Goal: Transaction & Acquisition: Purchase product/service

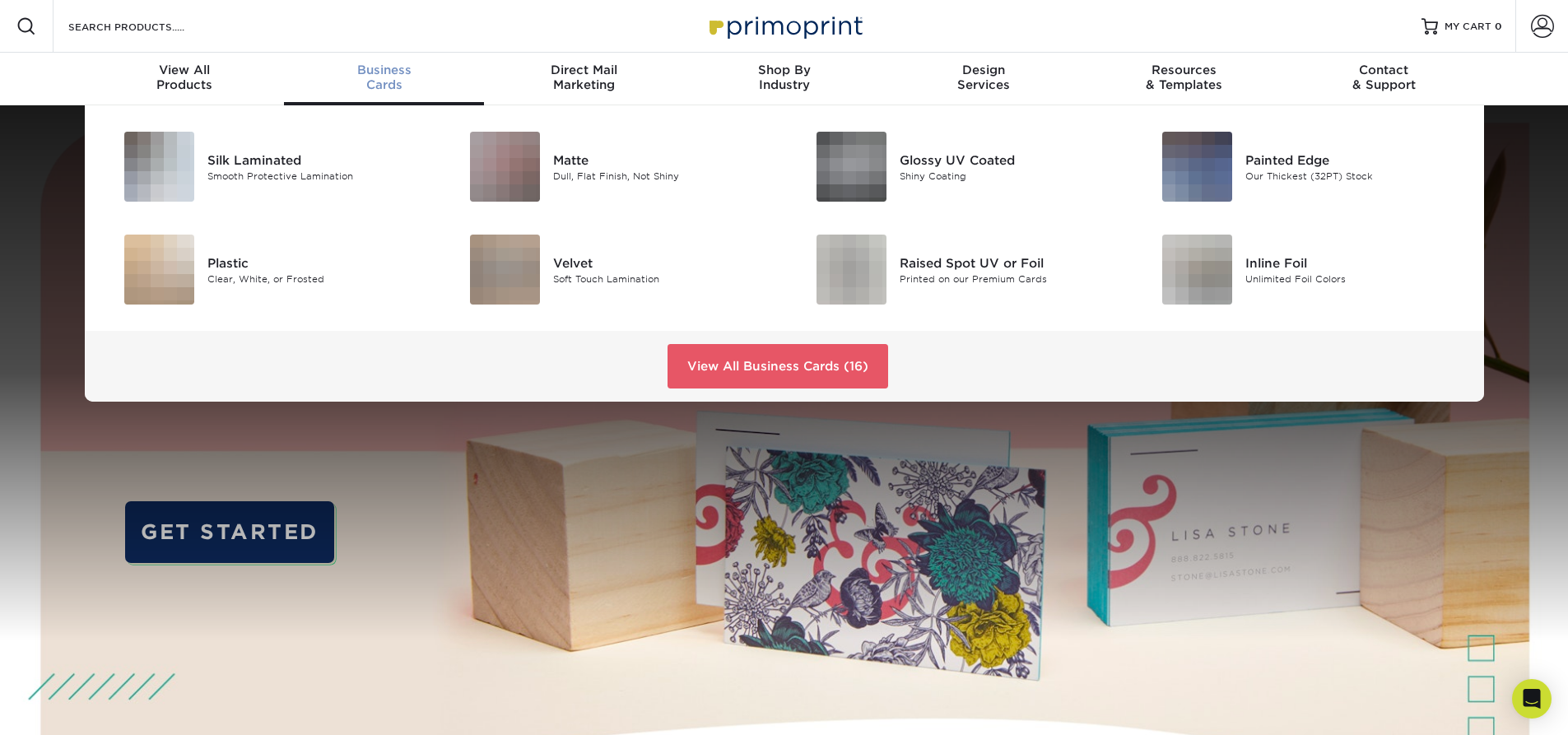
click at [377, 75] on span "Business" at bounding box center [384, 70] width 200 height 15
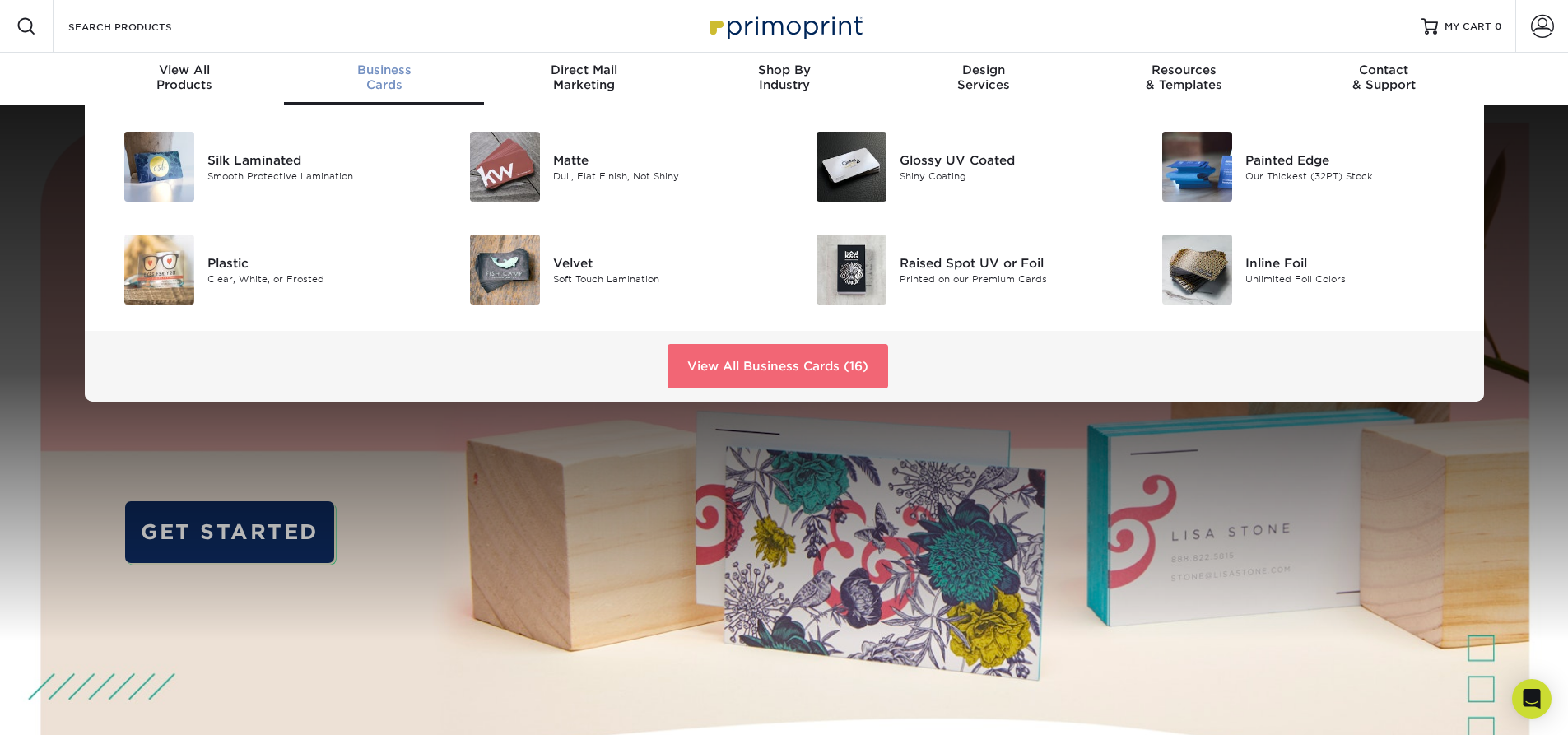
click at [701, 369] on link "View All Business Cards (16)" at bounding box center [778, 366] width 221 height 45
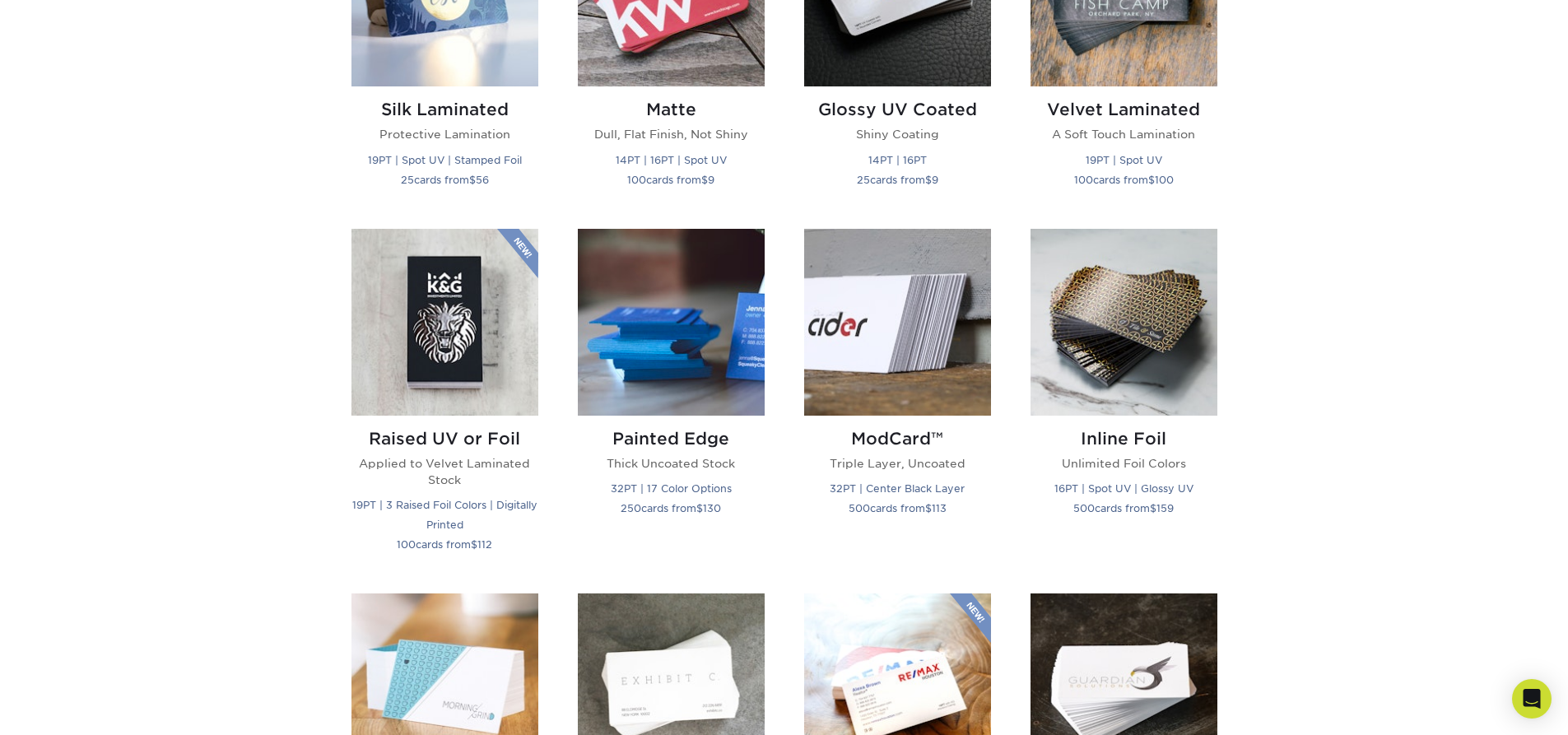
scroll to position [932, 0]
click at [905, 438] on h2 "ModCard™" at bounding box center [898, 439] width 187 height 19
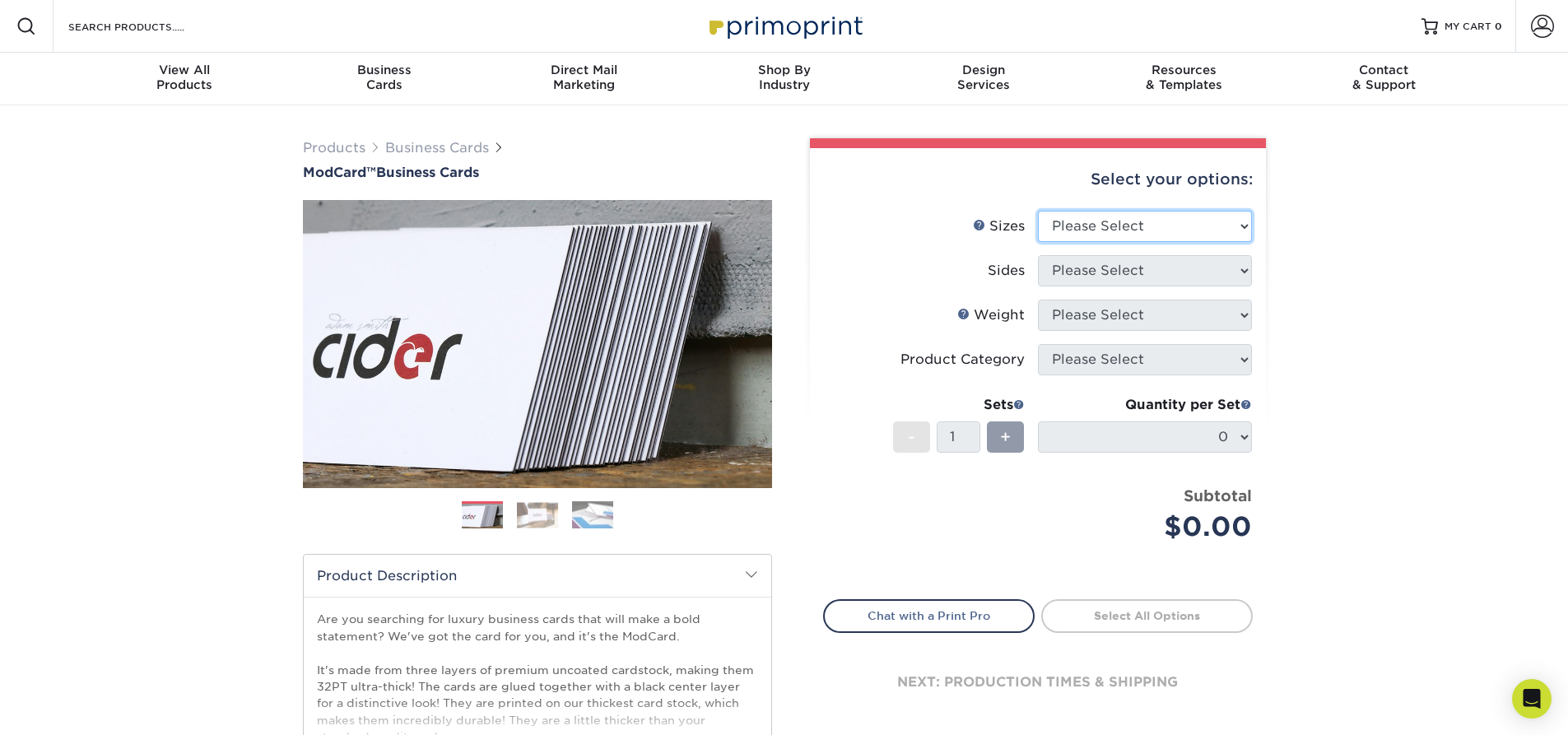
click at [1147, 224] on select "Please Select 1.5" x 3.5" - Mini 1.75" x 3.5" - Mini 2" x 2" - Square 2" x 3" -…" at bounding box center [1145, 227] width 214 height 32
select select "2.00x3.50"
click at [1038, 211] on select "Please Select 1.5" x 3.5" - Mini 1.75" x 3.5" - Mini 2" x 2" - Square 2" x 3" -…" at bounding box center [1145, 227] width 214 height 32
click at [1157, 284] on select "Please Select Print Both Sides Print Front Only" at bounding box center [1145, 271] width 214 height 32
select select "13abbda7-1d64-4f25-8bb2-c179b224825d"
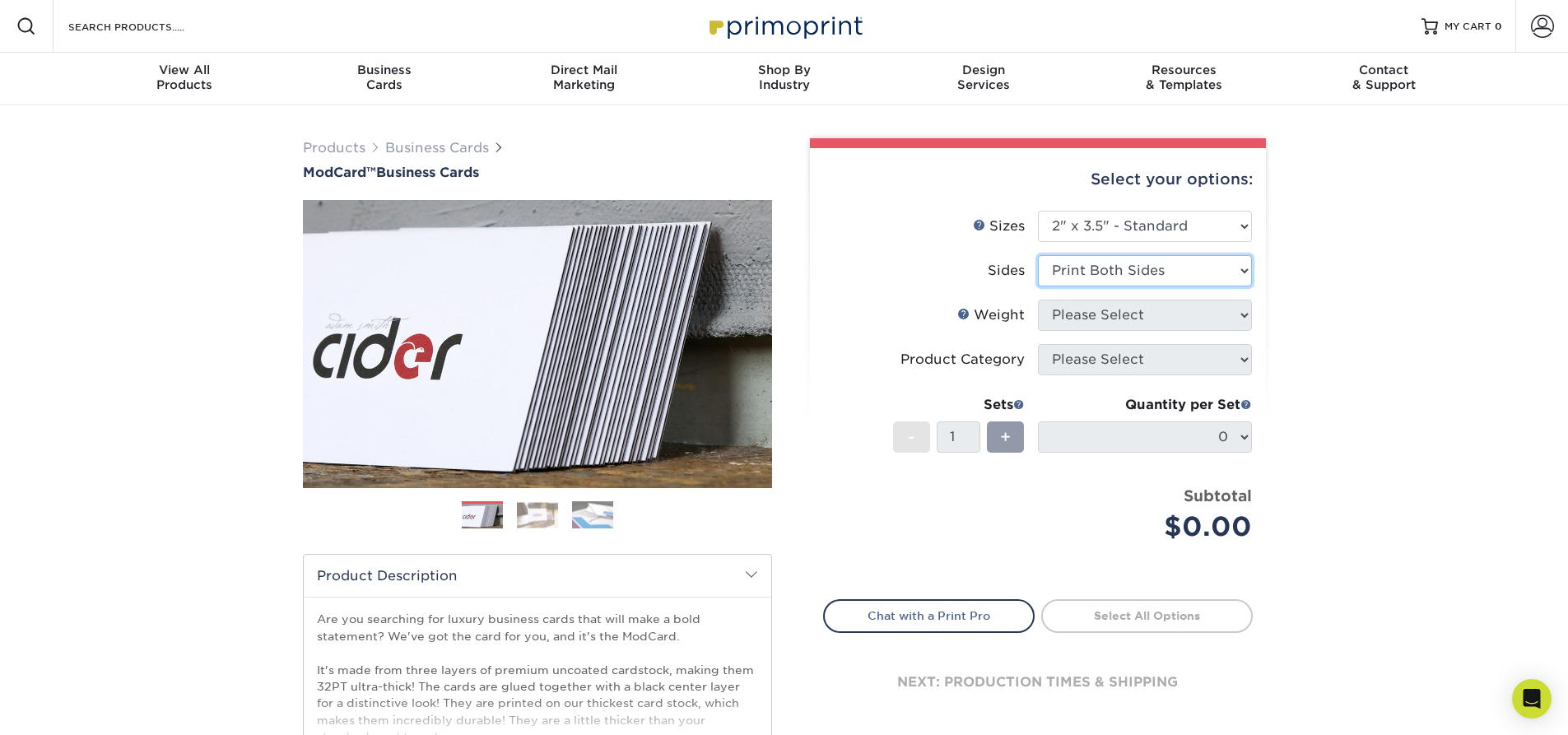
click at [1038, 255] on select "Please Select Print Both Sides Print Front Only" at bounding box center [1145, 271] width 214 height 32
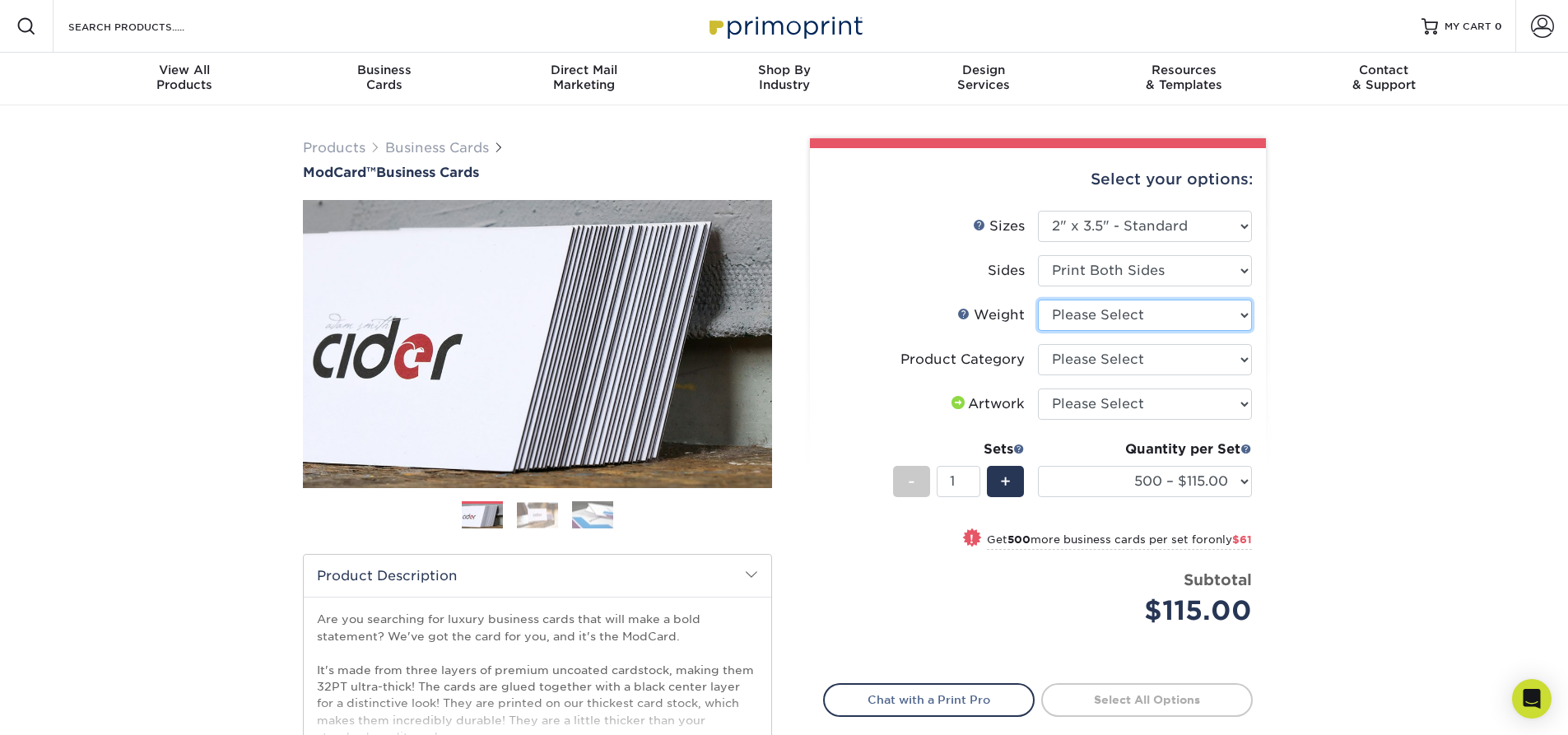
click at [1122, 318] on select "Please Select 32PTUCBLK" at bounding box center [1145, 316] width 214 height 32
select select "32PTUCBLK"
click at [1038, 300] on select "Please Select 32PTUCBLK" at bounding box center [1145, 316] width 214 height 32
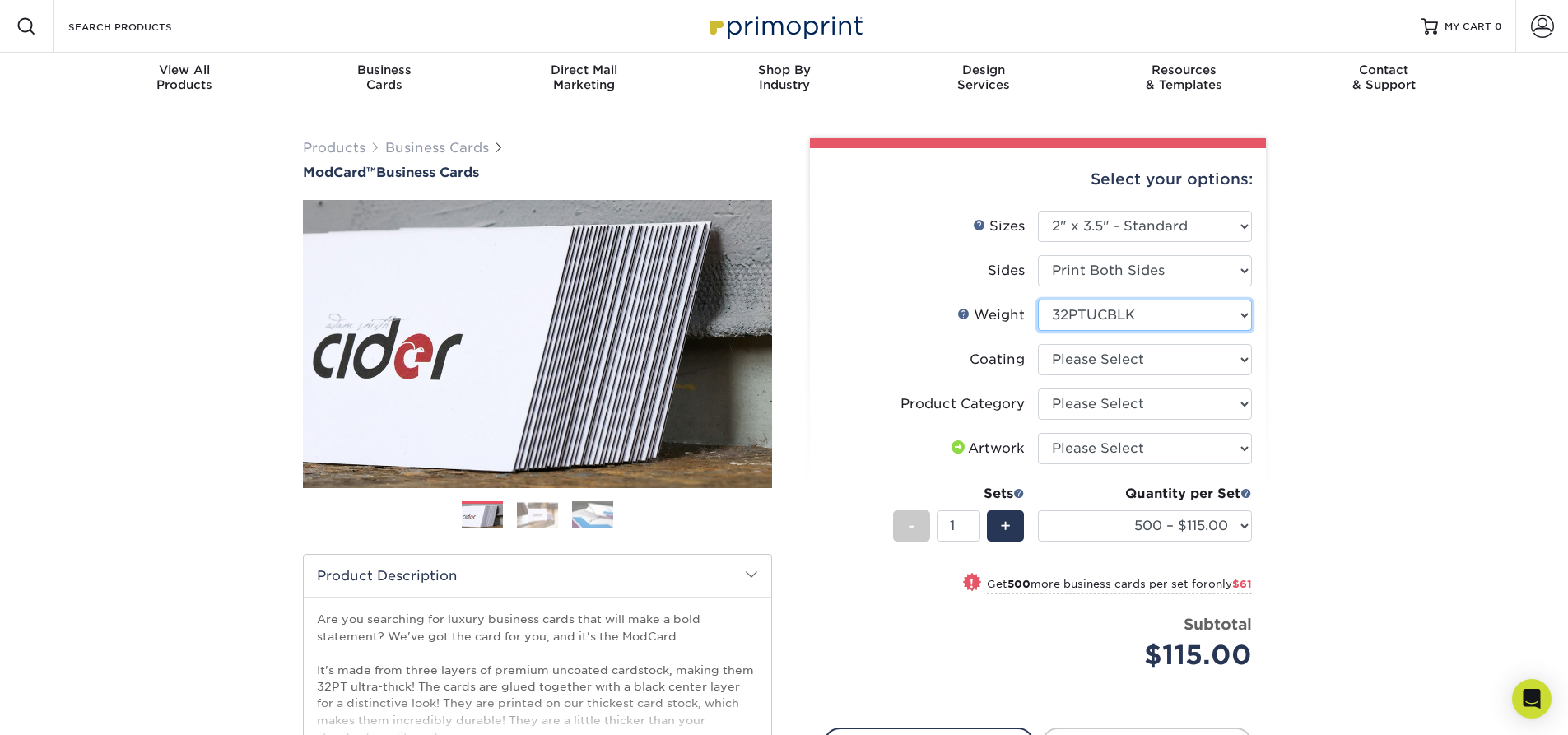
click at [1208, 322] on select "Please Select 32PTUCBLK" at bounding box center [1145, 316] width 214 height 32
click at [1205, 356] on select at bounding box center [1145, 360] width 214 height 32
select select "3e7618de-abca-4bda-9f97-8b9129e913d8"
click at [1038, 344] on select at bounding box center [1145, 360] width 214 height 32
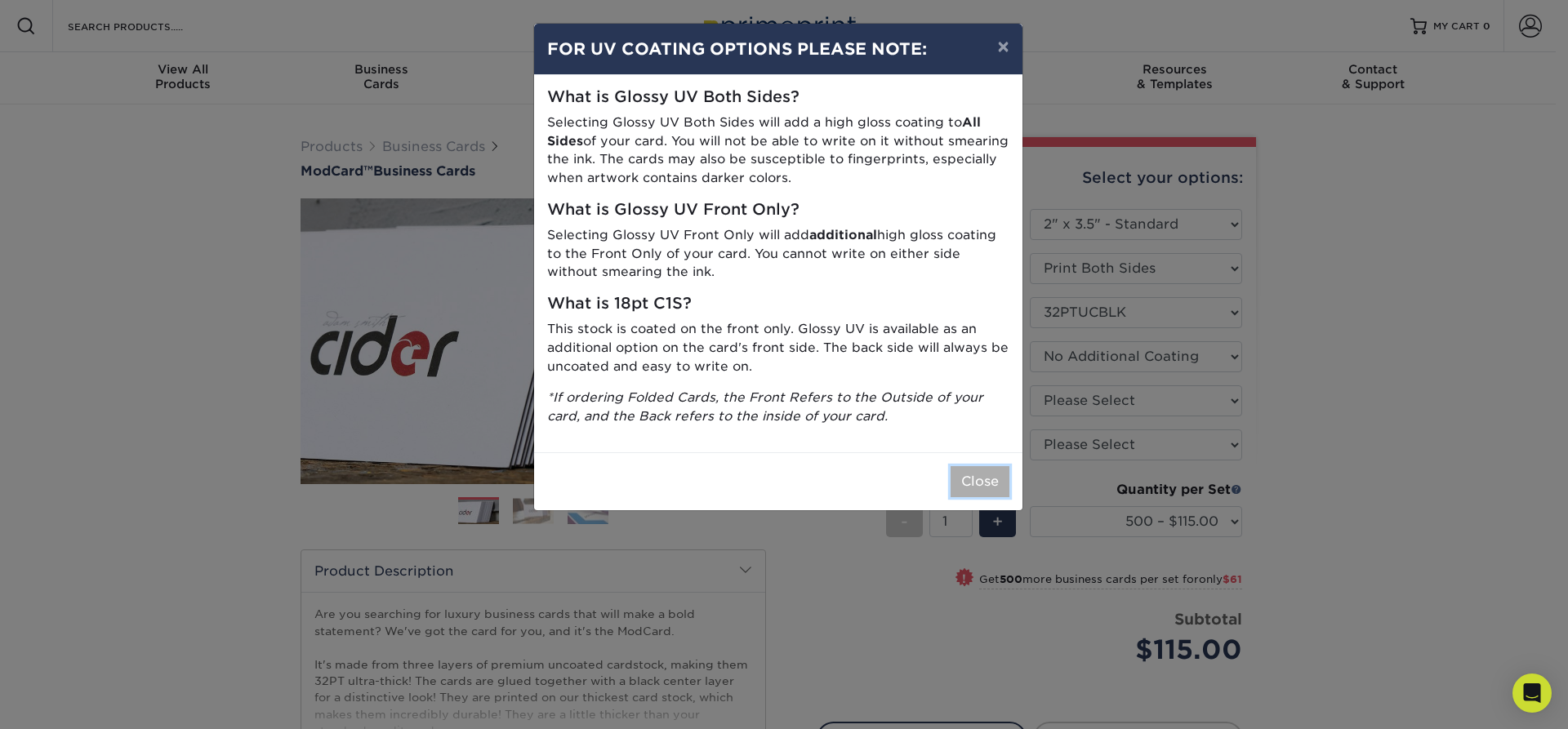
click at [989, 481] on button "Close" at bounding box center [980, 482] width 58 height 31
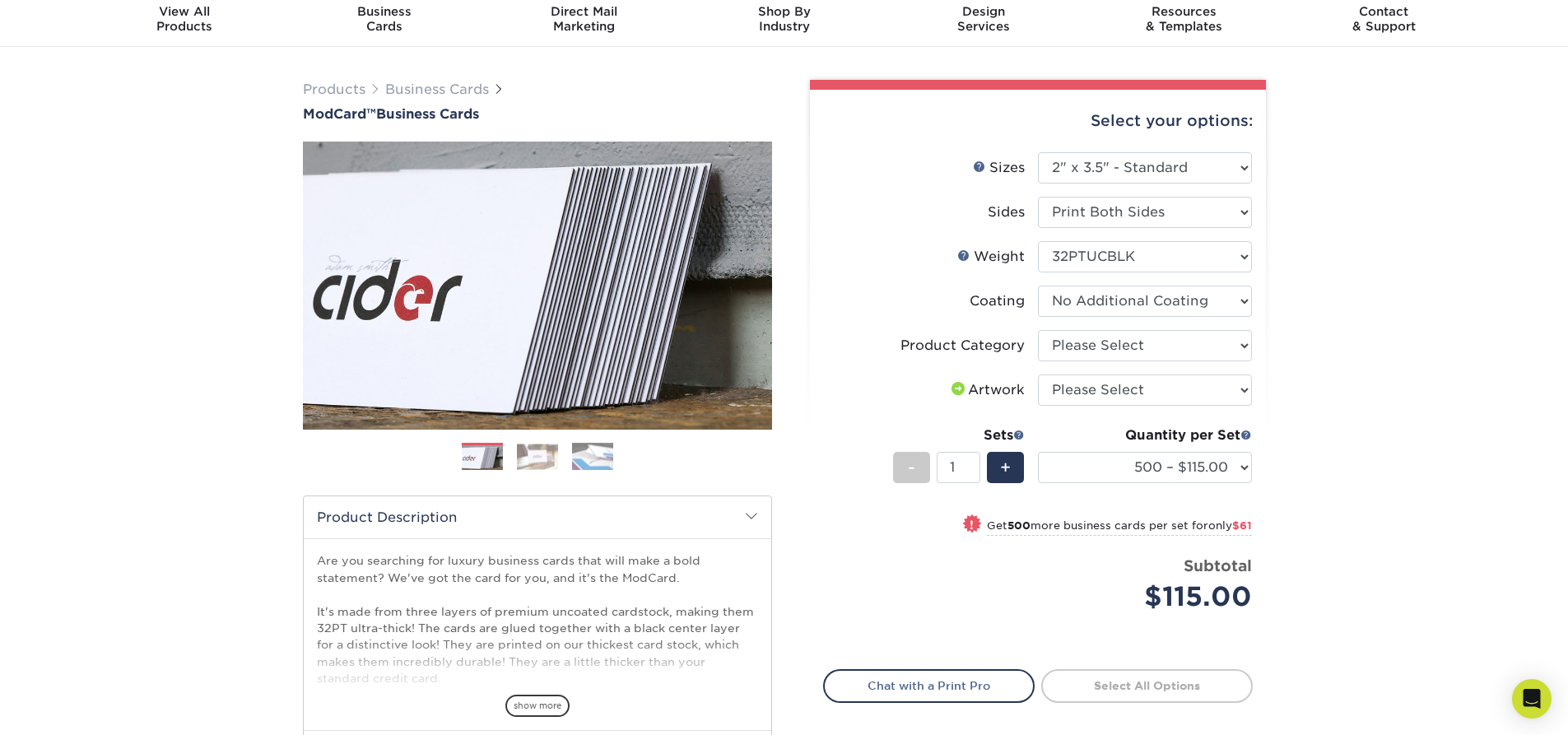
scroll to position [59, 0]
click at [1178, 362] on li "Product Category Please Select Business Cards" at bounding box center [1038, 351] width 429 height 45
click at [1178, 361] on li "Product Category Please Select Business Cards" at bounding box center [1038, 351] width 429 height 45
click at [1210, 347] on select "Please Select Business Cards" at bounding box center [1145, 345] width 214 height 32
select select "3b5148f1-0588-4f88-a218-97bcfdce65c1"
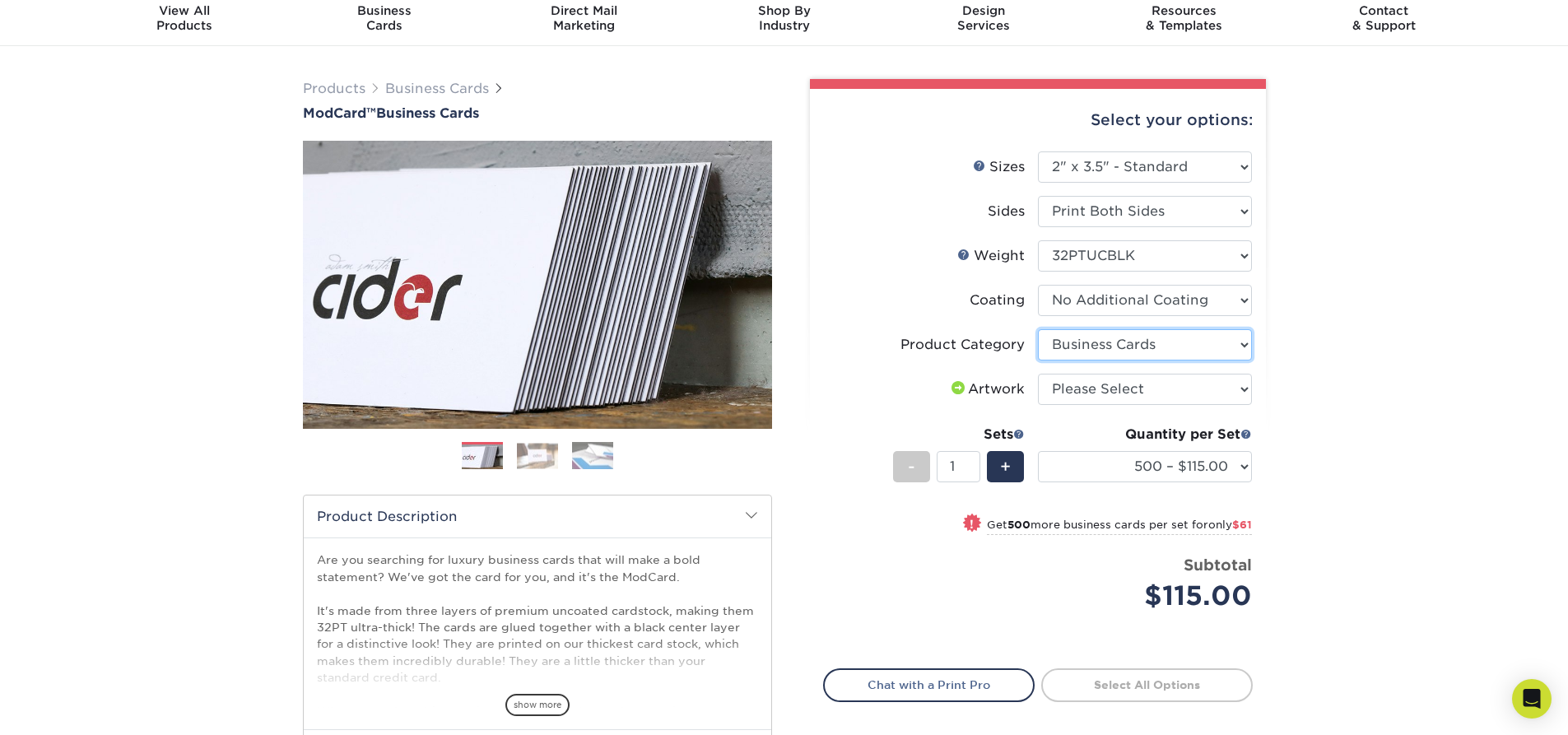
click at [1038, 329] on select "Please Select Business Cards" at bounding box center [1145, 345] width 214 height 32
click at [1185, 386] on select "Please Select I will upload files I need a design - $100" at bounding box center [1145, 390] width 214 height 32
select select "upload"
click at [1038, 374] on select "Please Select I will upload files I need a design - $100" at bounding box center [1145, 390] width 214 height 32
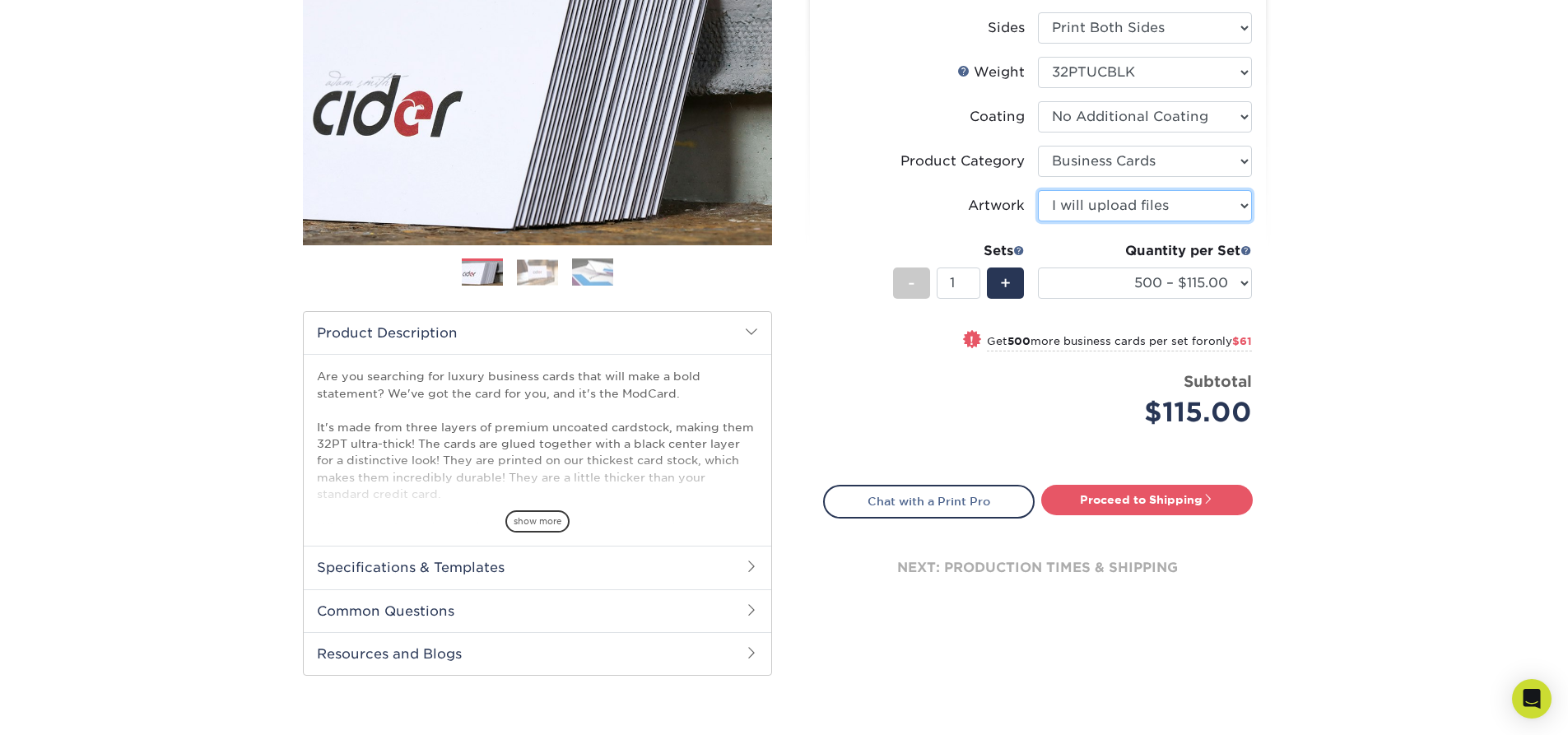
scroll to position [245, 0]
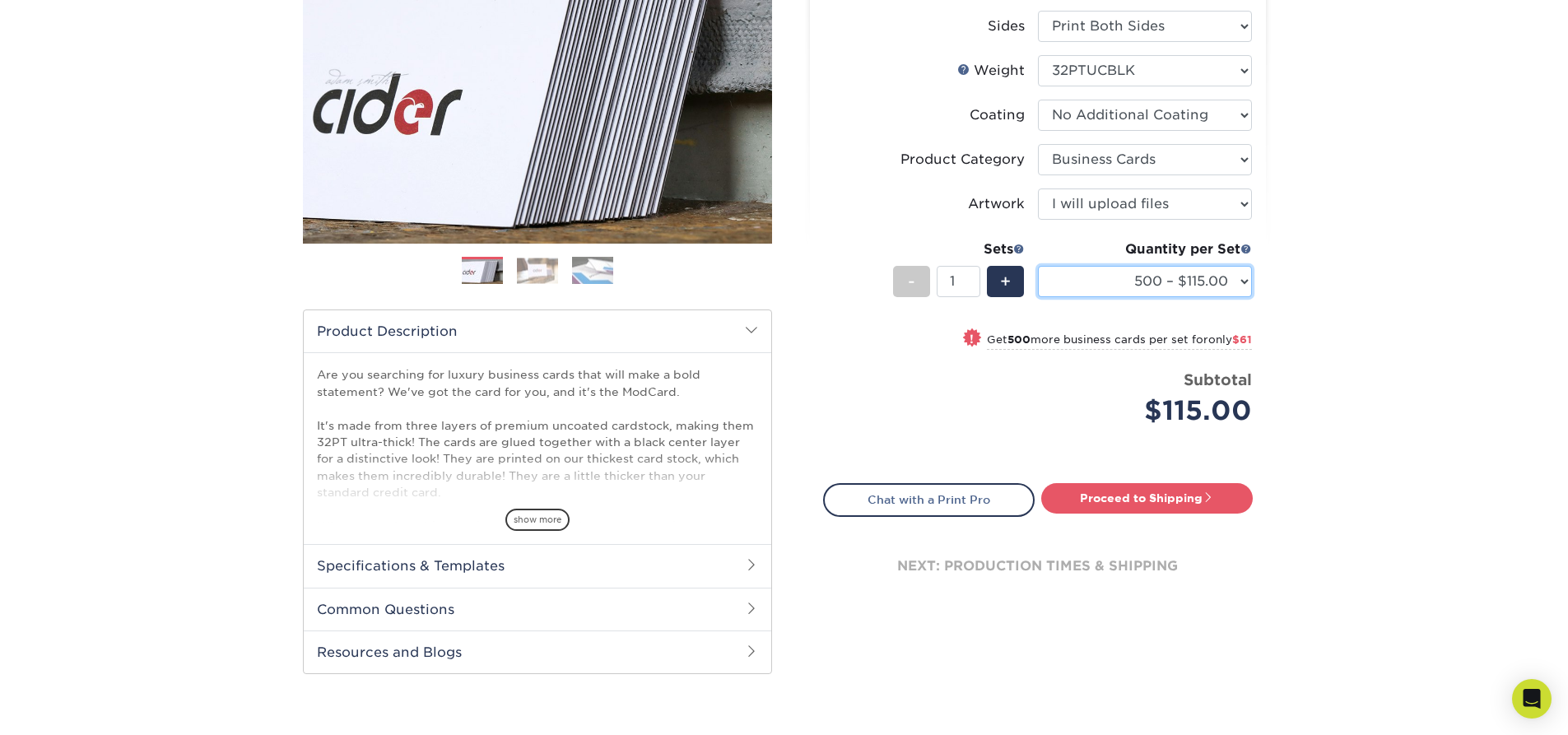
click at [1218, 277] on select "500 – $115.00 1000 – $176.00" at bounding box center [1145, 282] width 214 height 32
select select "1000 – $176.00"
click at [1038, 266] on select "500 – $115.00 1000 – $176.00" at bounding box center [1145, 282] width 214 height 32
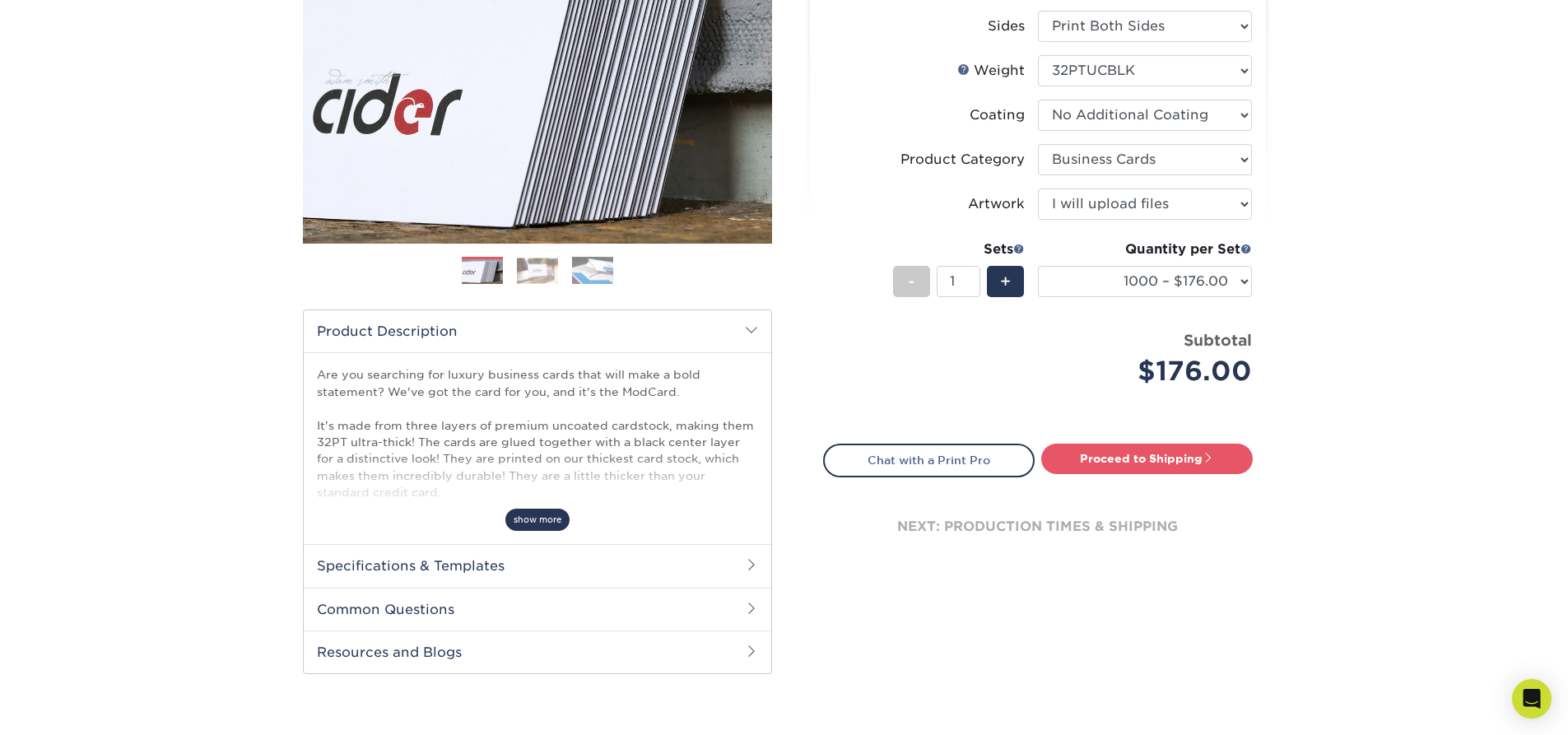
click at [540, 521] on span "show more" at bounding box center [537, 519] width 64 height 22
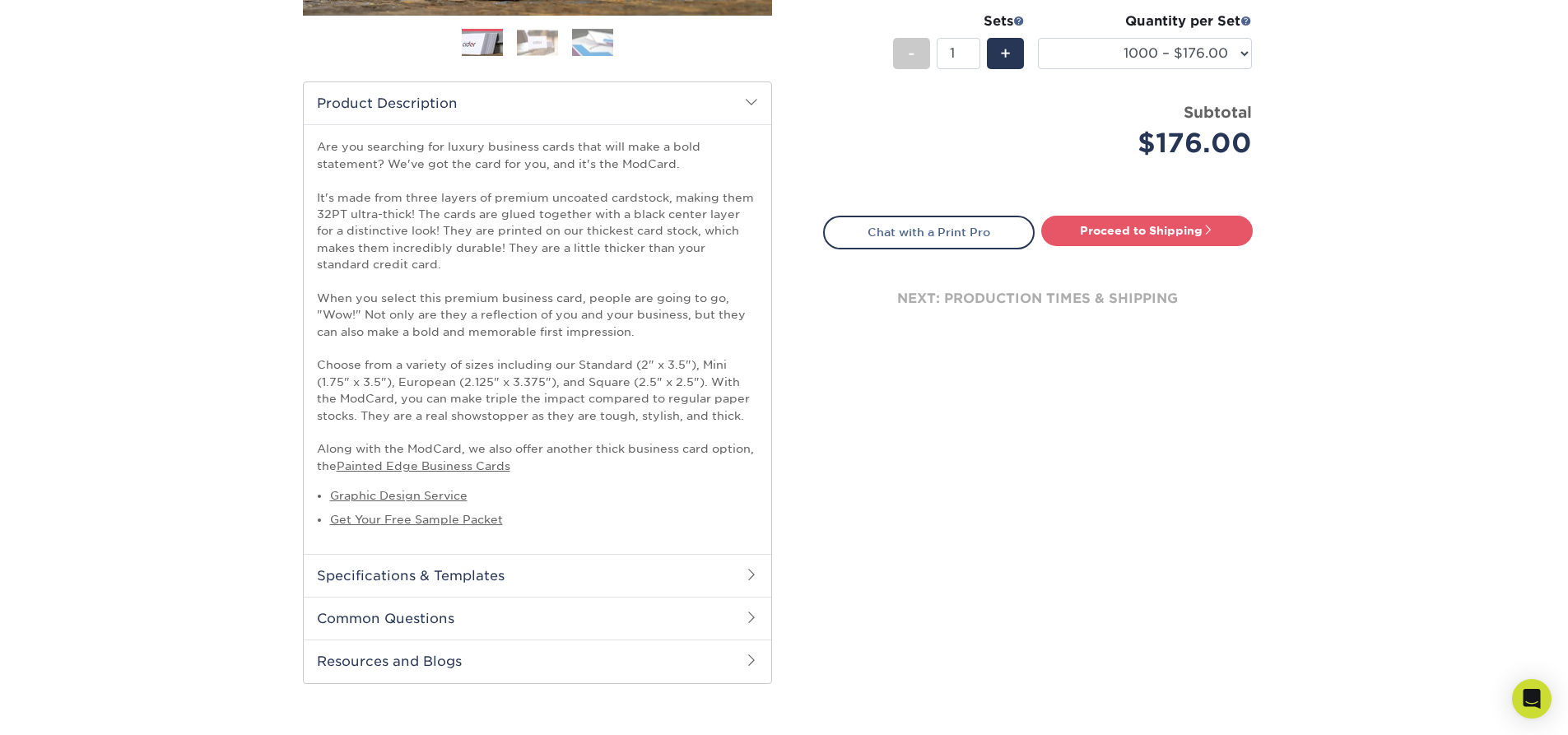
scroll to position [474, 0]
click at [1133, 226] on link "Proceed to Shipping" at bounding box center [1147, 229] width 211 height 30
type input "Set 1"
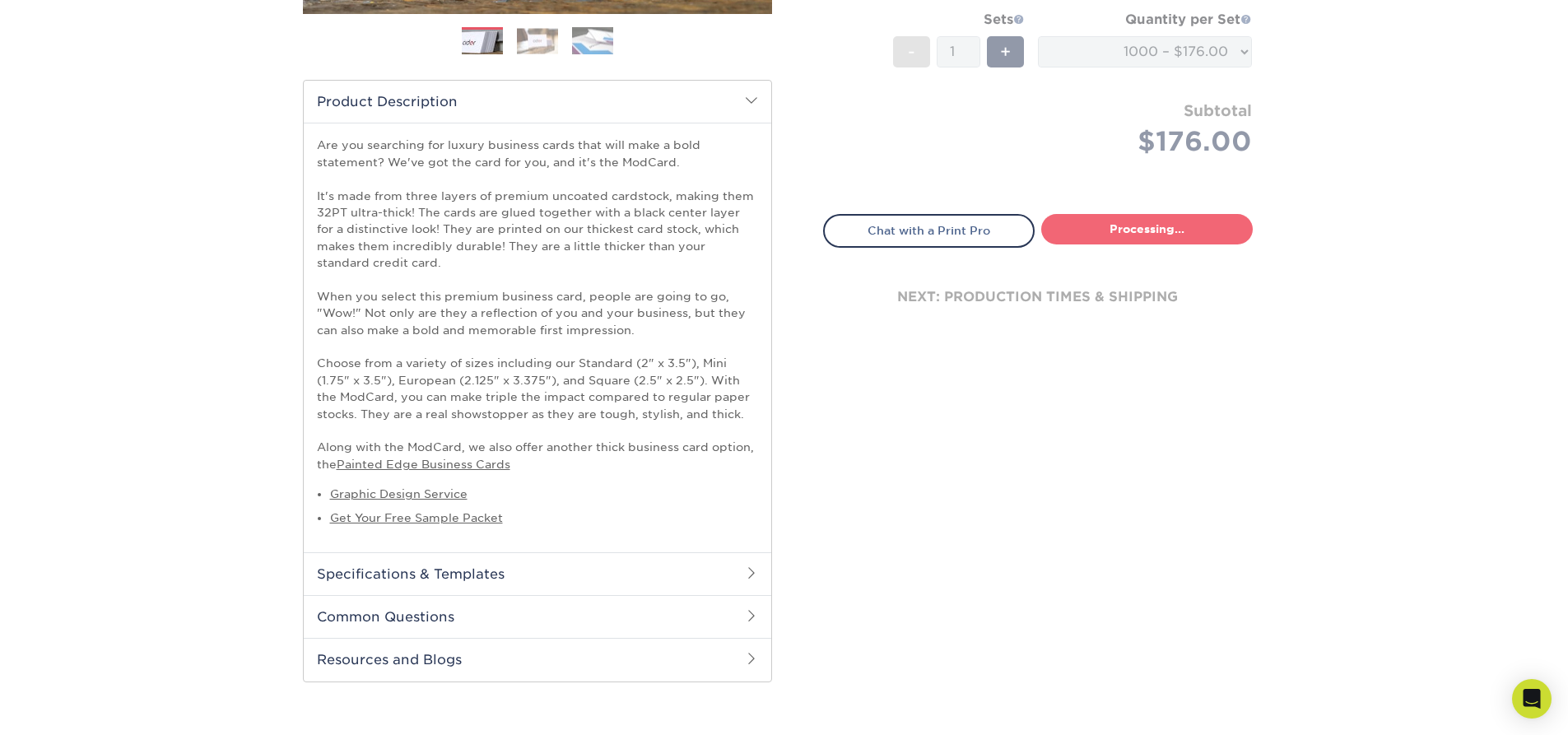
select select "c383c44d-2edd-4fc5-ad7a-8da4d041a964"
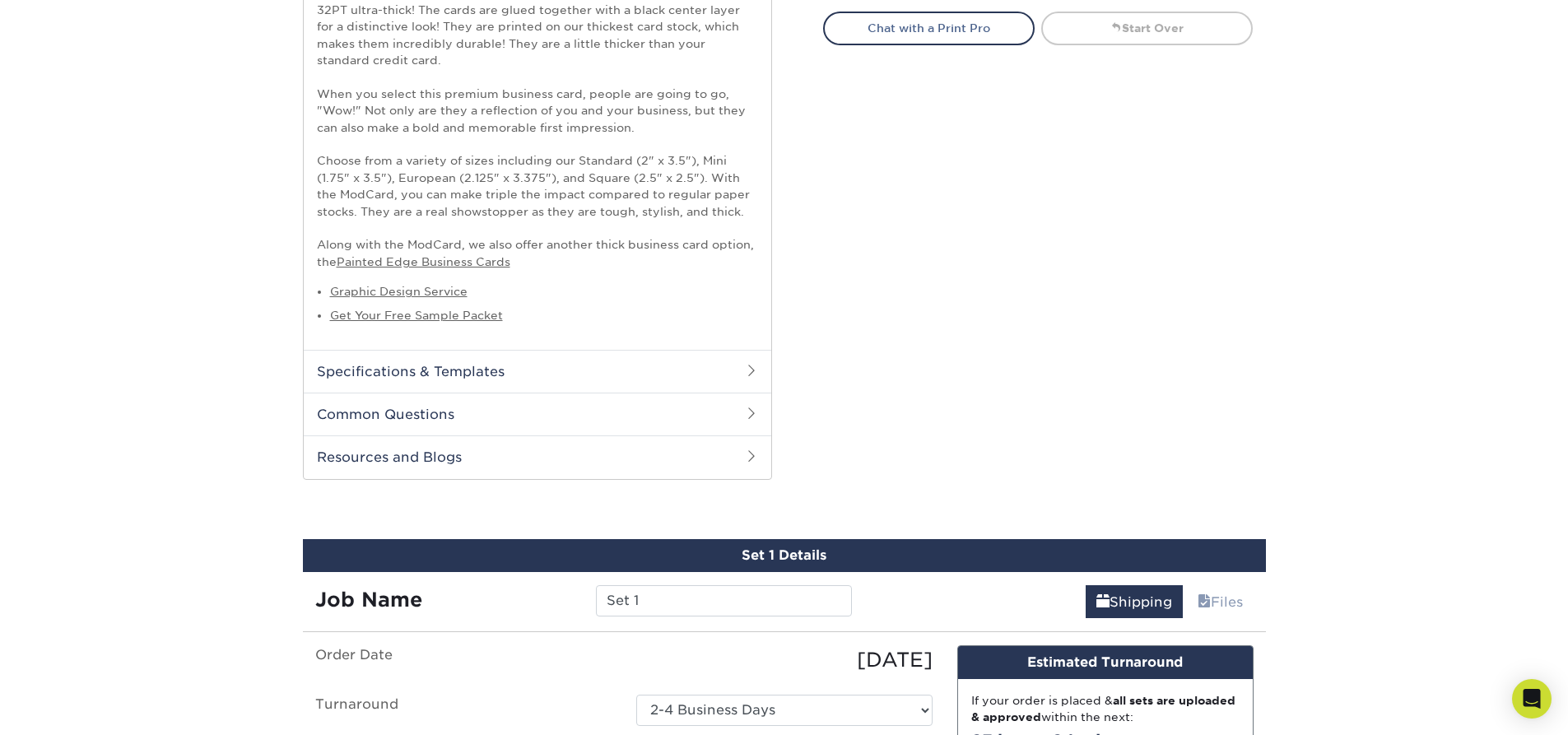
scroll to position [676, 0]
click at [473, 315] on link "Get Your Free Sample Packet" at bounding box center [416, 316] width 172 height 13
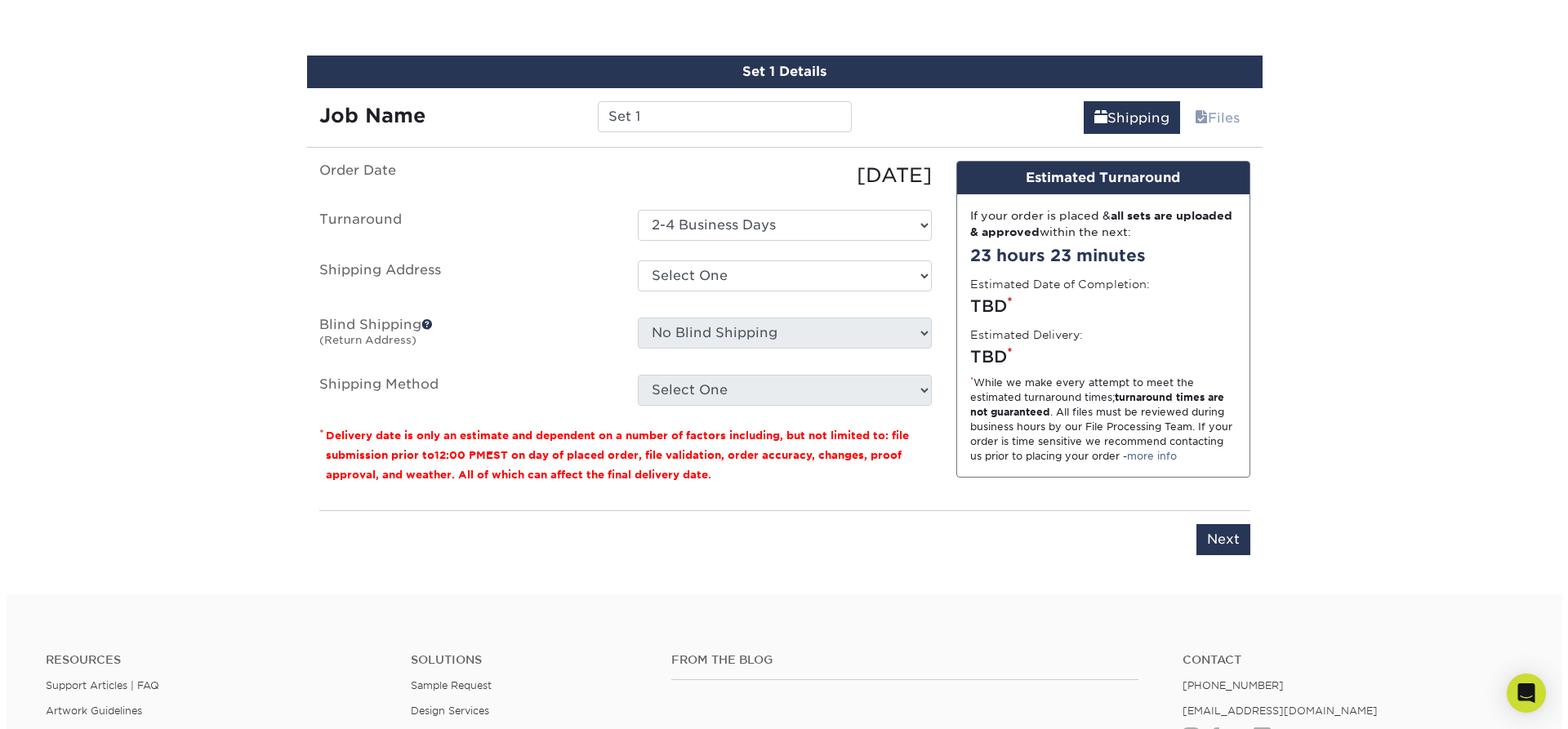
scroll to position [1150, 0]
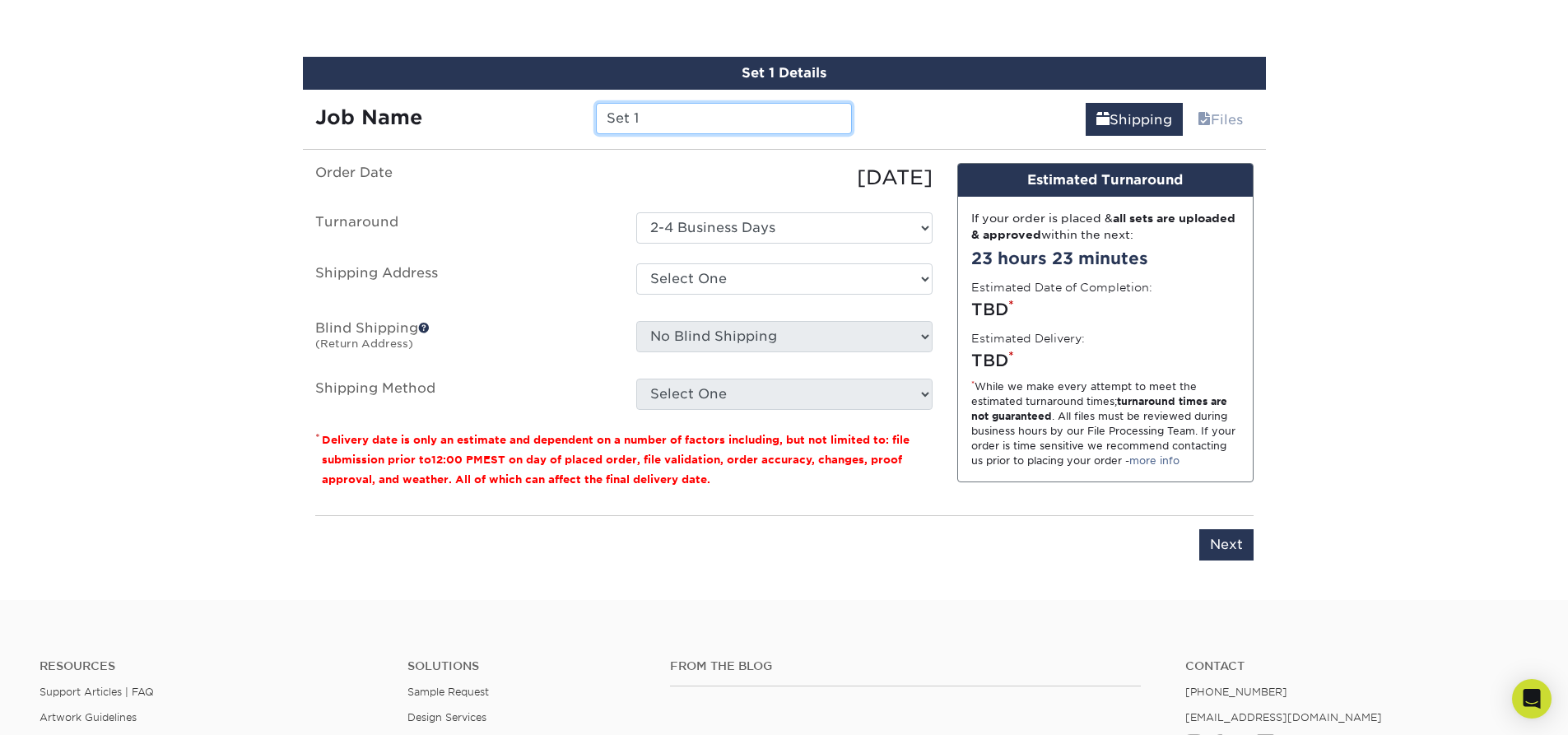
click at [673, 122] on input "Set 1" at bounding box center [723, 119] width 256 height 32
type input "Origin Baking Co Biz Cards"
click at [427, 322] on span at bounding box center [423, 327] width 11 height 11
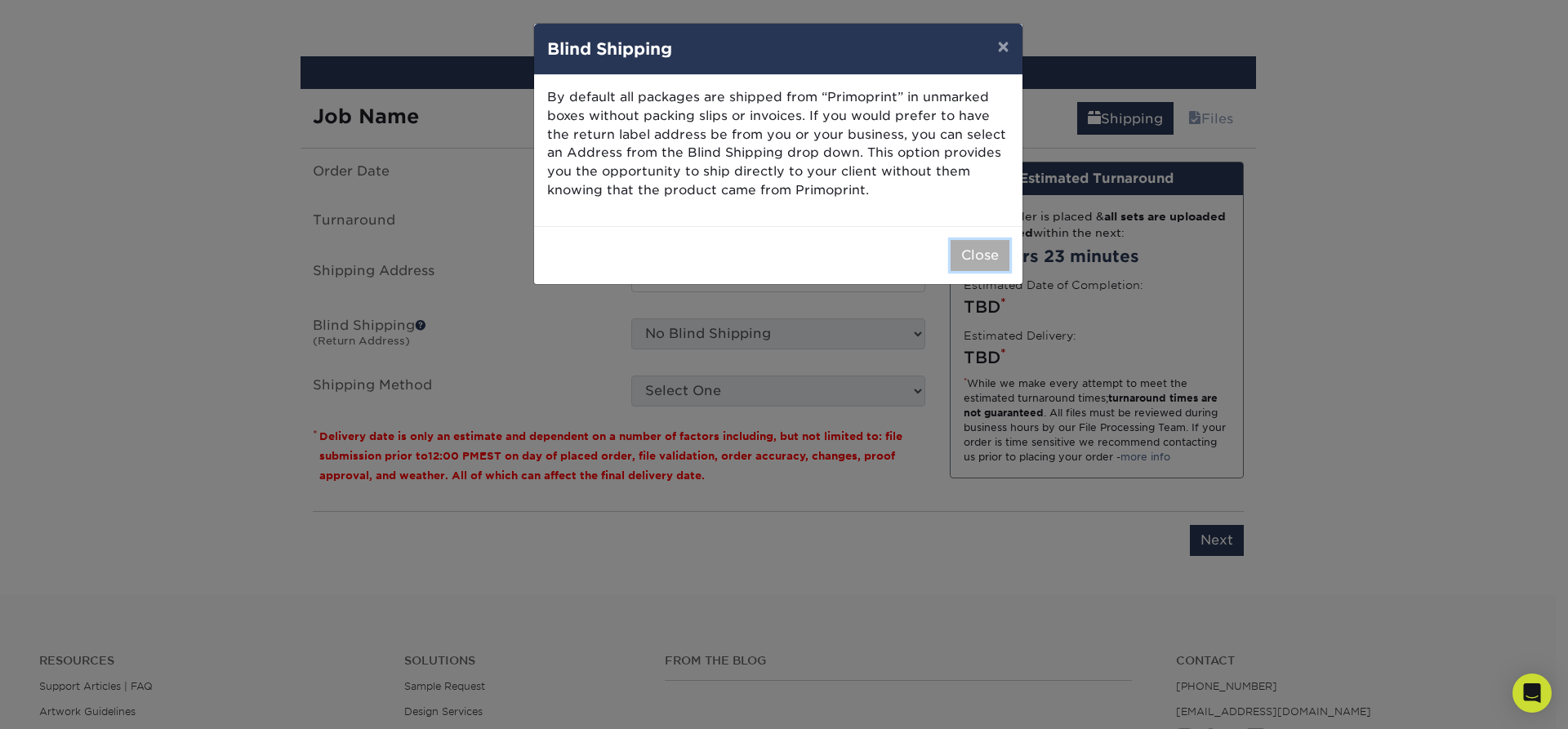
click at [991, 265] on button "Close" at bounding box center [980, 256] width 58 height 31
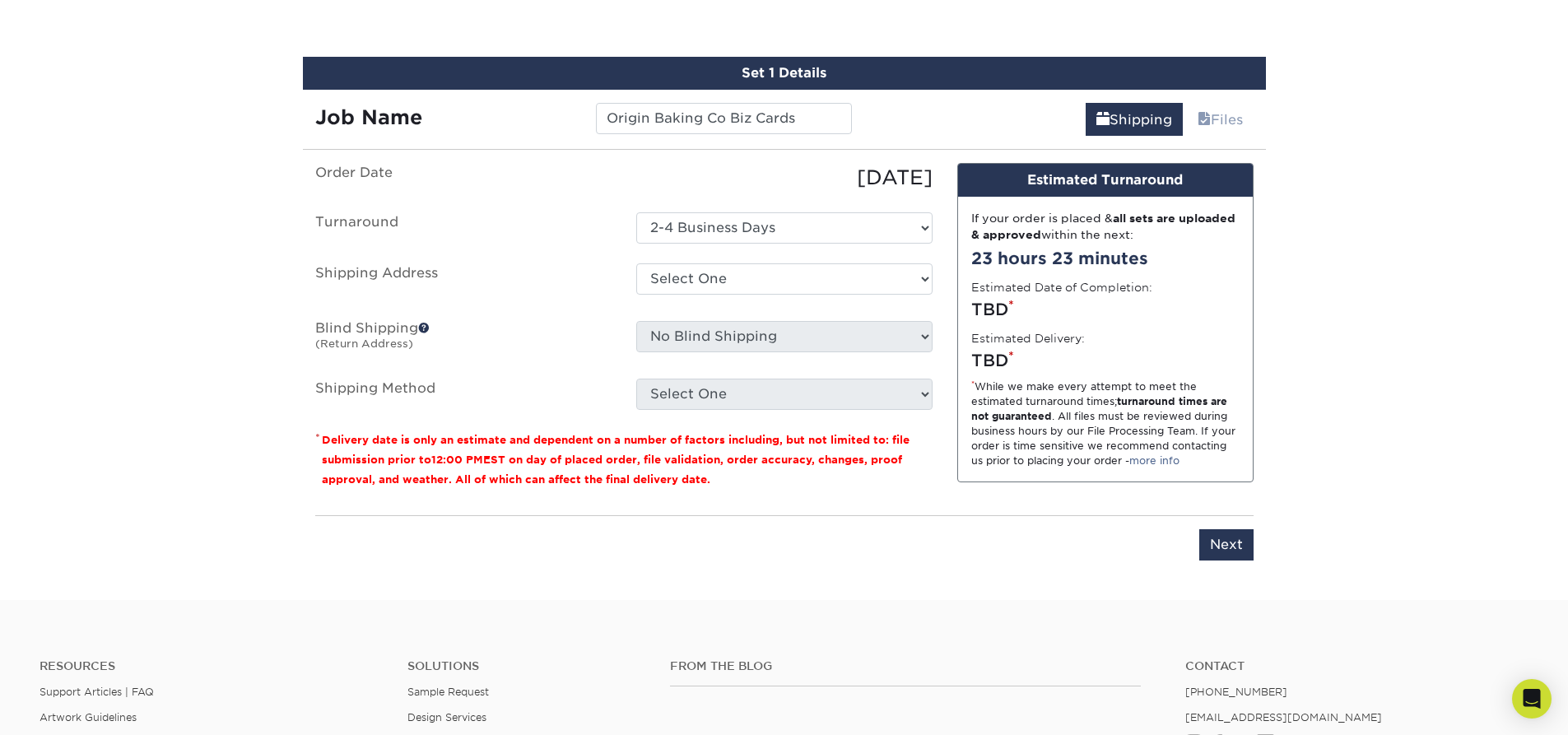
click at [918, 353] on div "No Blind Shipping + Add New Address" at bounding box center [784, 340] width 321 height 38
click at [842, 283] on select "Select One + Add New Address - Login" at bounding box center [784, 279] width 297 height 32
select select "newaddress"
click at [636, 263] on select "Select One + Add New Address - Login" at bounding box center [784, 279] width 297 height 32
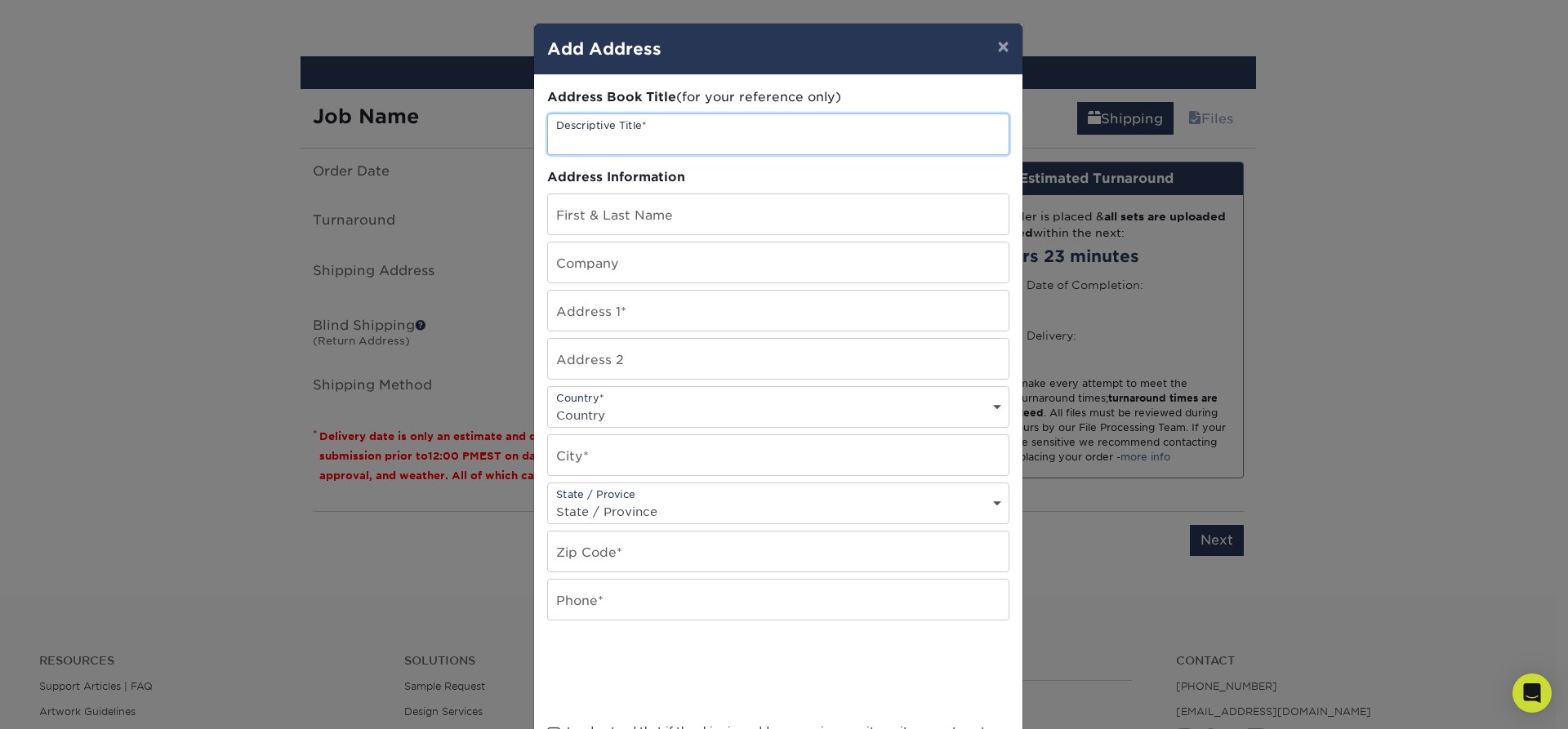
click at [706, 138] on input "text" at bounding box center [779, 134] width 461 height 40
type input "Origin Baking Company"
type input "[PERSON_NAME]"
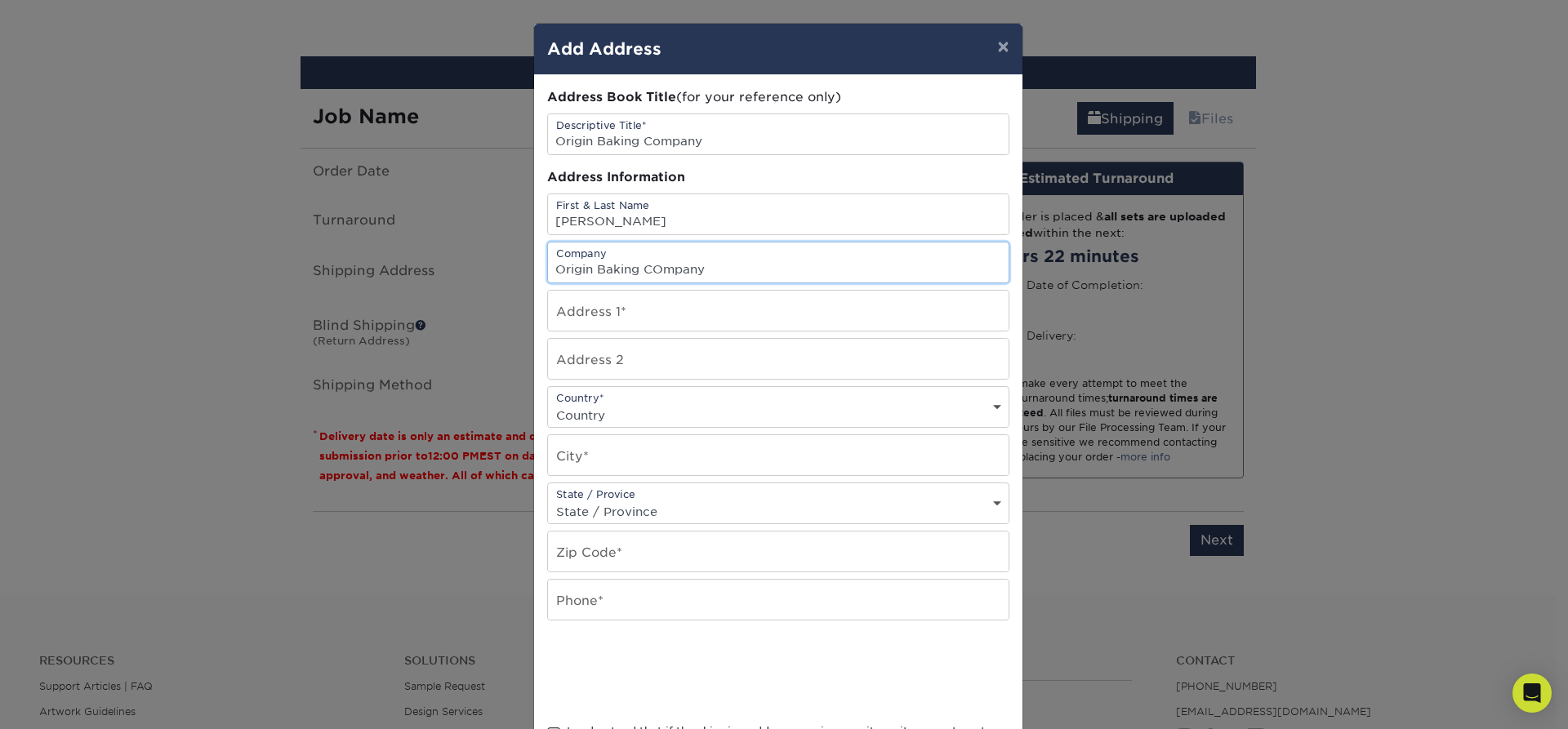
type input "Origin Baking COmpany"
click at [726, 324] on input "[STREET_ADDRESS]" at bounding box center [779, 311] width 461 height 40
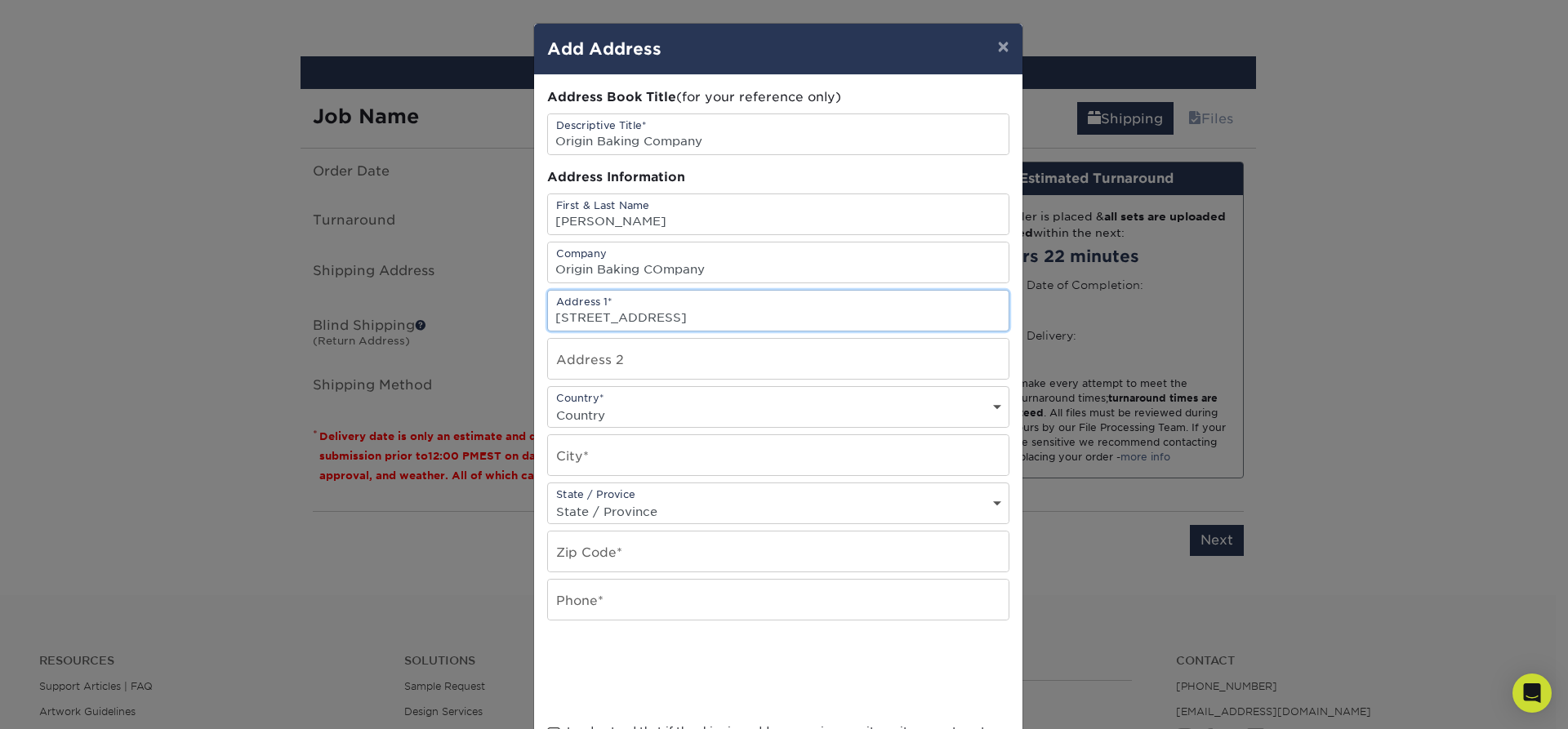
type input "[STREET_ADDRESS]"
type input "Orange"
select select "CA"
type input "92867"
click at [574, 602] on input "text" at bounding box center [779, 600] width 461 height 40
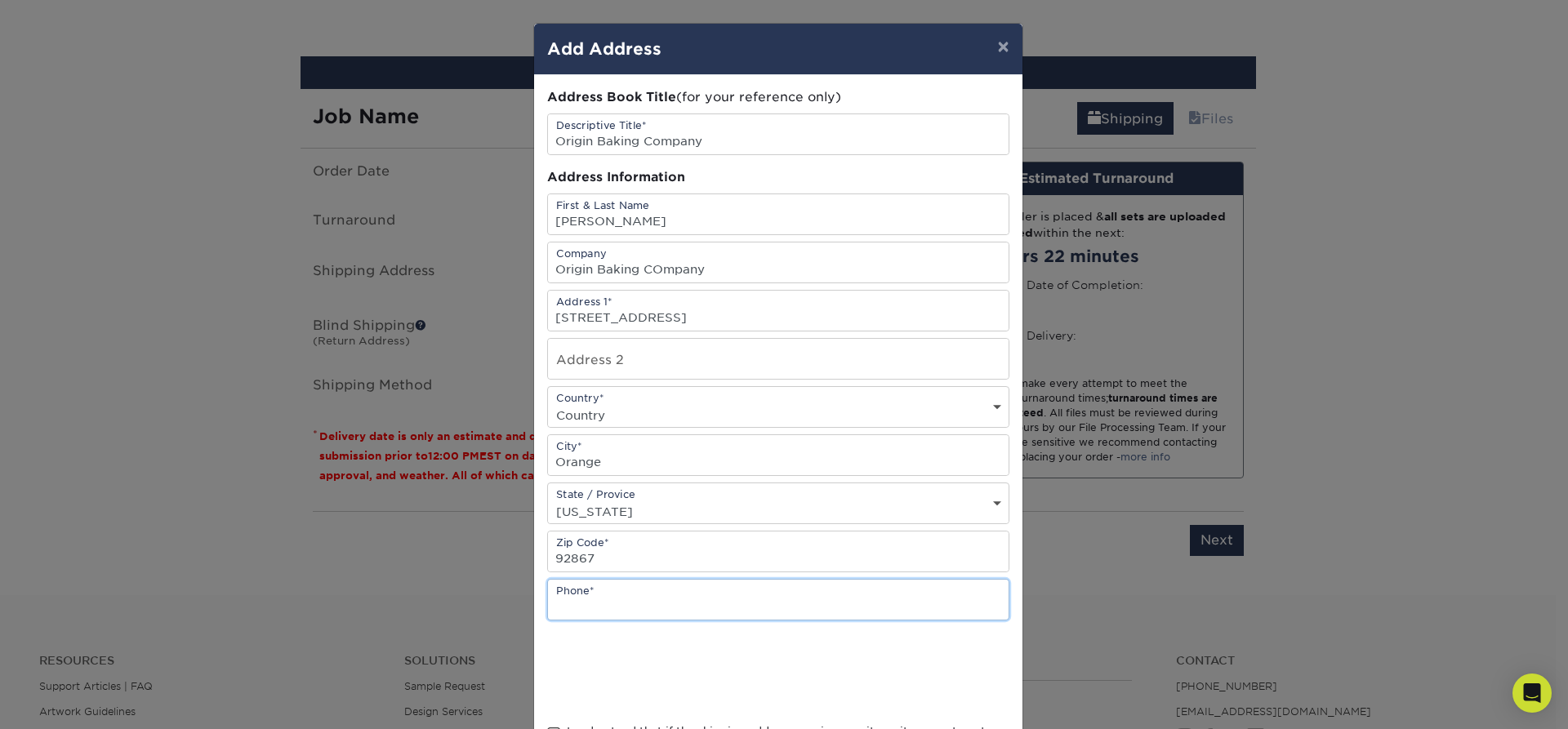
type input "7142675424"
type input "Unit C"
select select "US"
click at [640, 355] on input "Unit C" at bounding box center [779, 359] width 461 height 40
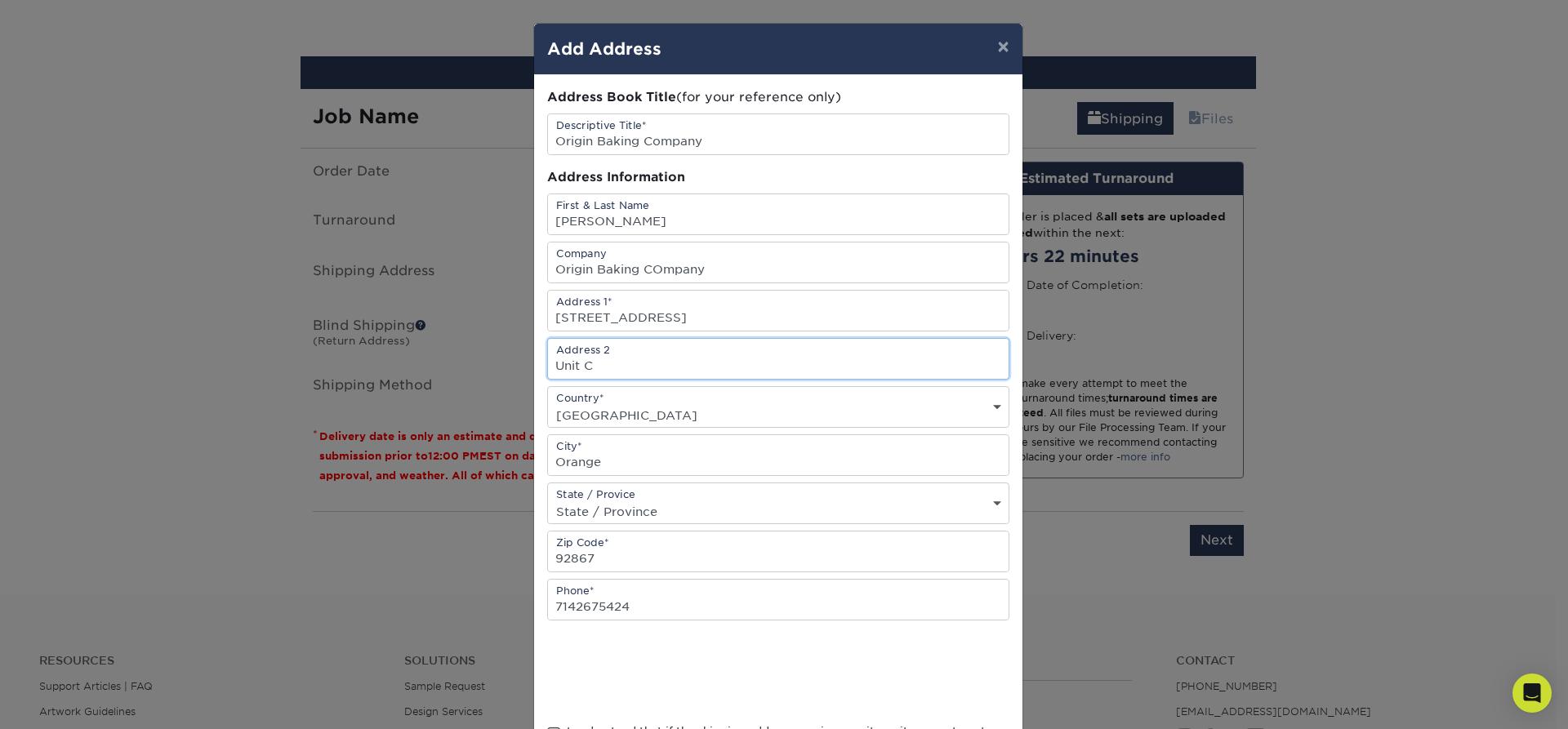
click at [640, 355] on input "Unit C" at bounding box center [779, 359] width 461 height 40
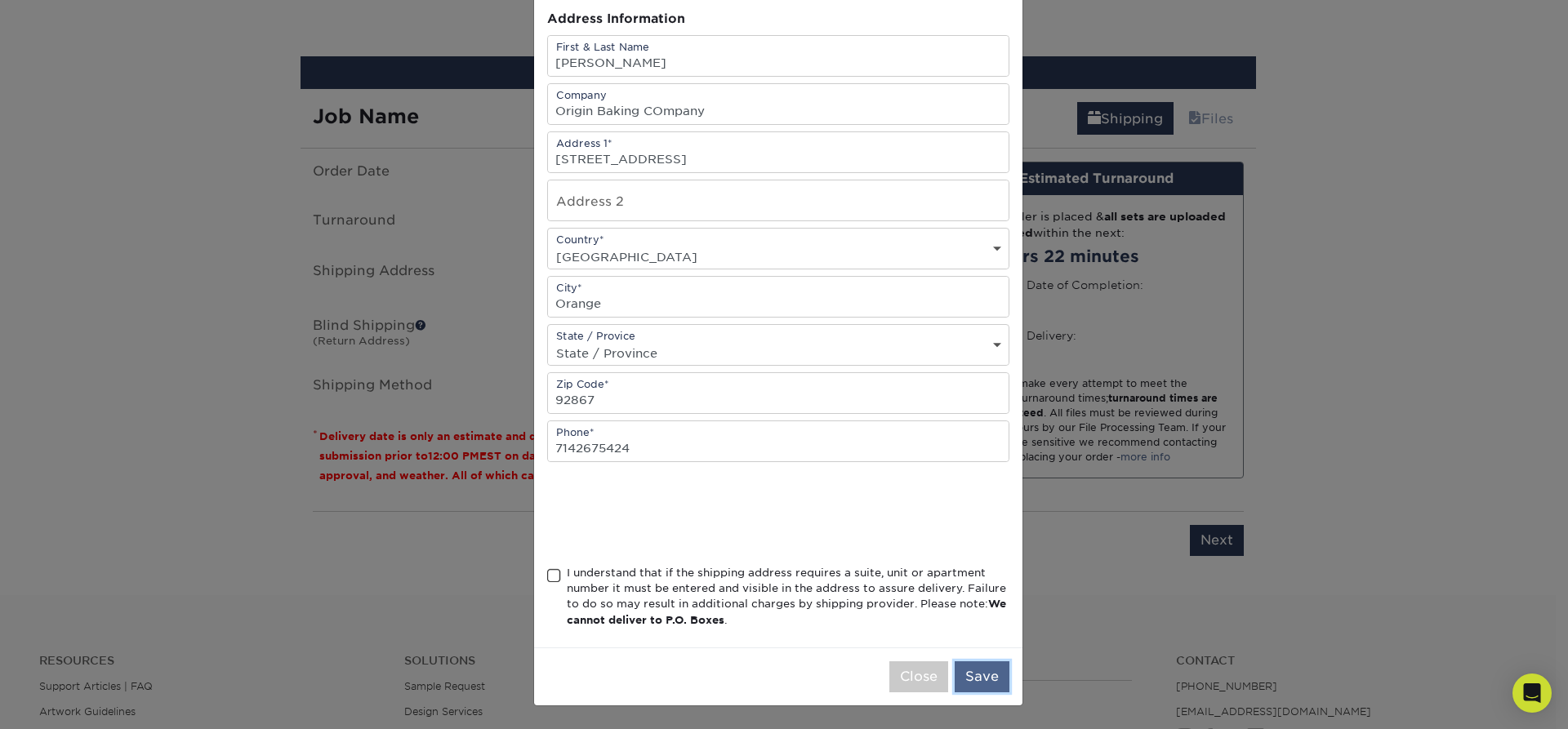
click at [979, 686] on button "Save" at bounding box center [982, 677] width 55 height 31
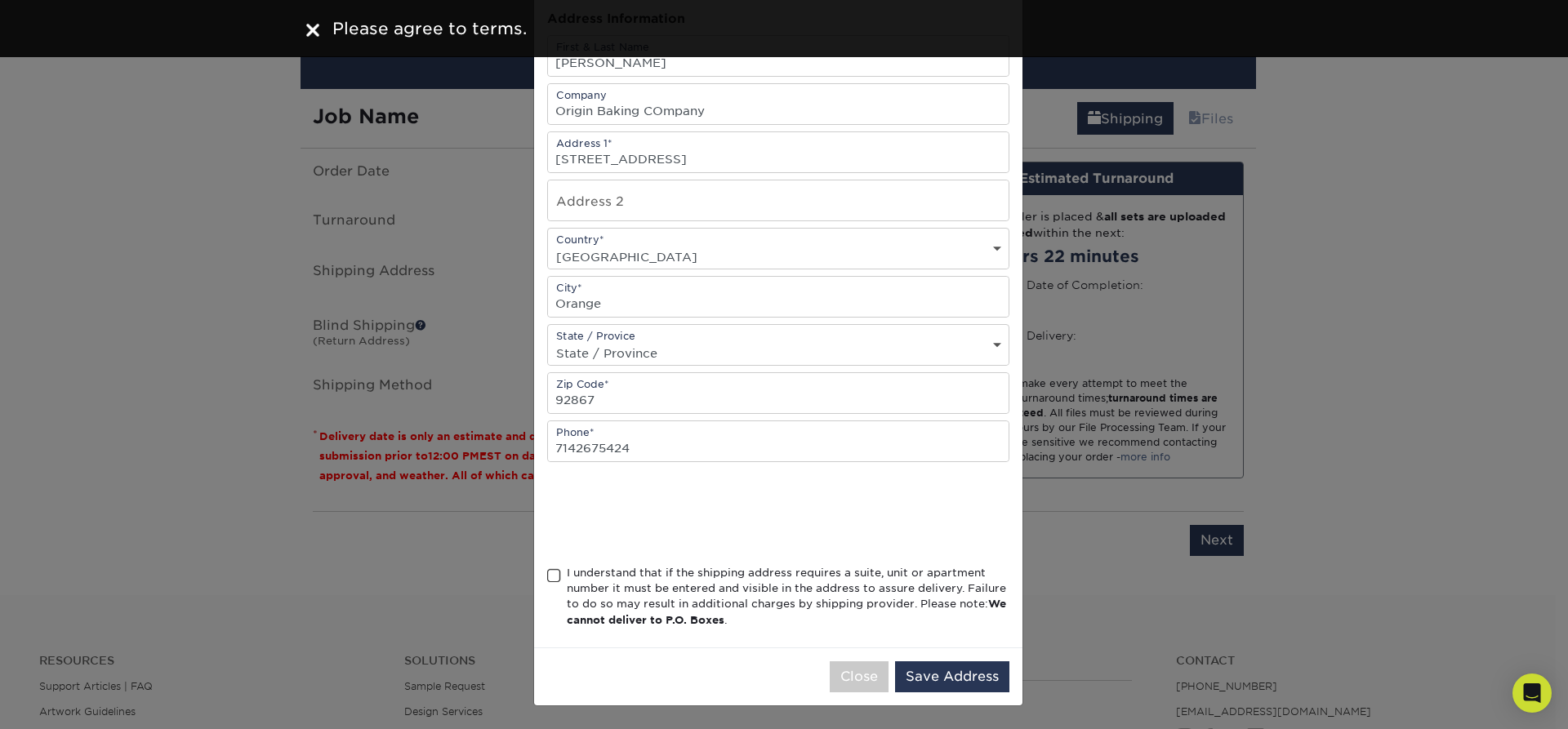
click at [547, 577] on span at bounding box center [554, 576] width 14 height 16
click at [0, 0] on input "I understand that if the shipping address requires a suite, unit or apartment n…" at bounding box center [0, 0] width 0 height 0
click at [944, 672] on button "Save Address" at bounding box center [952, 677] width 114 height 31
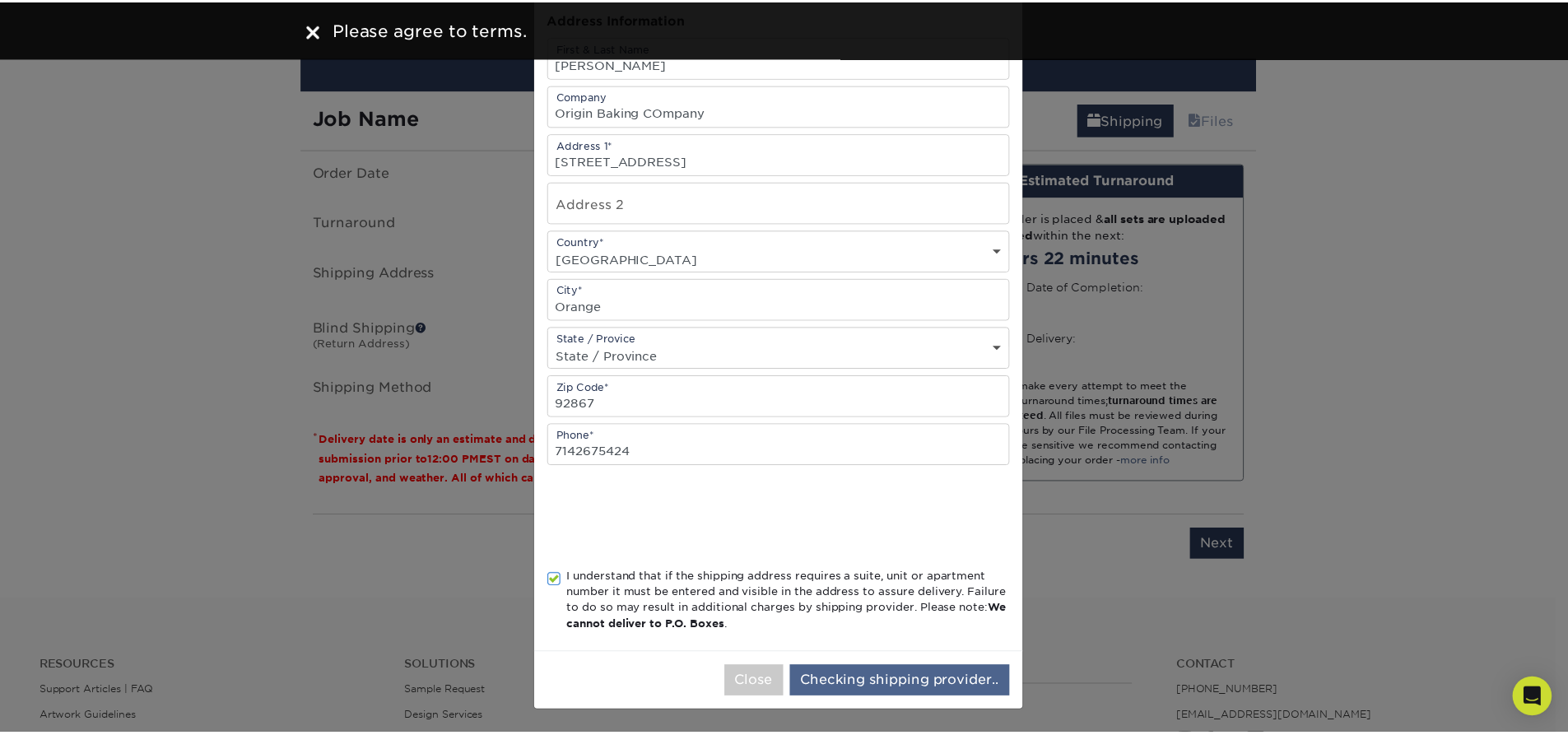
scroll to position [0, 0]
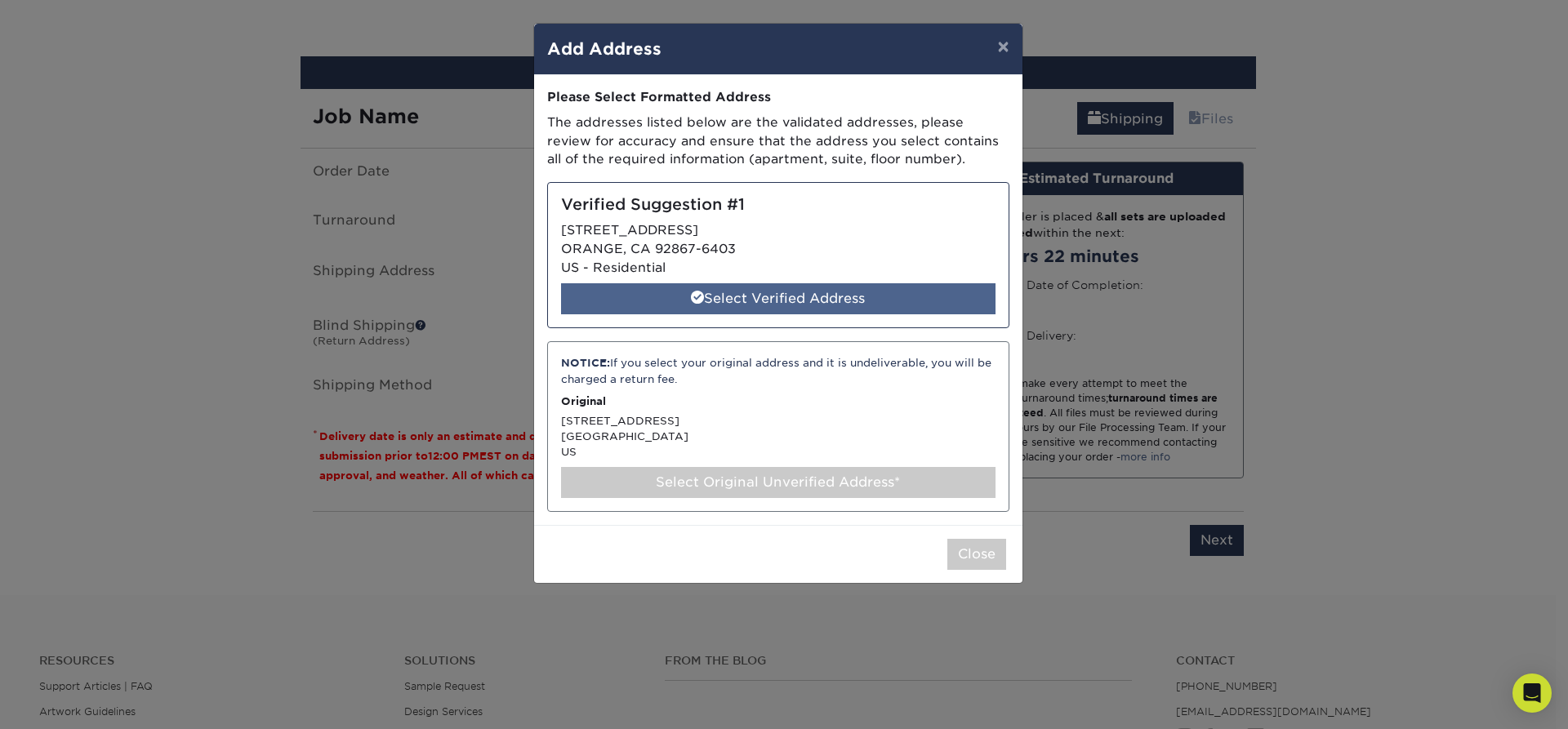
click at [864, 298] on div "Select Verified Address" at bounding box center [779, 299] width 435 height 31
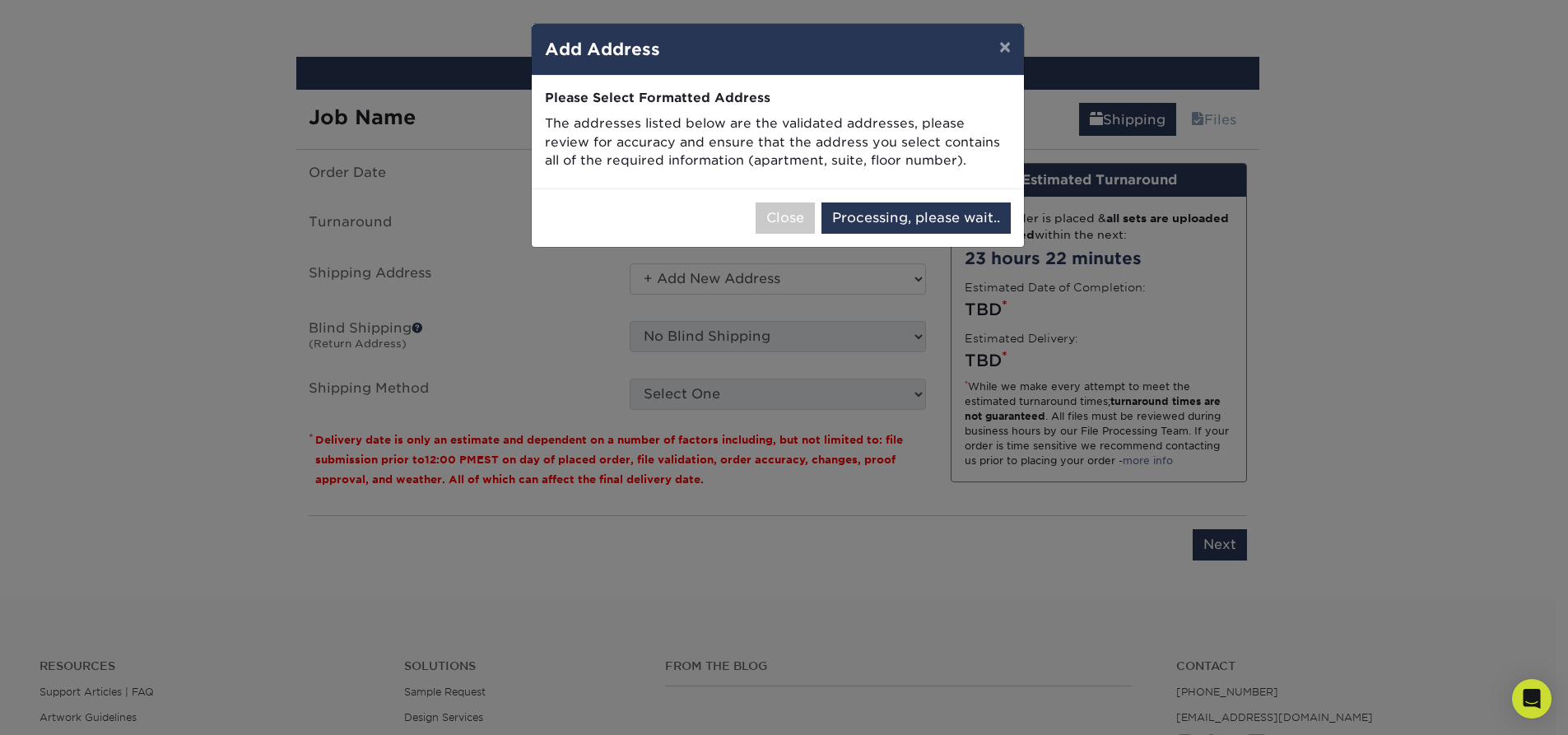
select select "286503"
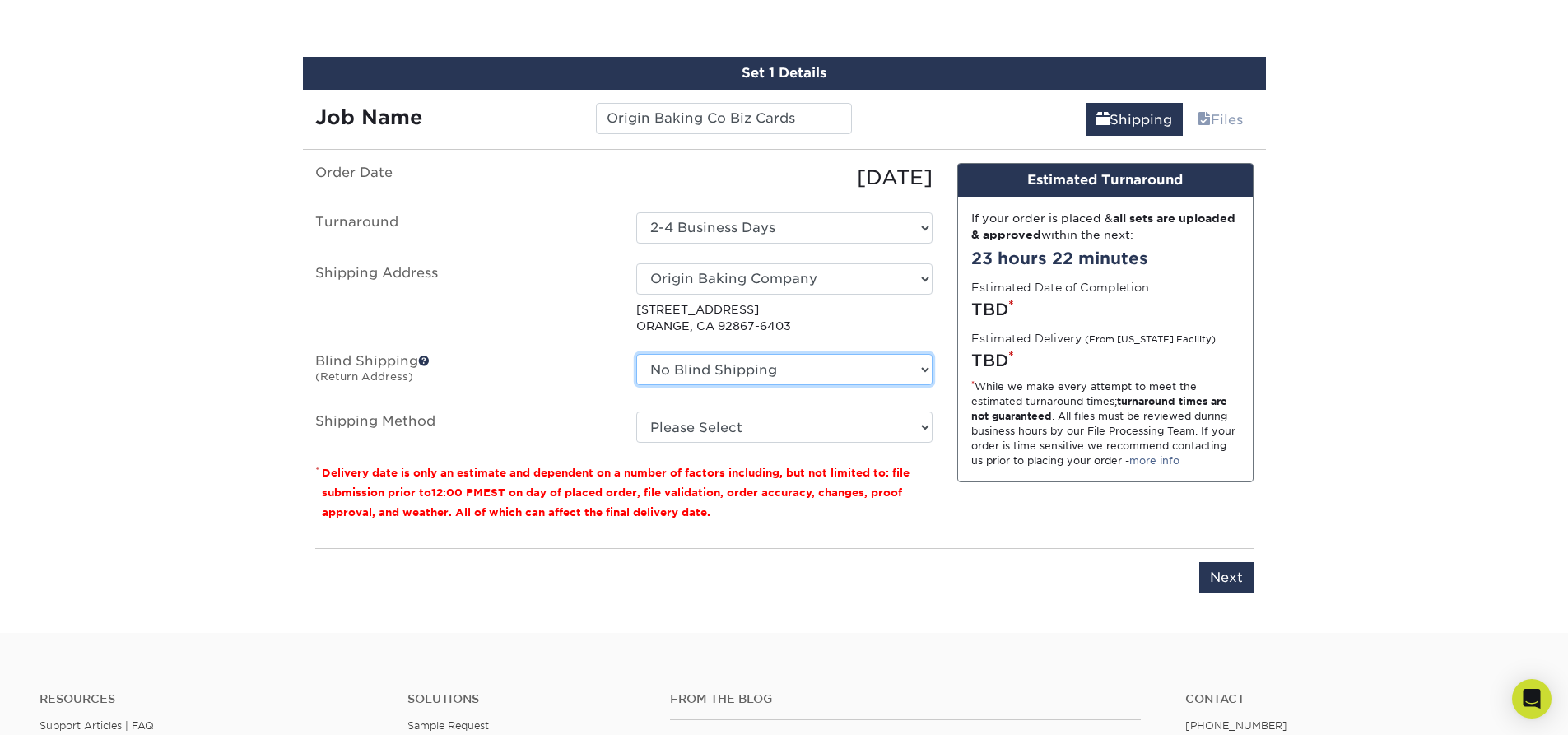
click at [853, 368] on select "No Blind Shipping + Add New Address" at bounding box center [784, 370] width 297 height 32
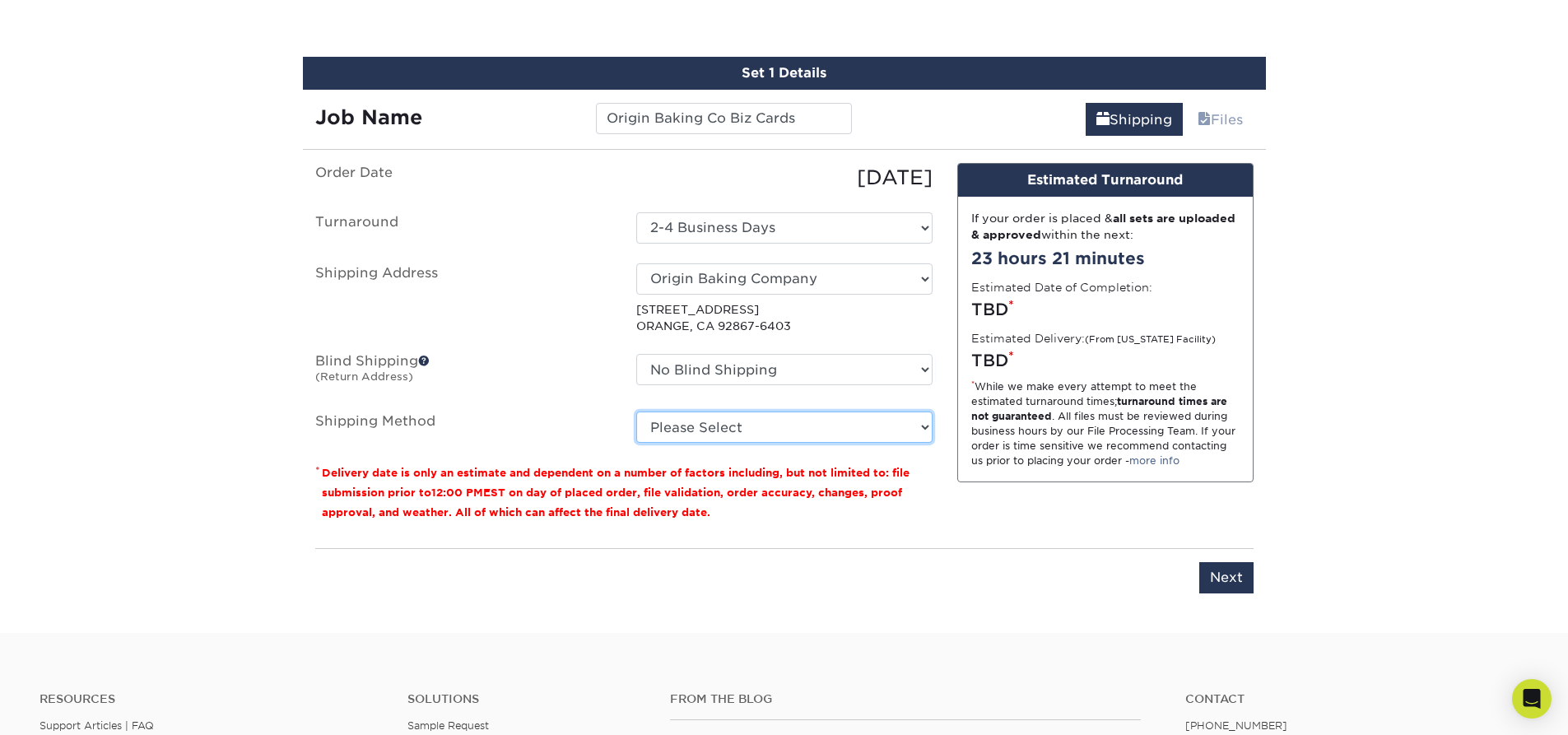
click at [830, 435] on select "Please Select Ground Shipping (+$8.96) 3 Day Shipping Service (+$20.04) 2 Day A…" at bounding box center [784, 428] width 297 height 32
click at [636, 412] on select "Please Select Ground Shipping (+$8.96) 3 Day Shipping Service (+$20.04) 2 Day A…" at bounding box center [784, 428] width 297 height 32
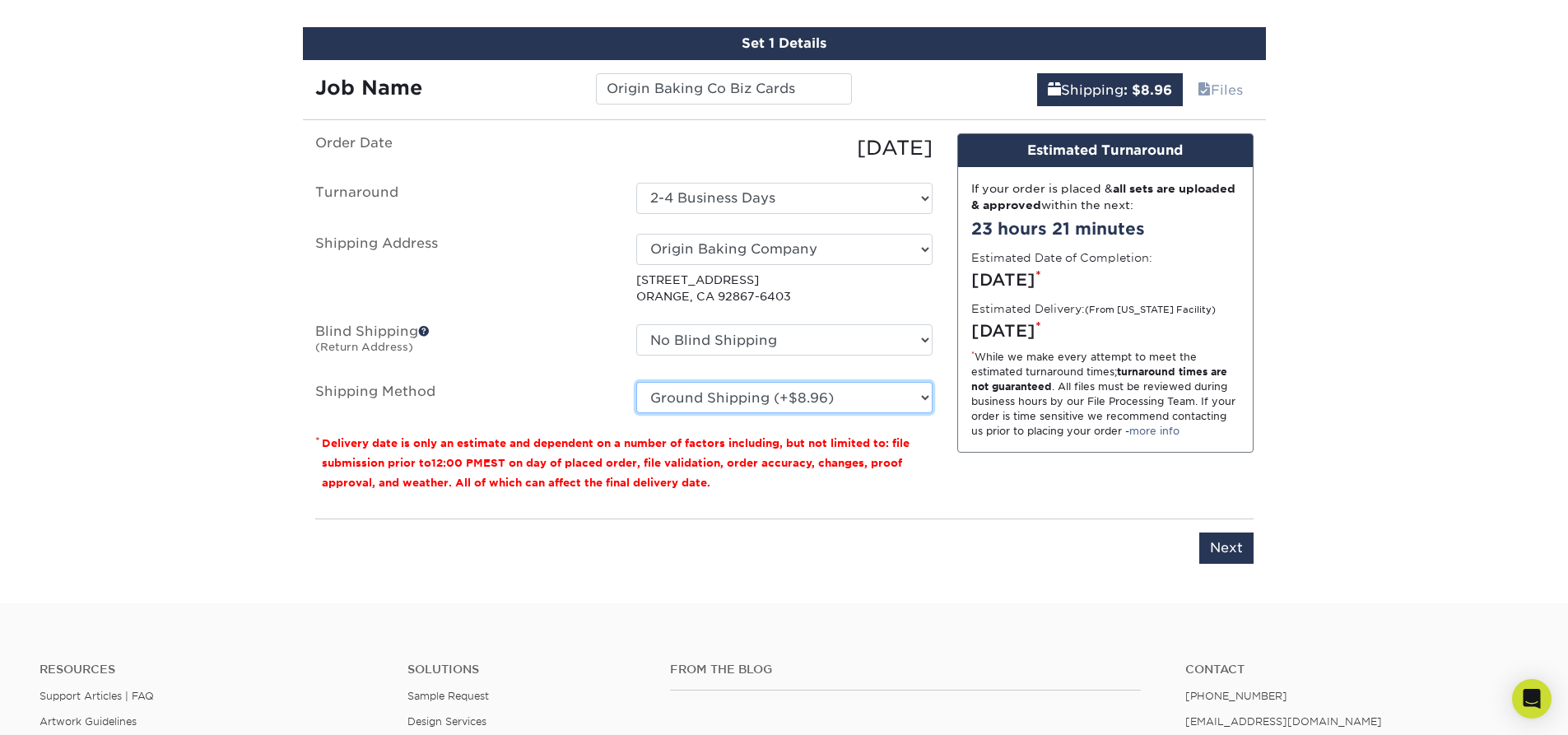
scroll to position [1190, 0]
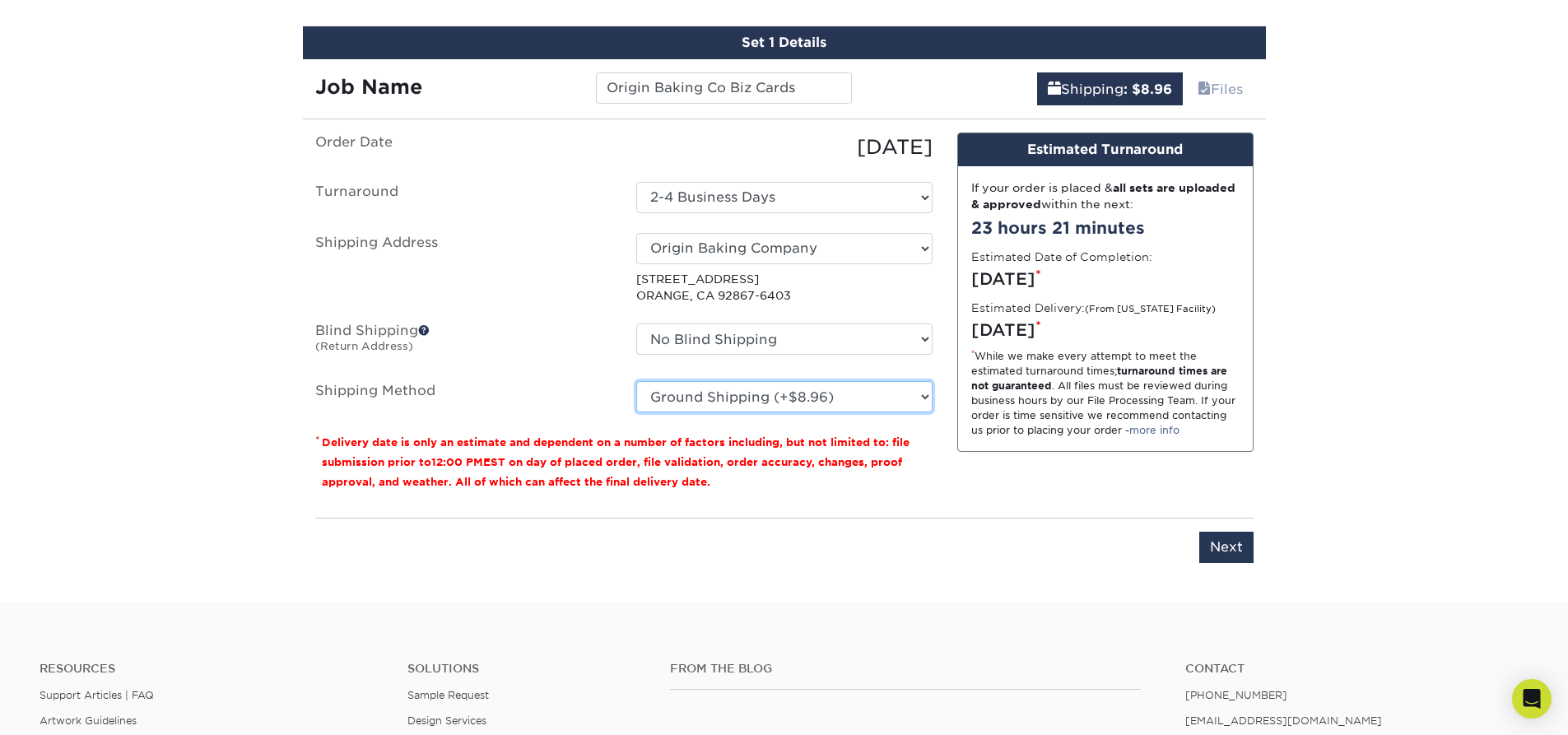
click at [870, 393] on select "Please Select Ground Shipping (+$8.96) 3 Day Shipping Service (+$20.04) 2 Day A…" at bounding box center [784, 397] width 297 height 32
click at [636, 381] on select "Please Select Ground Shipping (+$8.96) 3 Day Shipping Service (+$20.04) 2 Day A…" at bounding box center [784, 397] width 297 height 32
click at [876, 393] on select "Please Select Ground Shipping (+$8.96) 3 Day Shipping Service (+$20.04) 2 Day A…" at bounding box center [784, 397] width 297 height 32
click at [636, 381] on select "Please Select Ground Shipping (+$8.96) 3 Day Shipping Service (+$20.04) 2 Day A…" at bounding box center [784, 397] width 297 height 32
click at [868, 407] on select "Please Select Ground Shipping (+$8.96) 3 Day Shipping Service (+$20.04) 2 Day A…" at bounding box center [784, 397] width 297 height 32
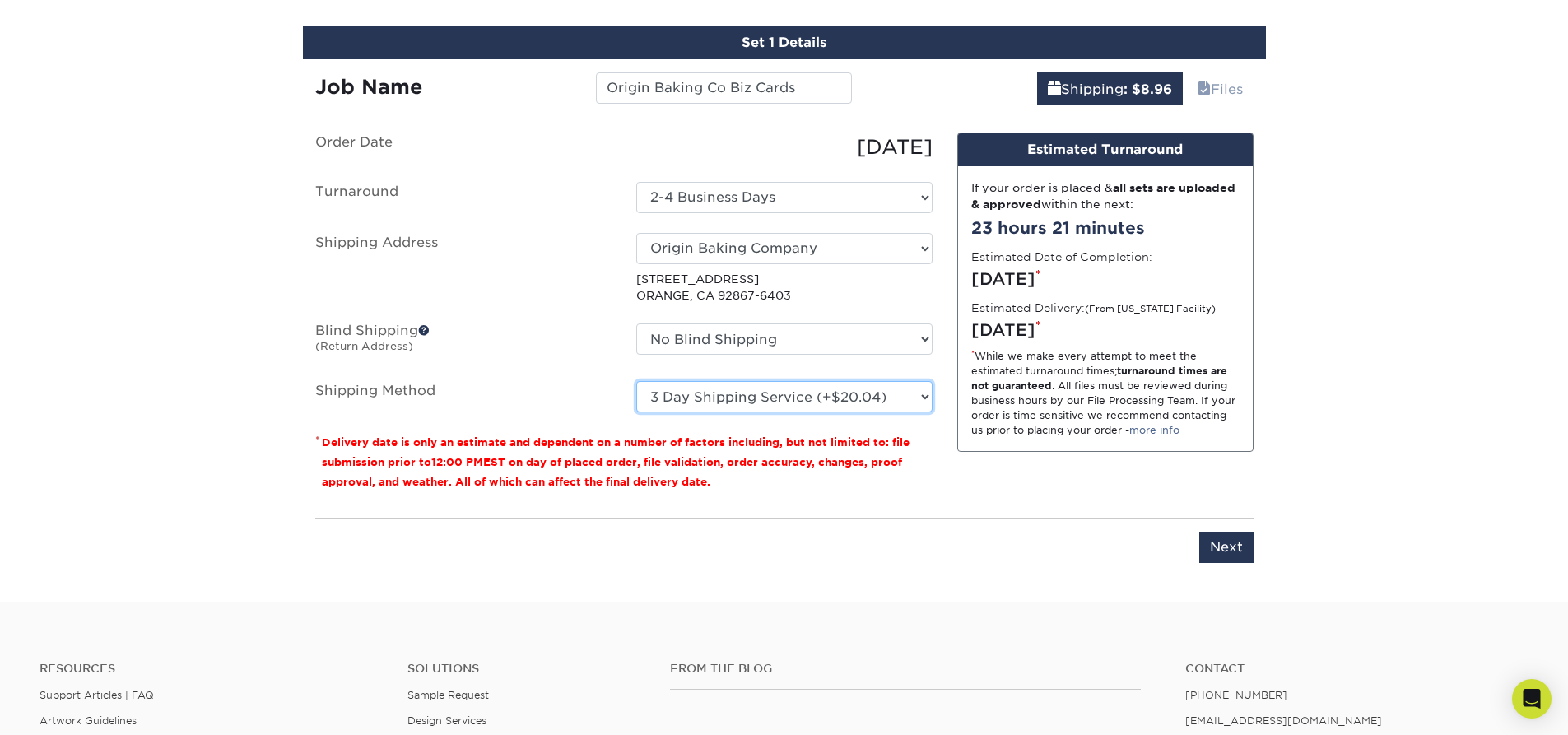
click at [636, 381] on select "Please Select Ground Shipping (+$8.96) 3 Day Shipping Service (+$20.04) 2 Day A…" at bounding box center [784, 397] width 297 height 32
click at [884, 396] on select "Please Select Ground Shipping (+$8.96) 3 Day Shipping Service (+$20.04) 2 Day A…" at bounding box center [784, 397] width 297 height 32
select select "03"
click at [636, 381] on select "Please Select Ground Shipping (+$8.96) 3 Day Shipping Service (+$20.04) 2 Day A…" at bounding box center [784, 397] width 297 height 32
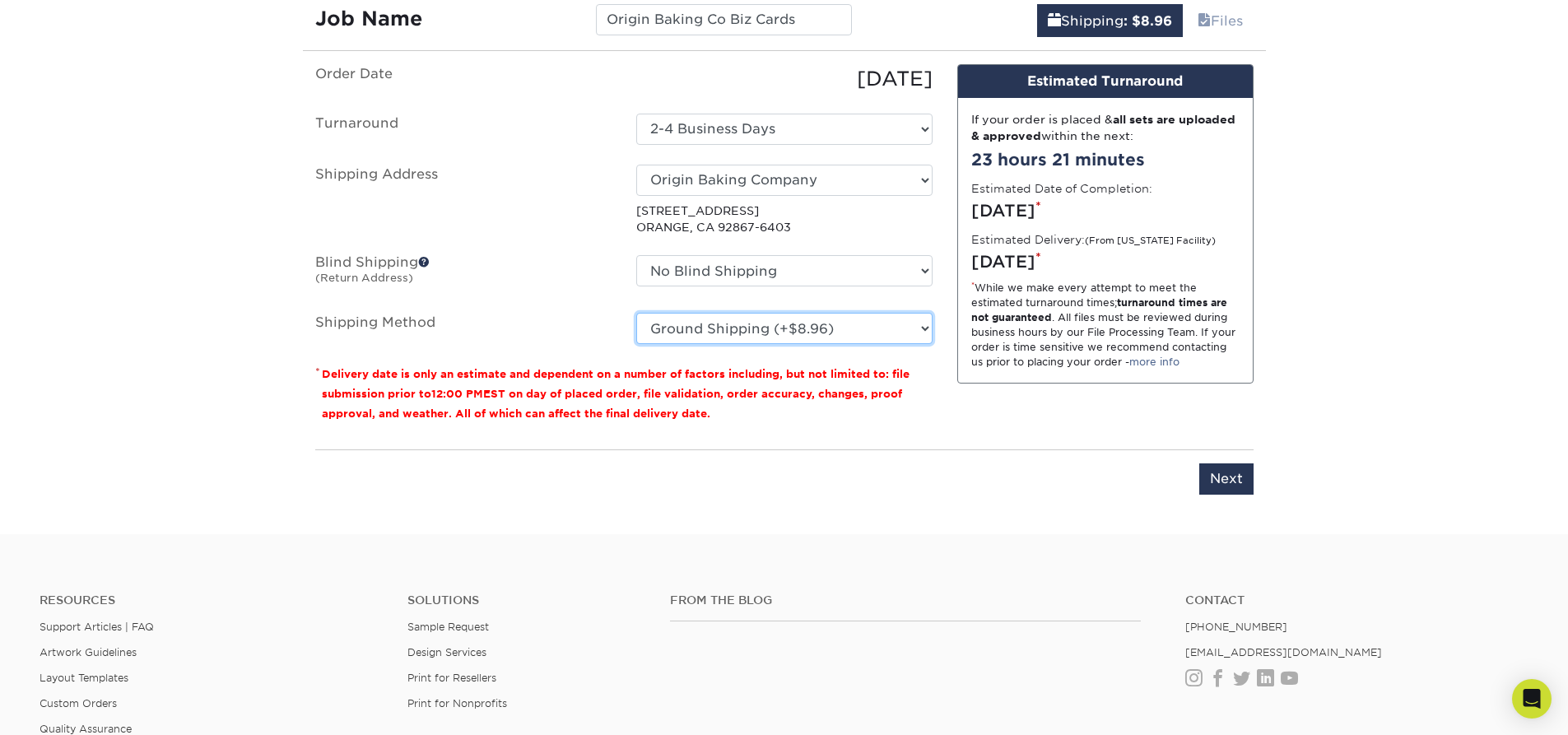
scroll to position [1260, 0]
click at [1223, 474] on input "Next" at bounding box center [1227, 479] width 55 height 32
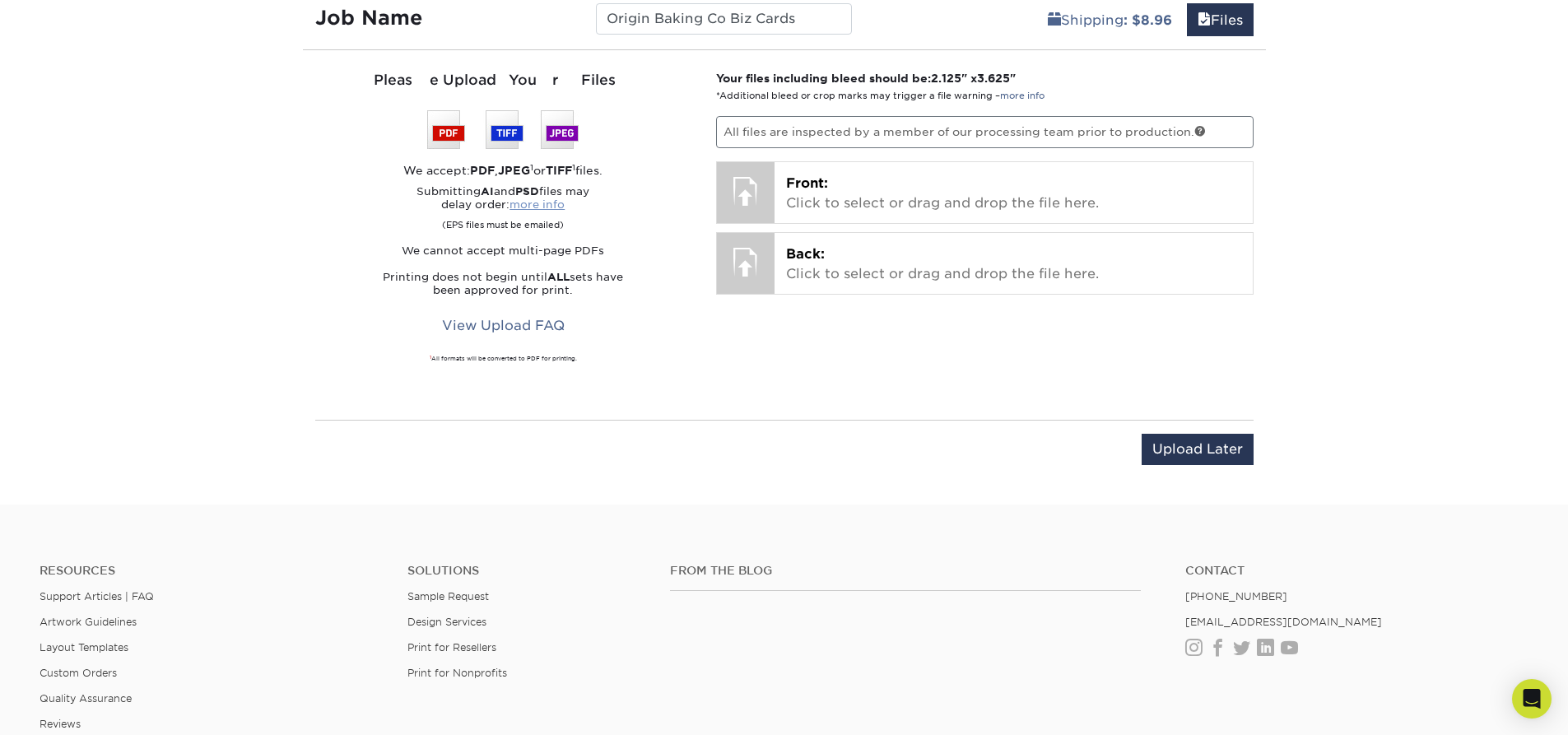
click at [558, 207] on link "more info" at bounding box center [537, 204] width 55 height 12
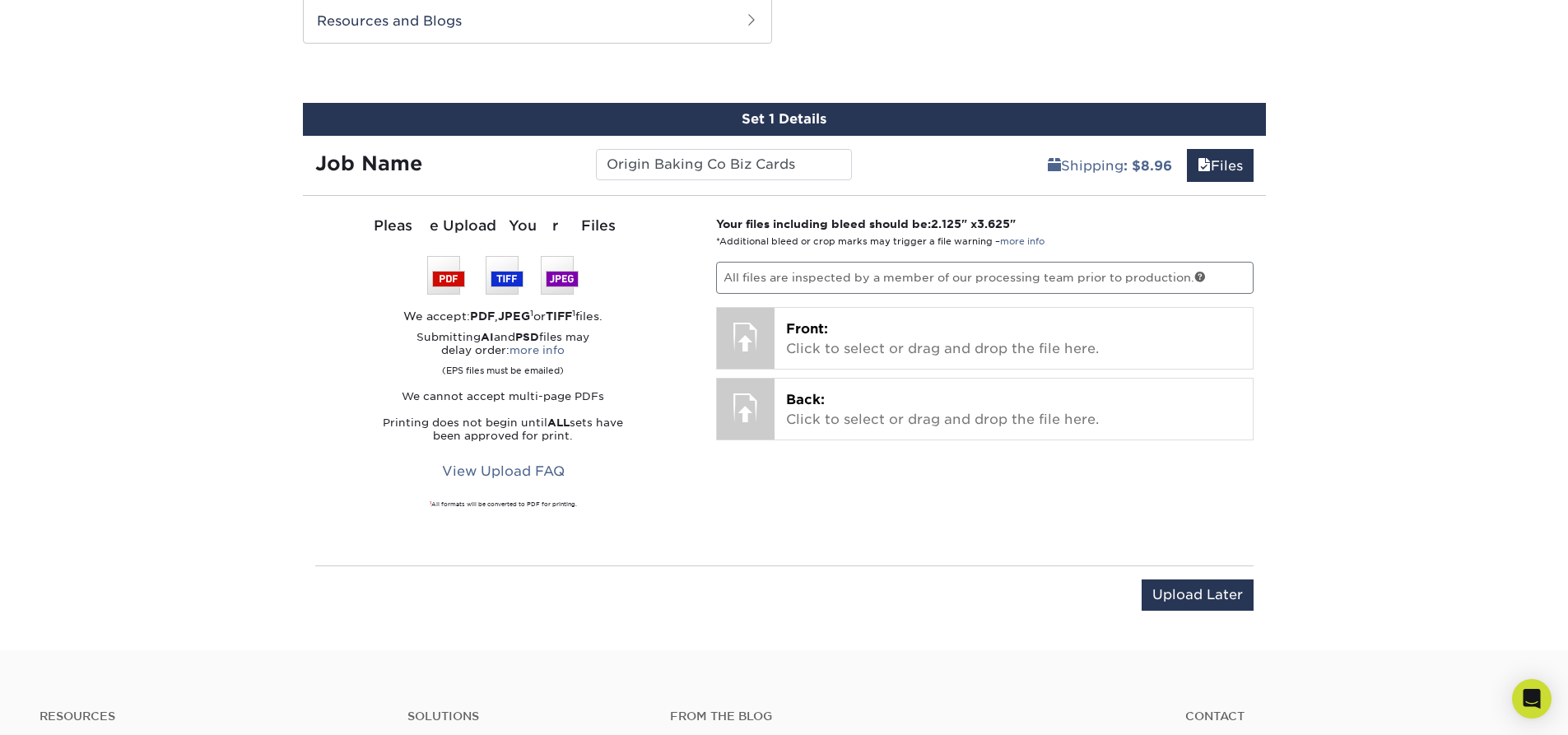
scroll to position [1113, 0]
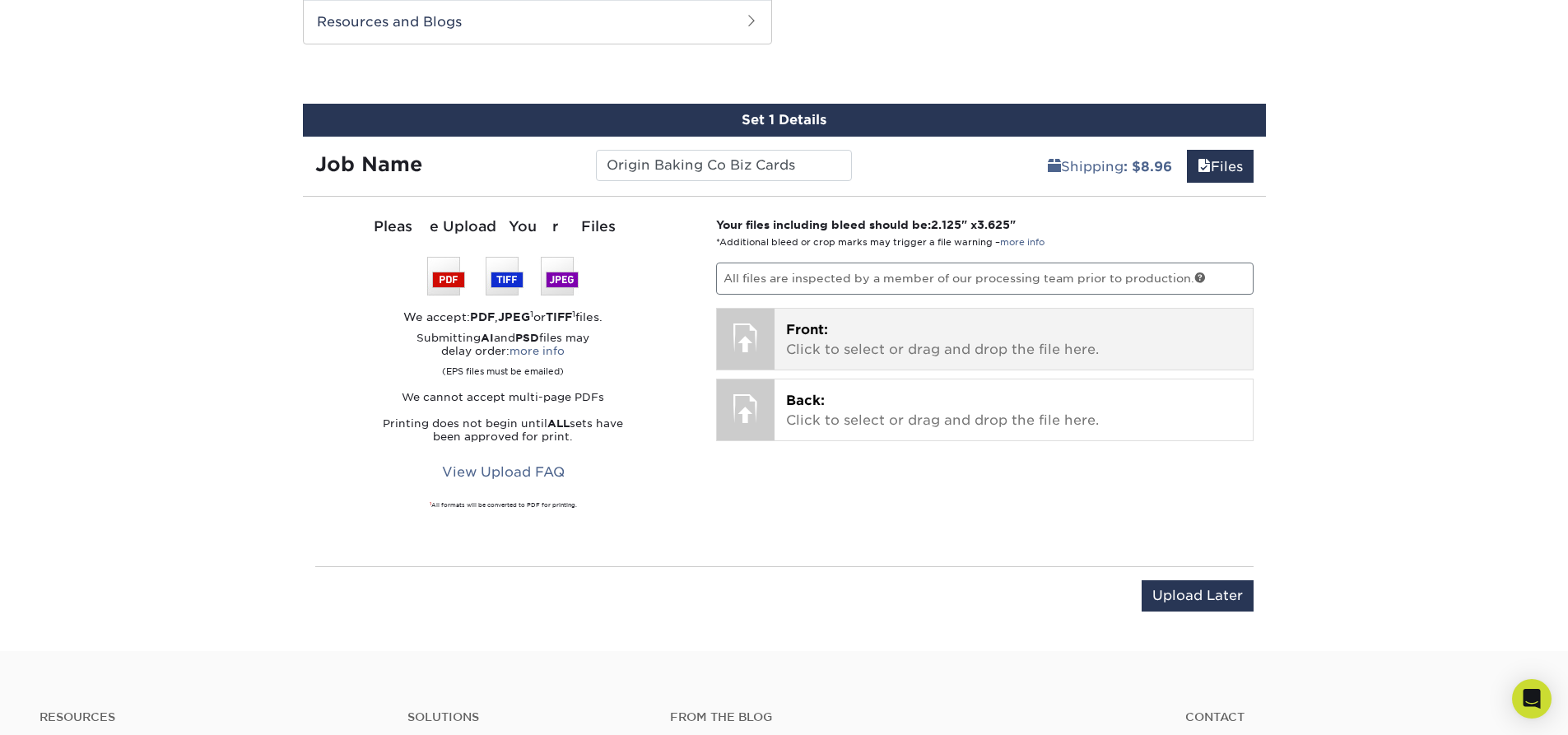
click at [988, 340] on p "Front: Click to select or drag and drop the file here." at bounding box center [1014, 340] width 455 height 40
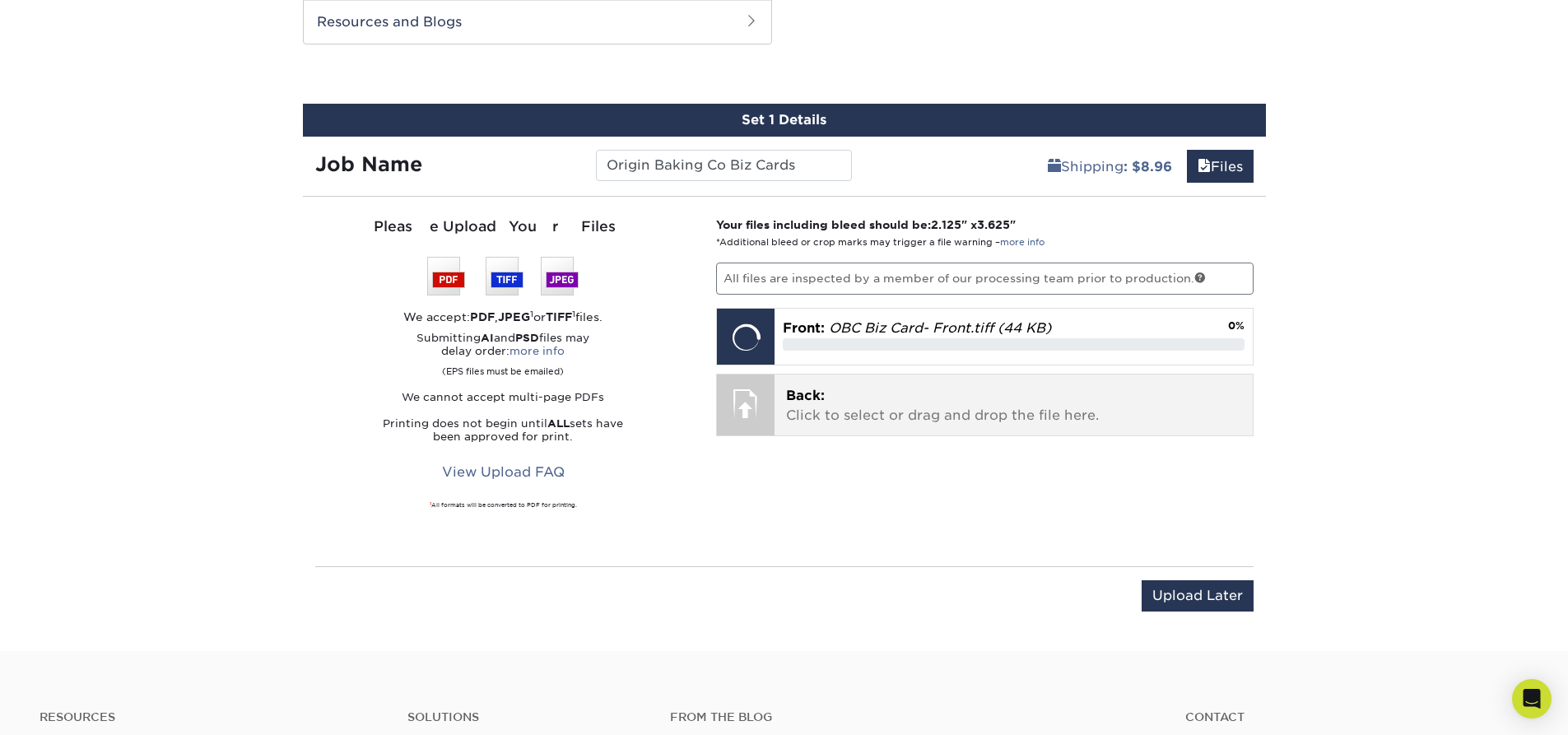
click at [862, 405] on p "Back: Click to select or drag and drop the file here." at bounding box center [1014, 406] width 455 height 40
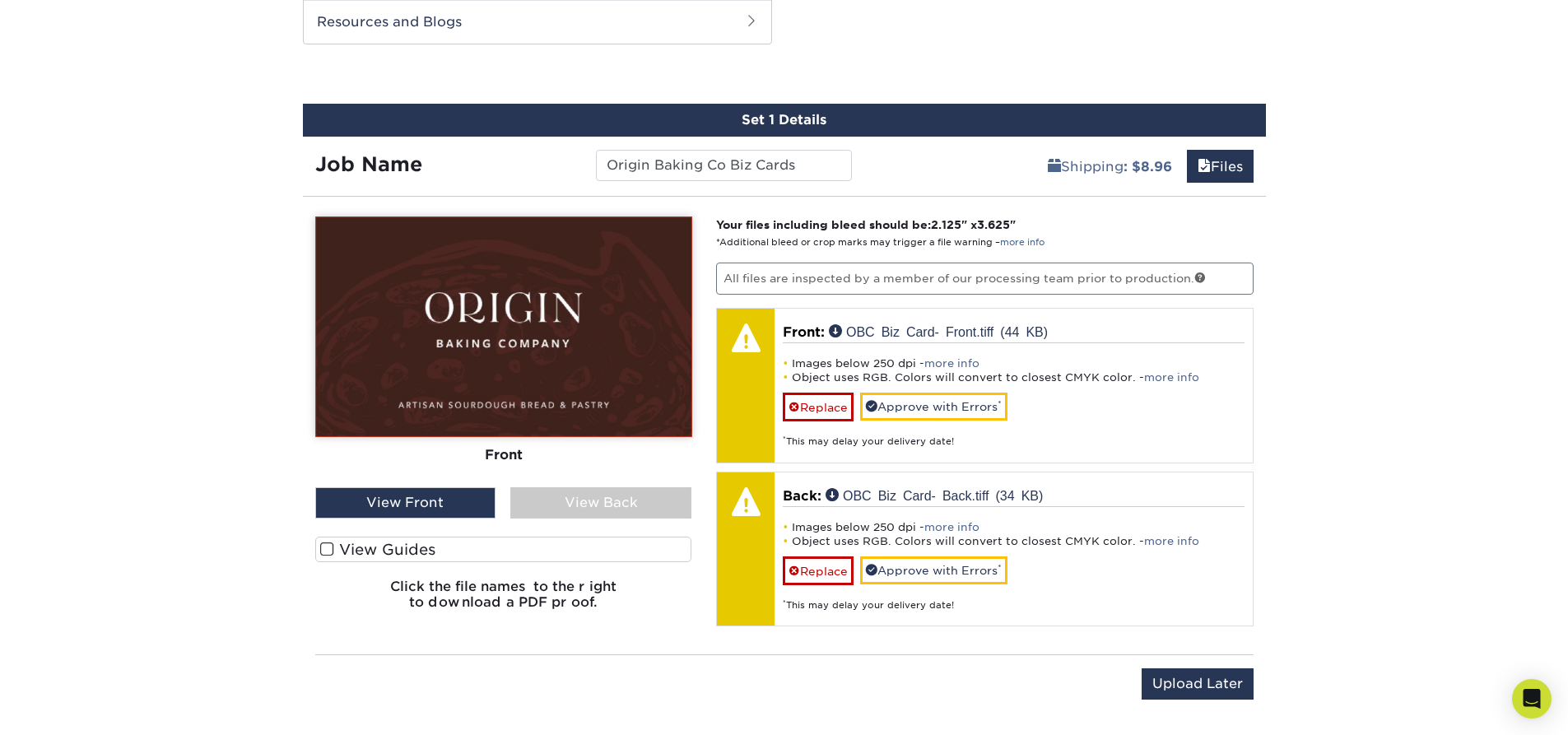
click at [603, 501] on div "View Back" at bounding box center [601, 503] width 181 height 32
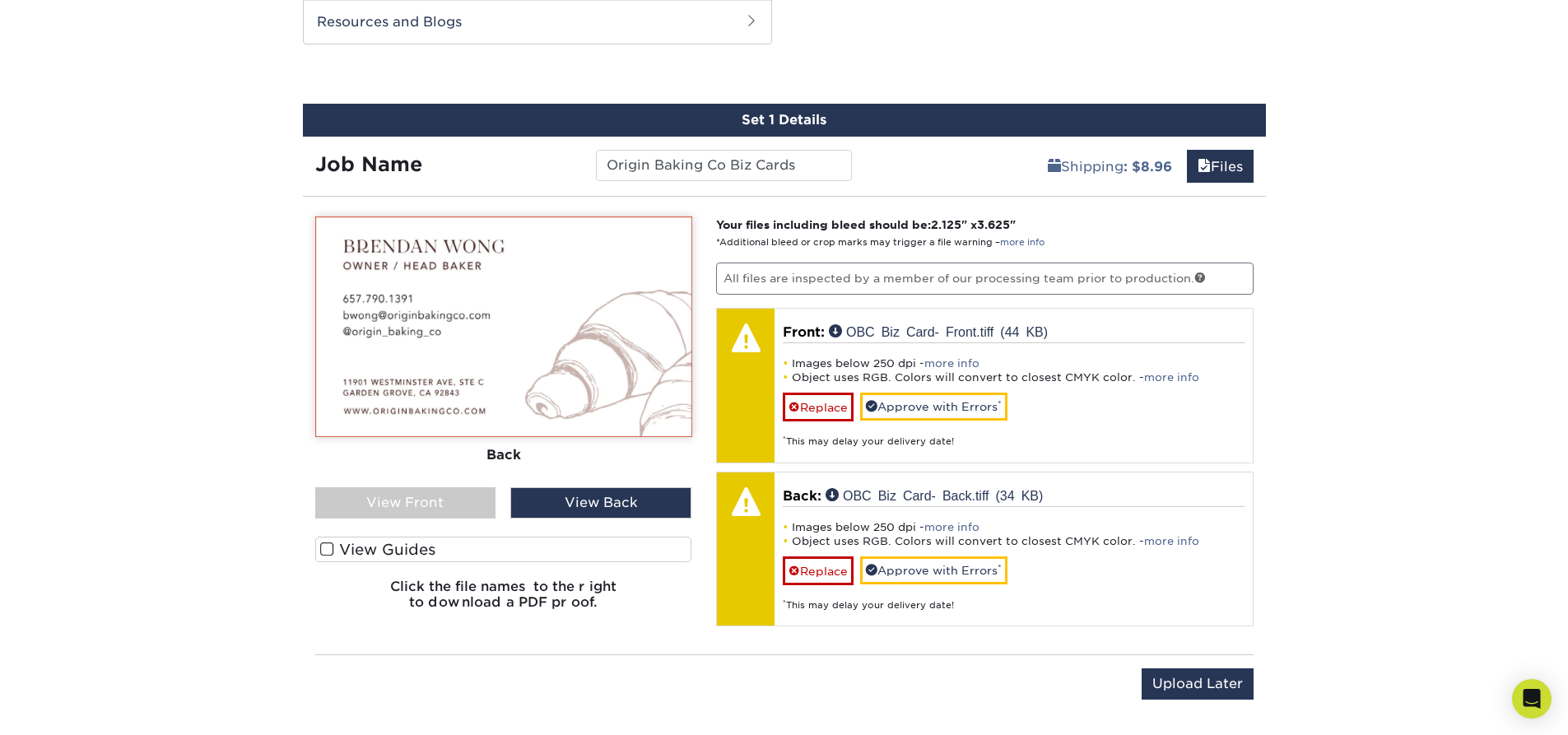
click at [603, 501] on div "View Back" at bounding box center [601, 503] width 181 height 32
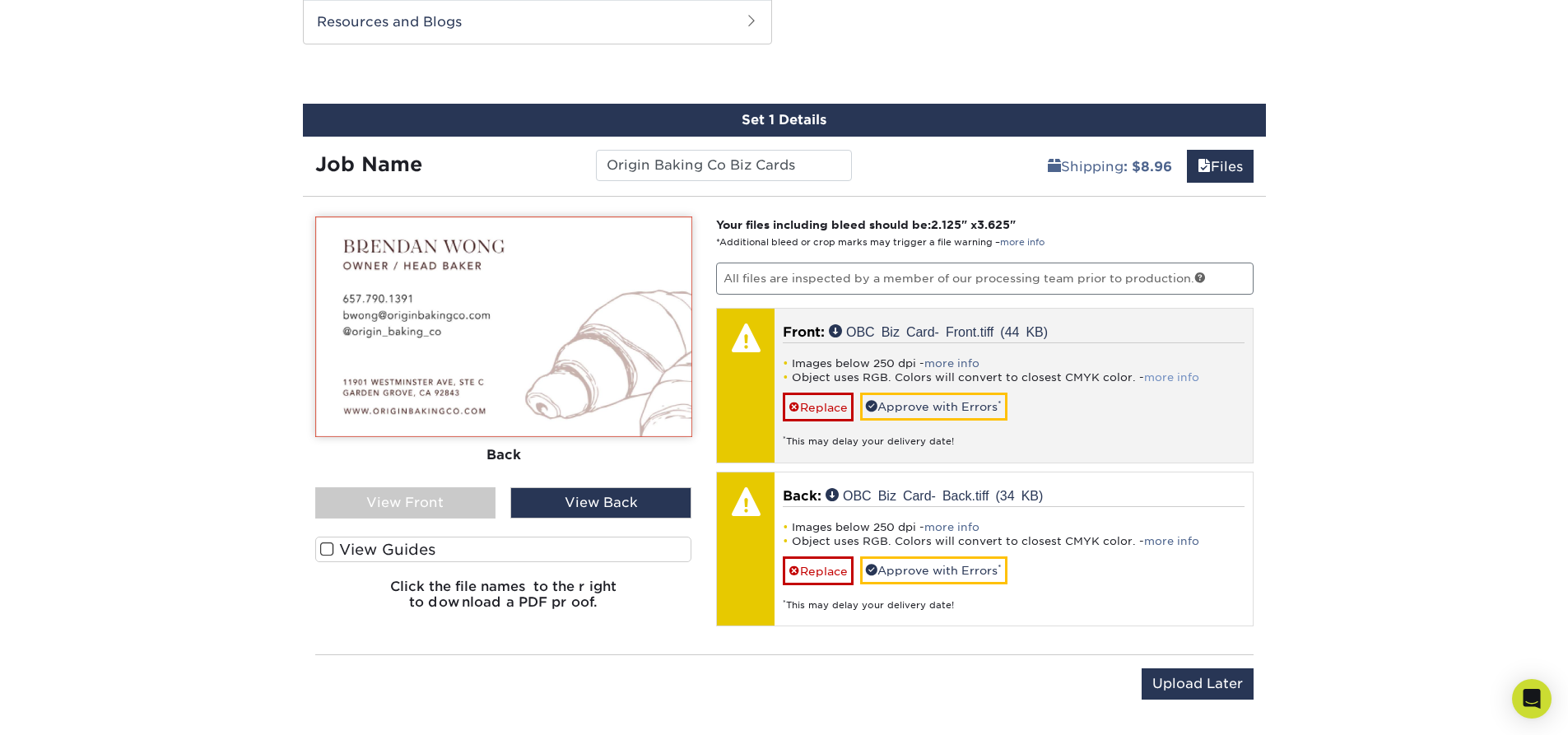
click at [1166, 376] on link "more info" at bounding box center [1171, 378] width 55 height 12
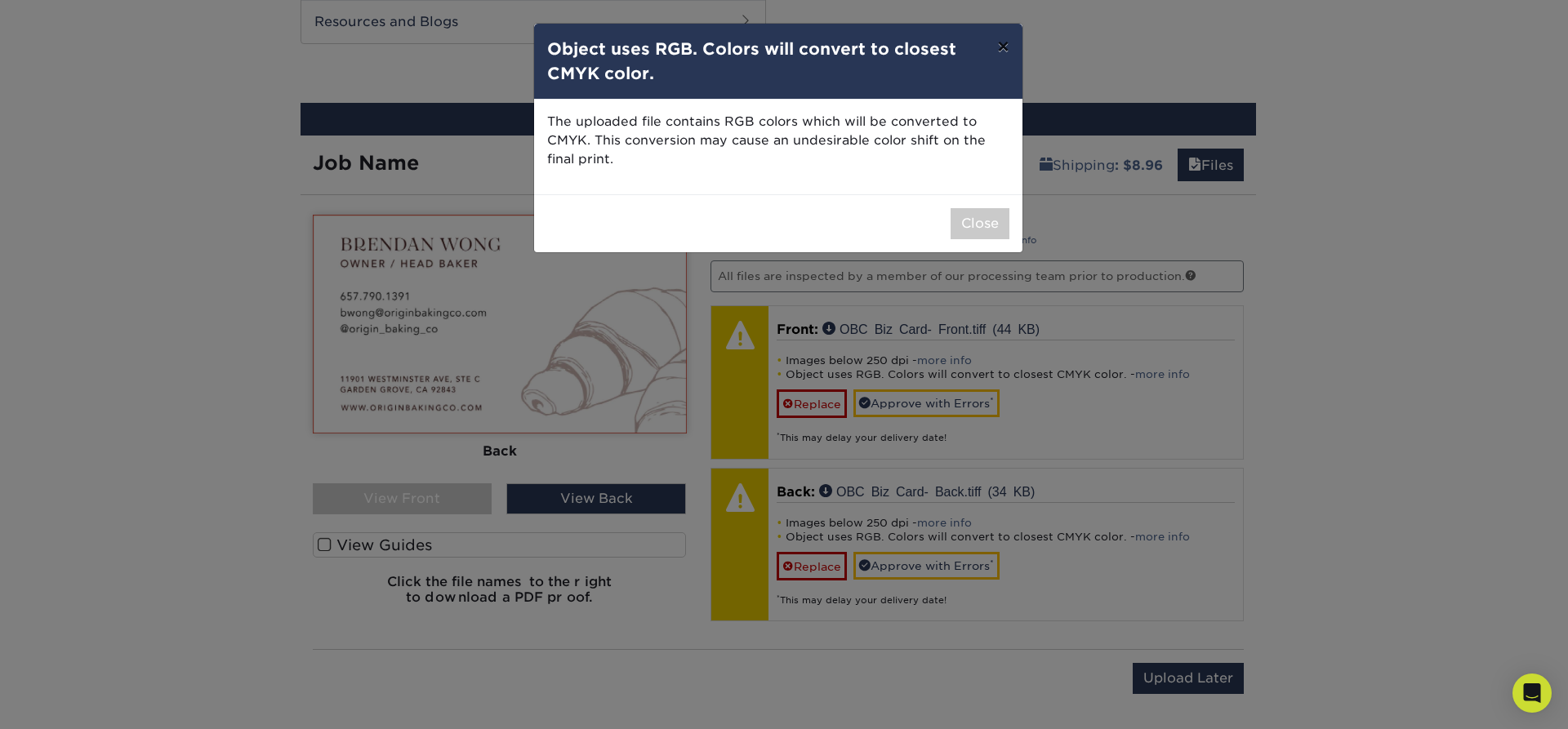
click at [1000, 44] on button "×" at bounding box center [1002, 46] width 38 height 45
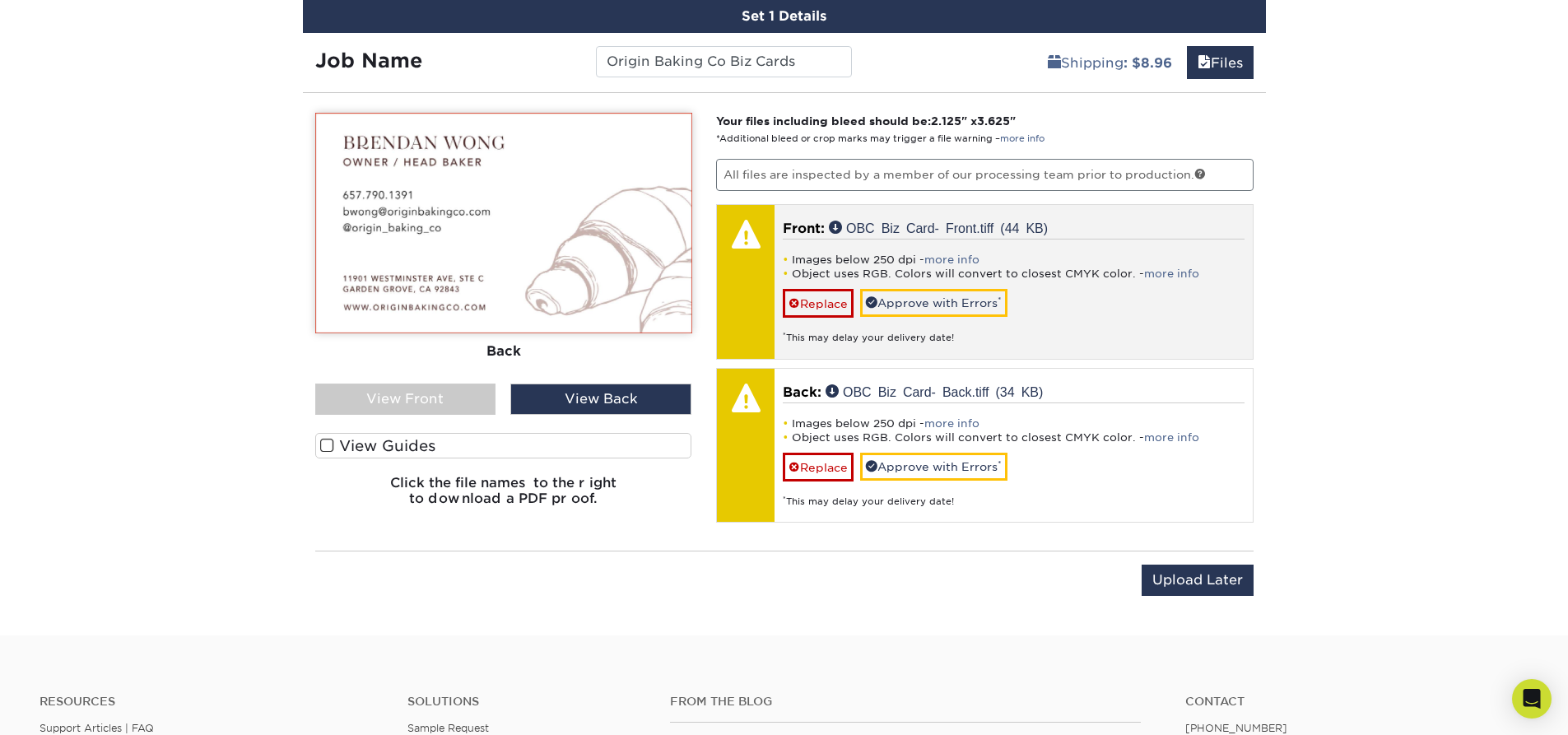
scroll to position [1217, 0]
click at [1091, 298] on div "Images below 250 dpi - more info Object uses RGB. Colors will convert to closes…" at bounding box center [1014, 290] width 462 height 107
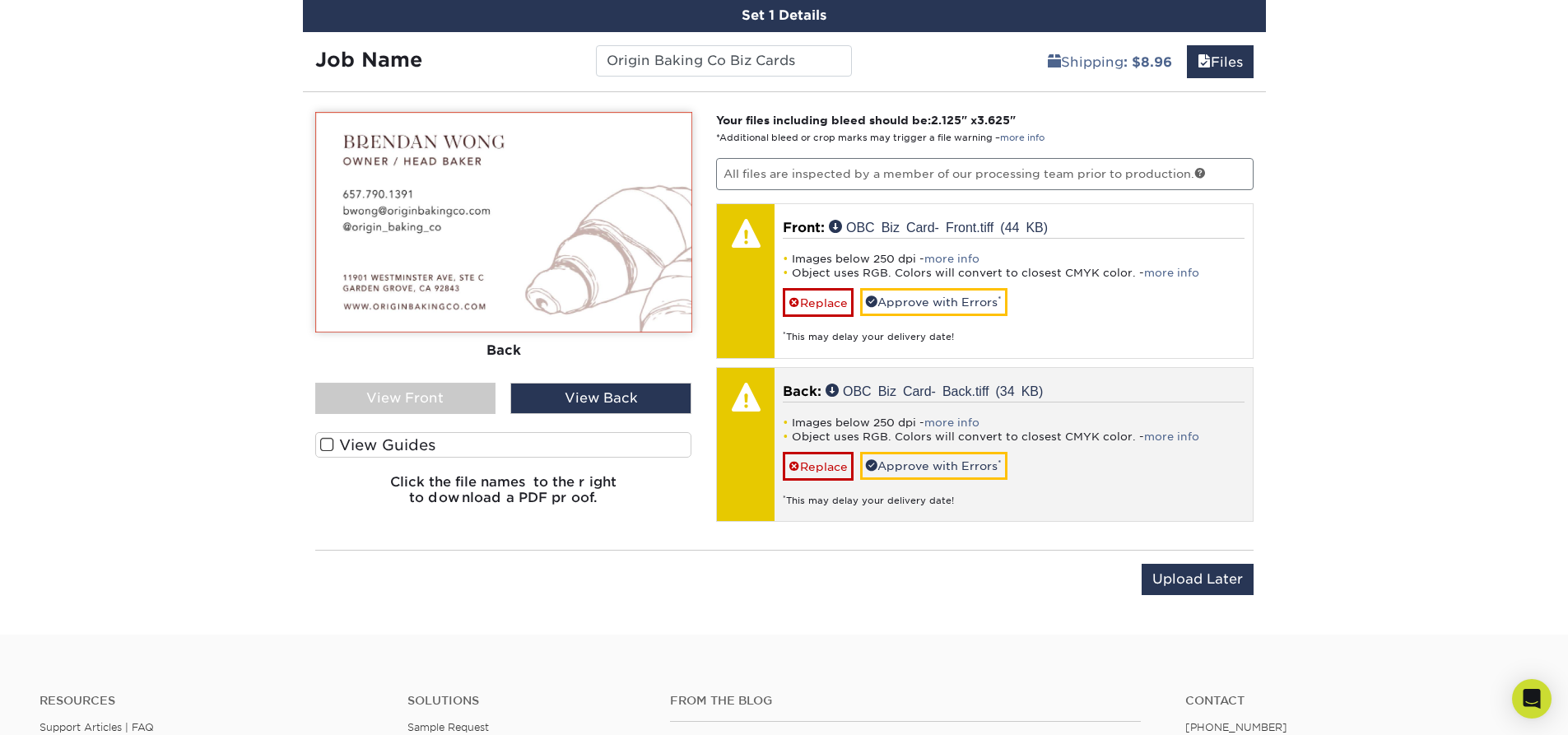
click at [1092, 416] on li "Images below 250 dpi - more info" at bounding box center [1014, 423] width 462 height 14
click at [997, 408] on div "Images below 250 dpi - more info Object uses RGB. Colors will convert to closes…" at bounding box center [1014, 455] width 462 height 107
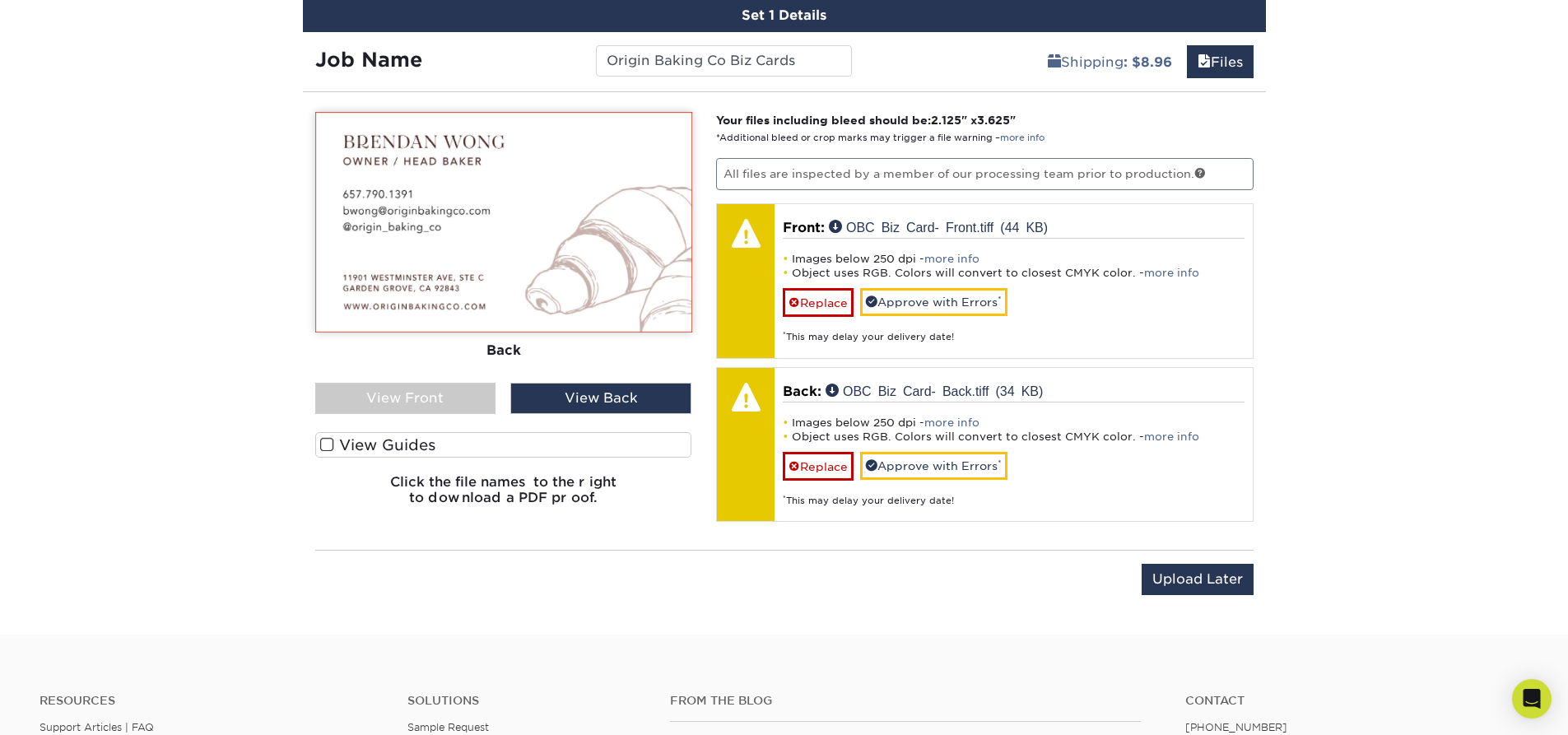
click at [405, 405] on div "View Front" at bounding box center [406, 399] width 181 height 32
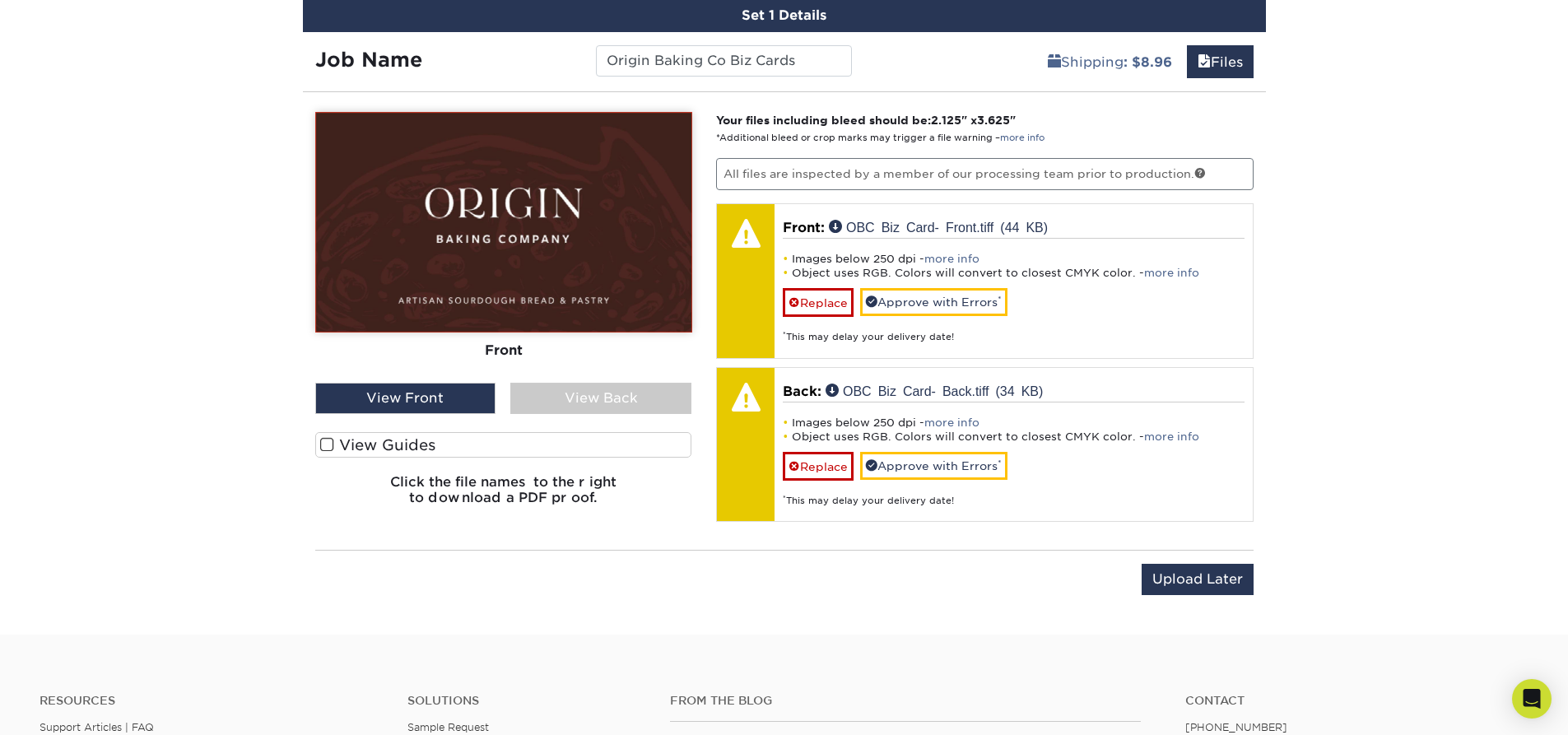
click at [378, 443] on label "View Guides" at bounding box center [503, 445] width 377 height 26
click at [0, 0] on input "View Guides" at bounding box center [0, 0] width 0 height 0
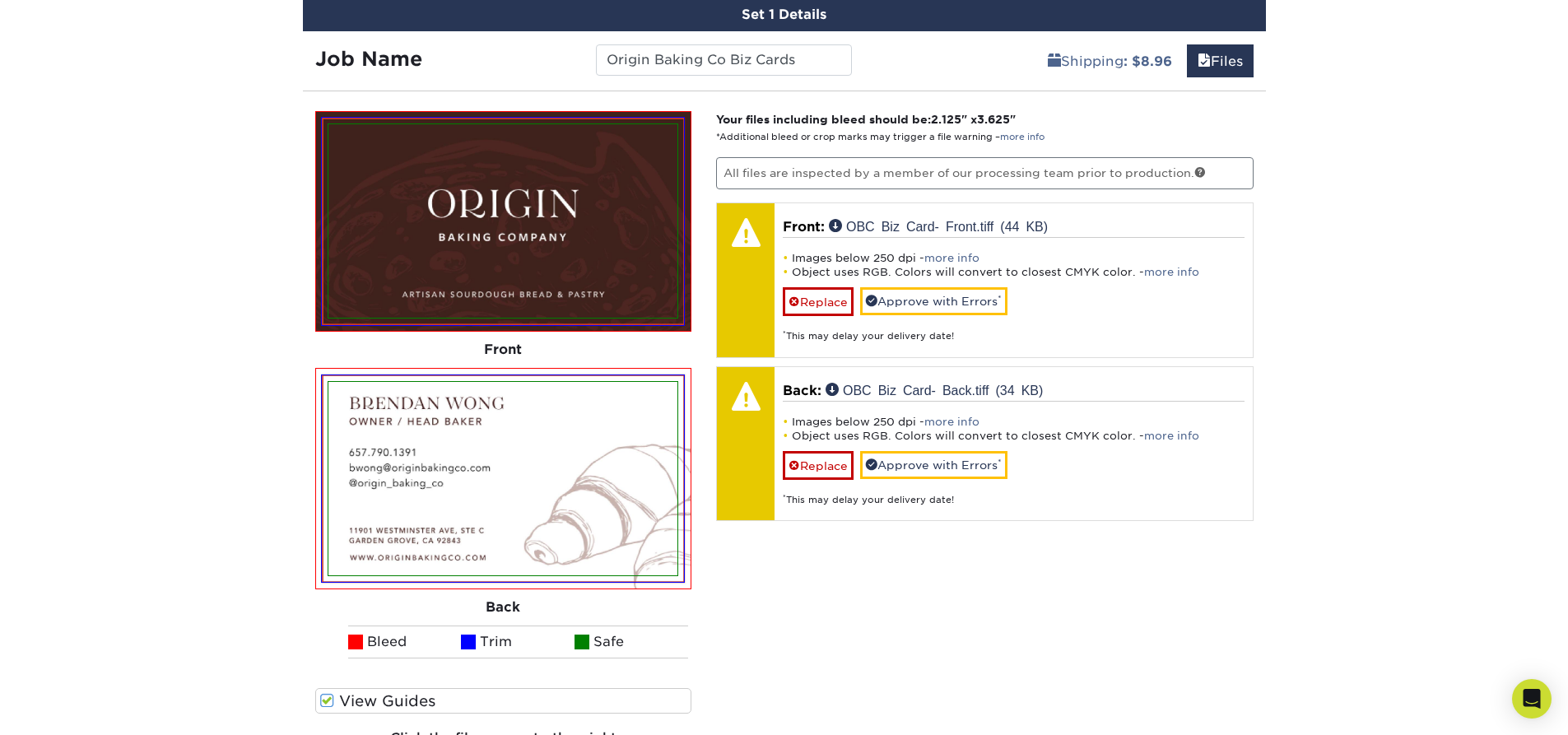
scroll to position [1215, 0]
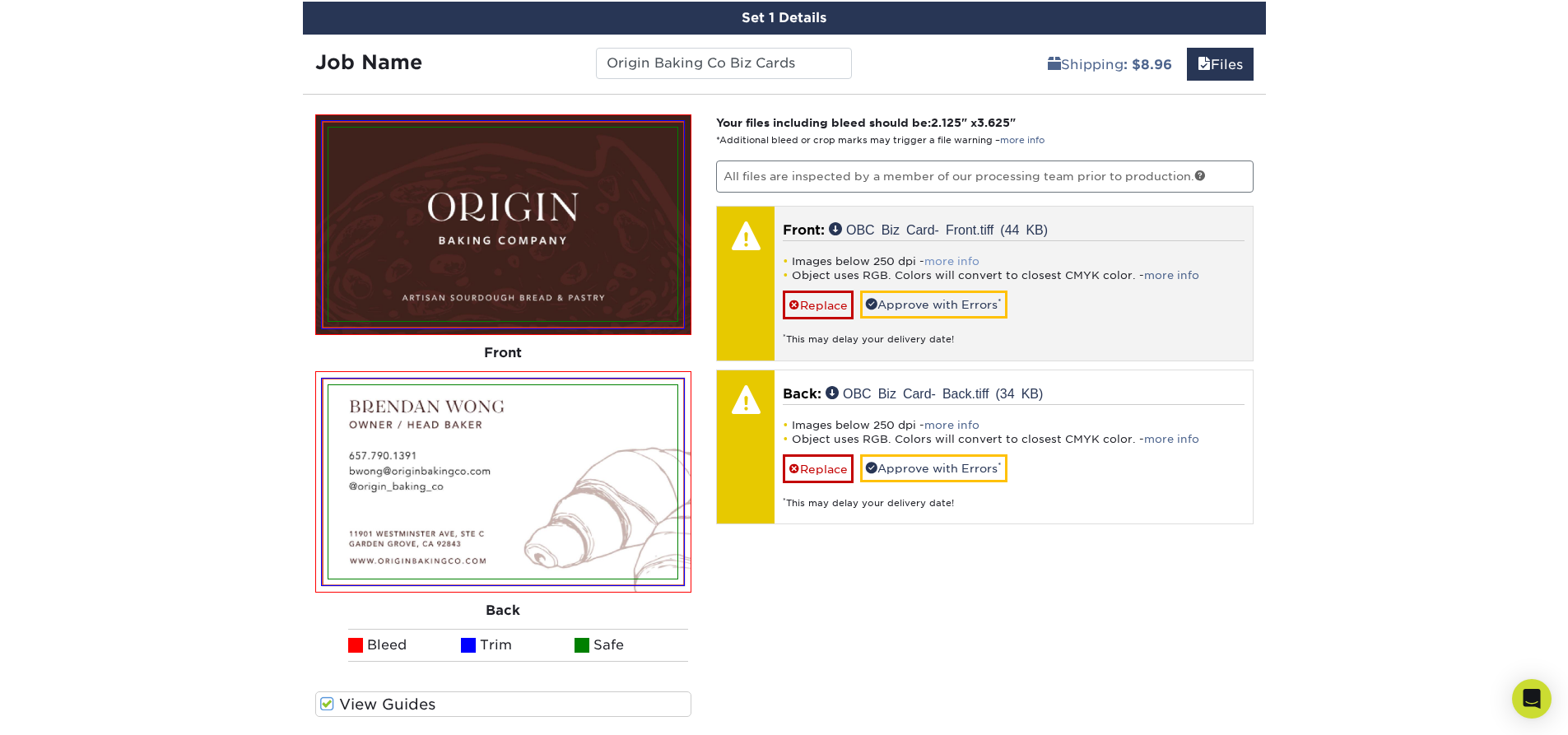
click at [979, 257] on link "more info" at bounding box center [952, 261] width 55 height 12
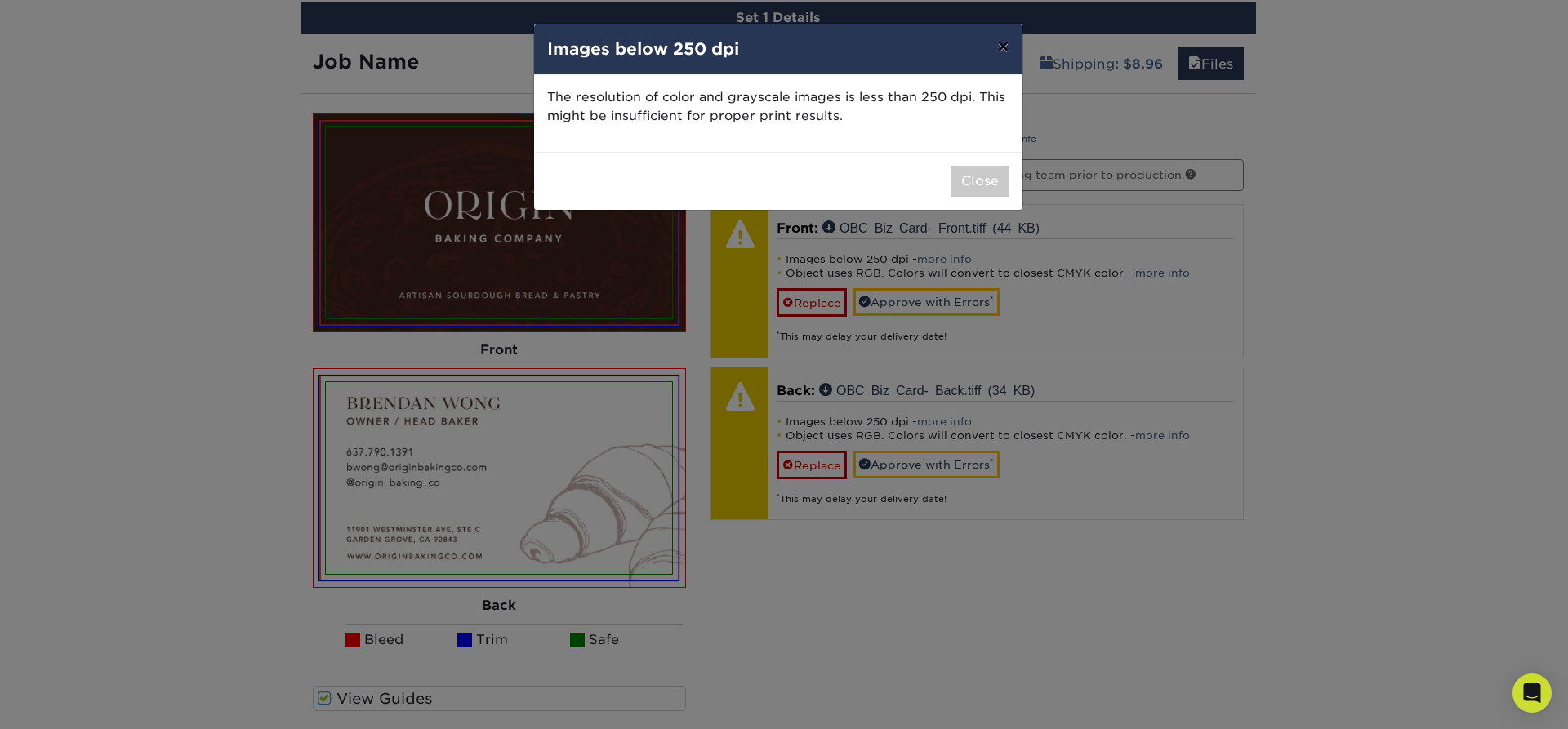
click at [993, 59] on button "×" at bounding box center [1002, 46] width 38 height 45
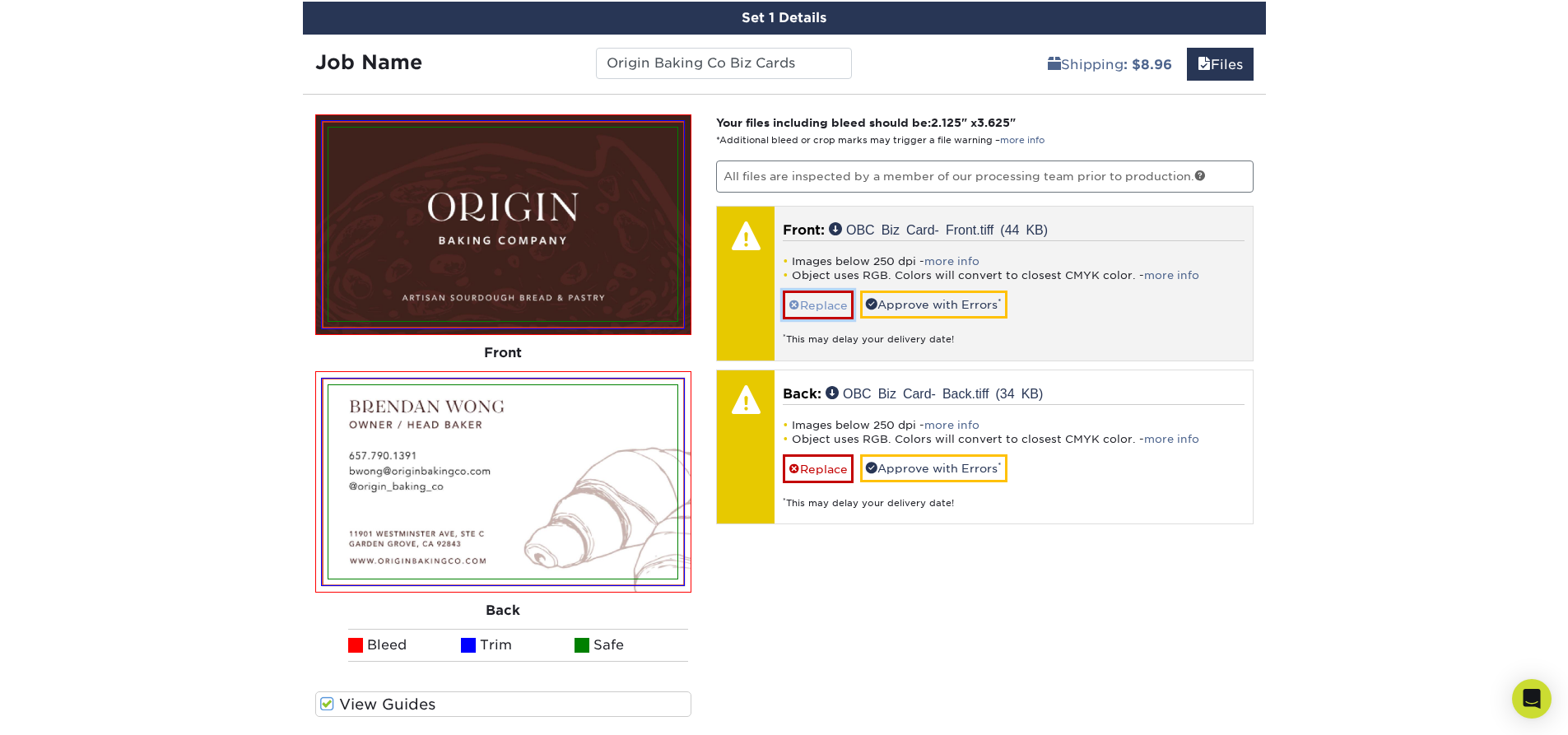
click at [822, 293] on link "Replace" at bounding box center [818, 305] width 70 height 29
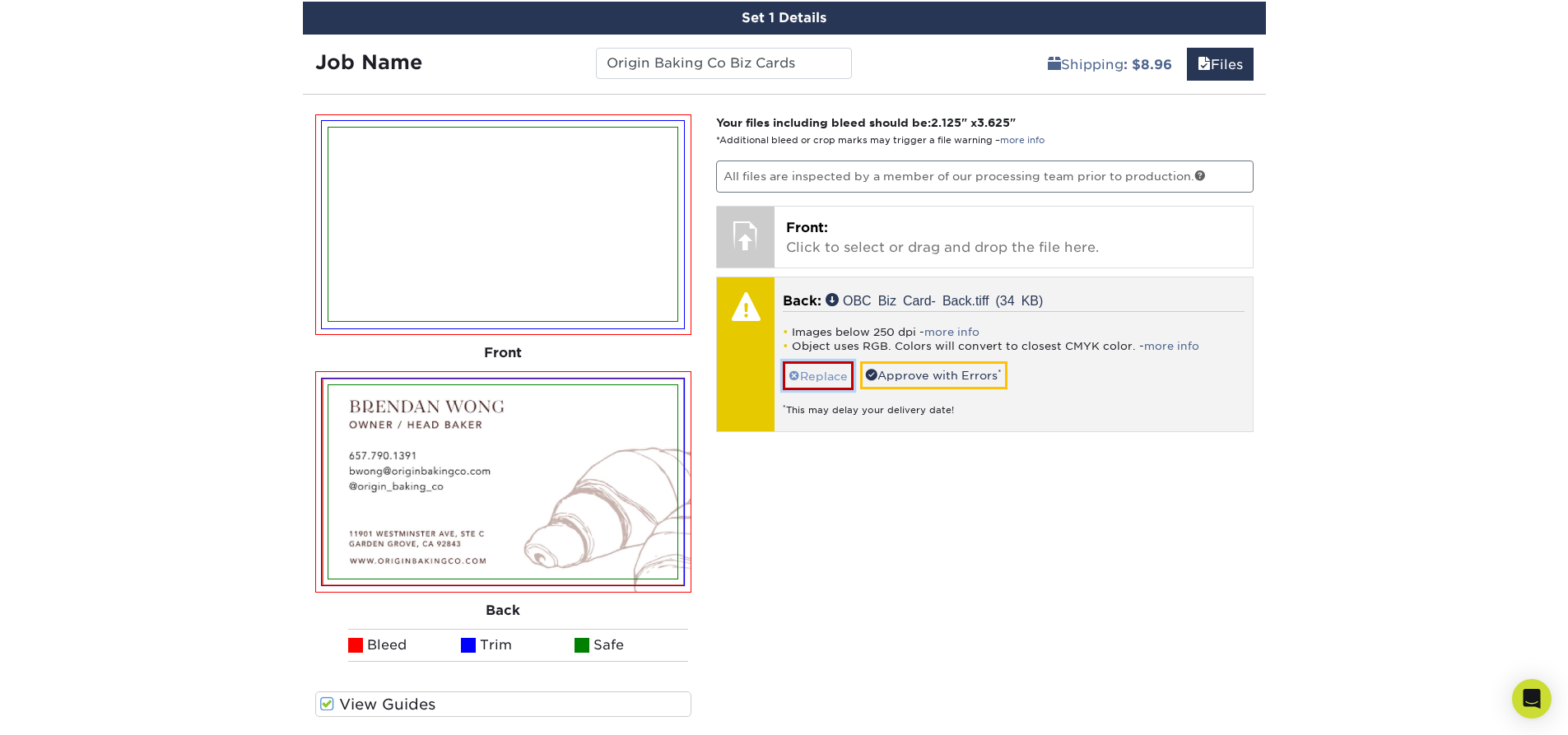
click at [824, 371] on link "Replace" at bounding box center [818, 376] width 70 height 29
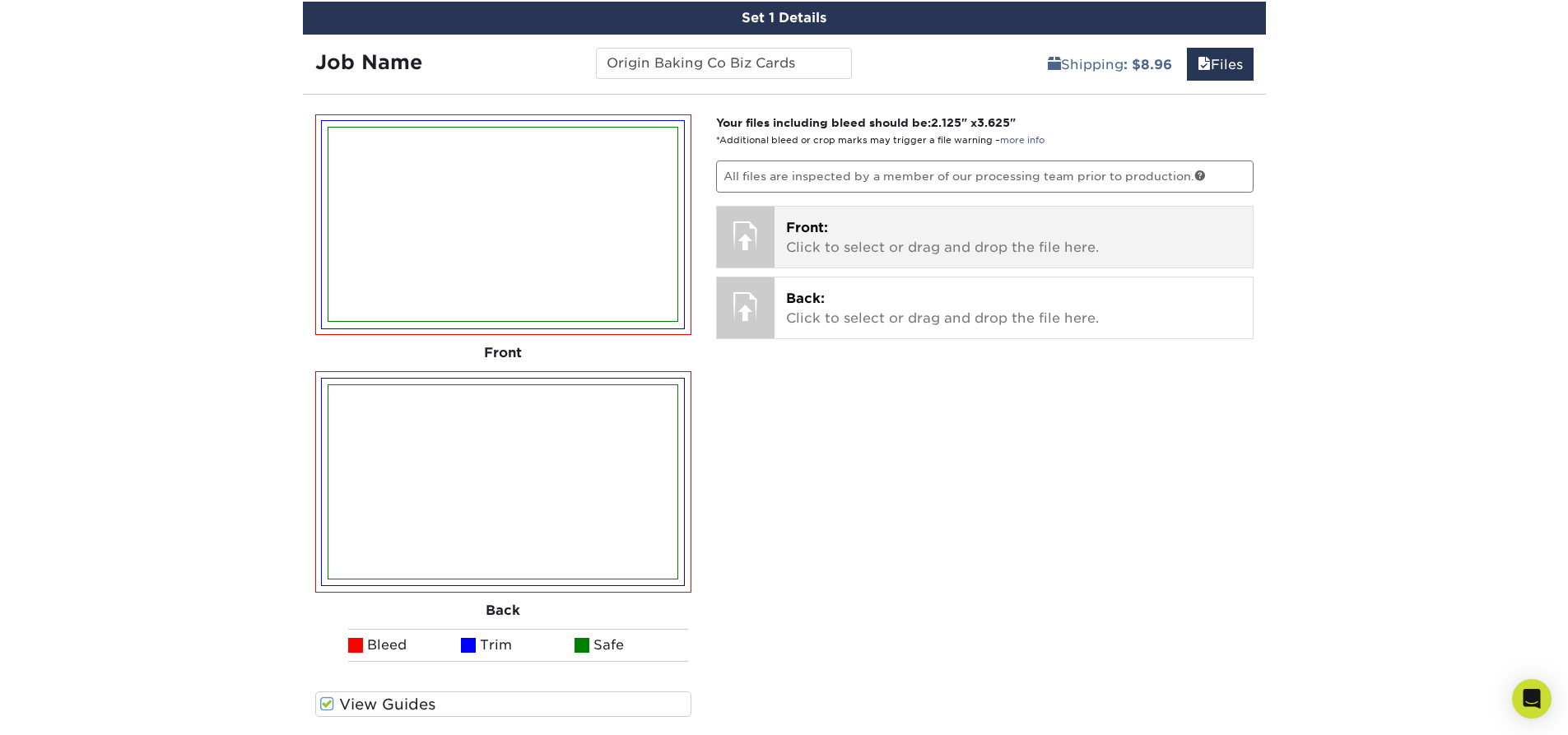
click at [956, 233] on p "Front: Click to select or drag and drop the file here." at bounding box center [1014, 238] width 455 height 40
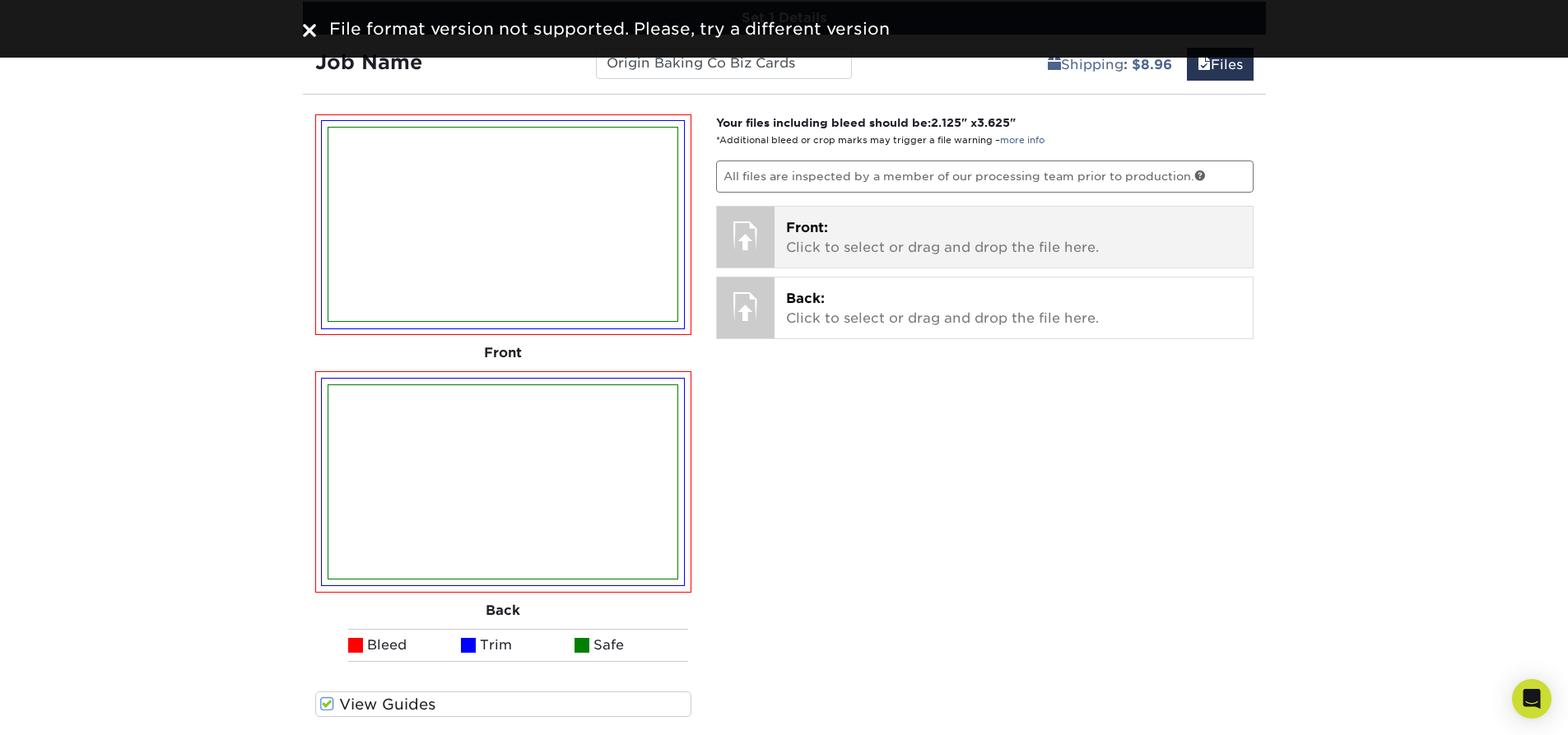
click at [845, 256] on p "Front: Click to select or drag and drop the file here." at bounding box center [1014, 238] width 455 height 40
click at [976, 257] on p "Front: Click to select or drag and drop the file here." at bounding box center [1014, 238] width 455 height 40
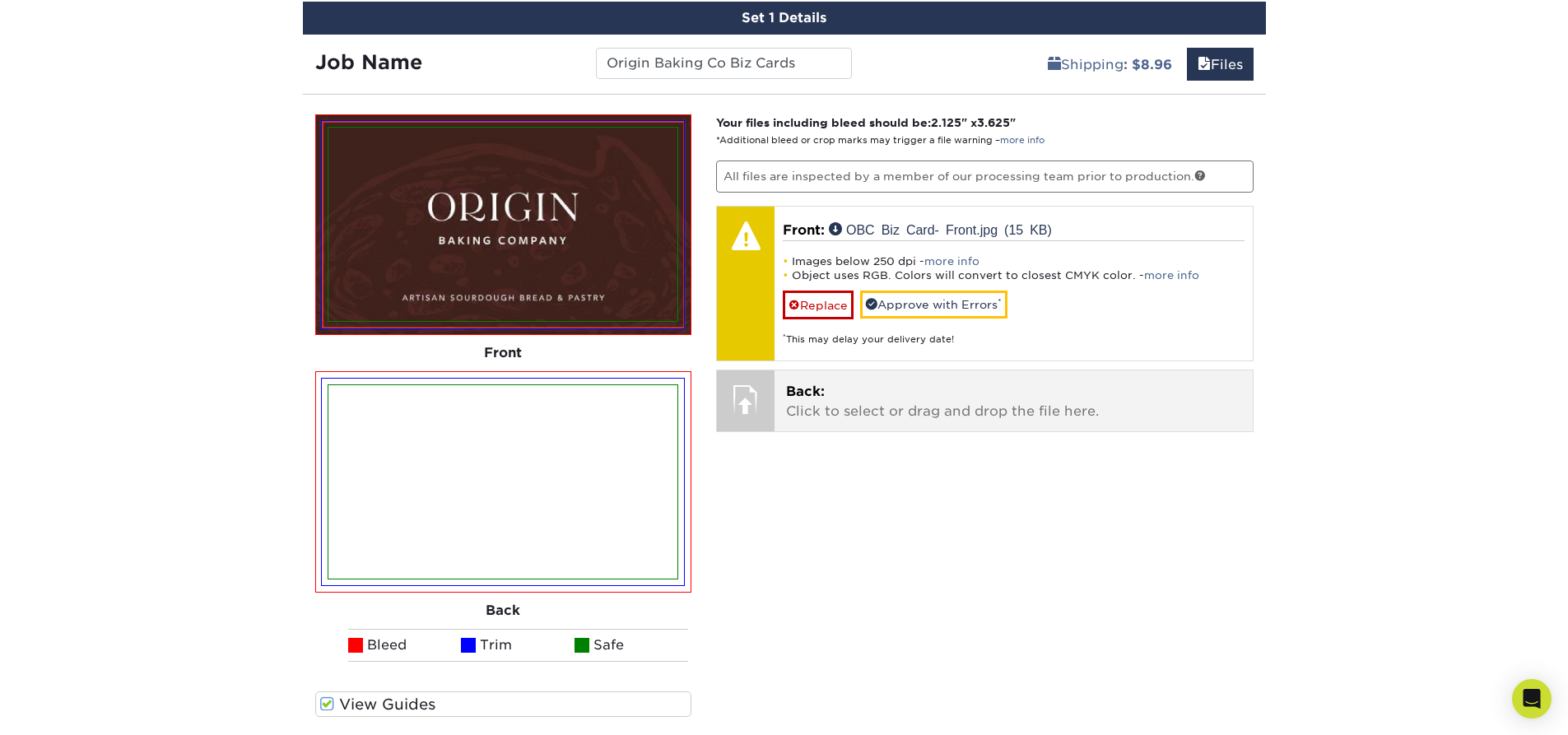
click at [1157, 396] on p "Back: Click to select or drag and drop the file here." at bounding box center [1014, 401] width 455 height 40
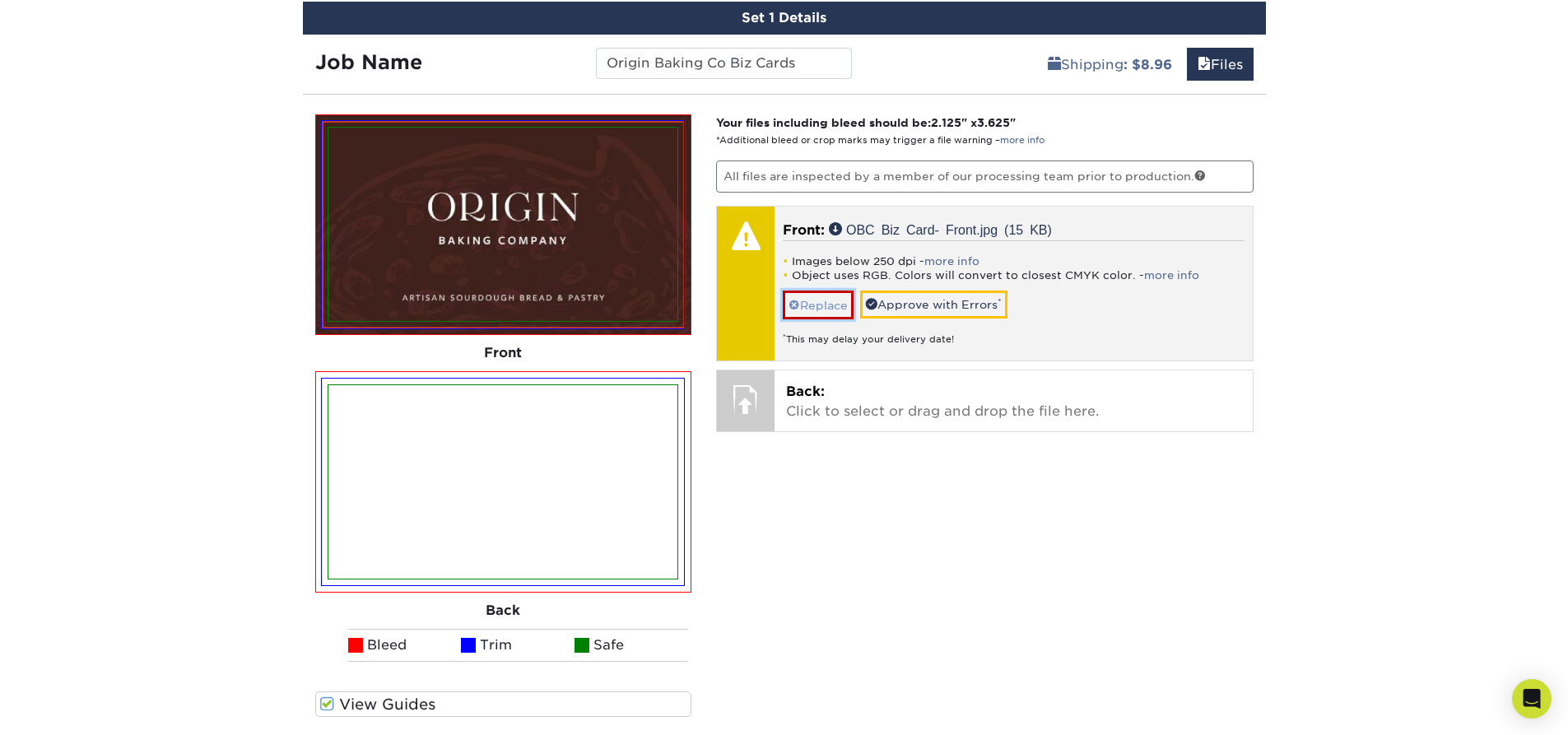
click at [837, 300] on link "Replace" at bounding box center [818, 305] width 70 height 29
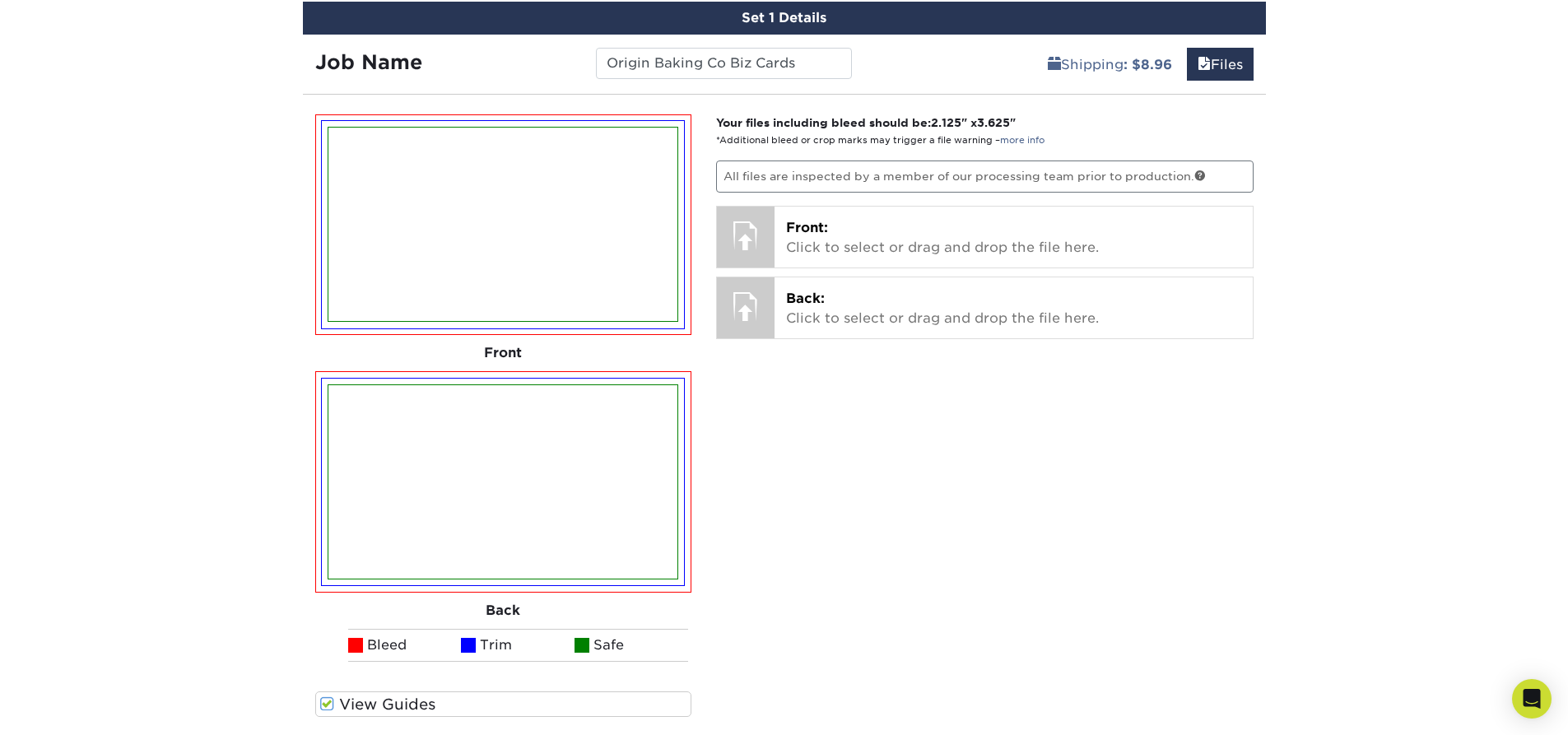
click at [596, 234] on img at bounding box center [502, 224] width 349 height 194
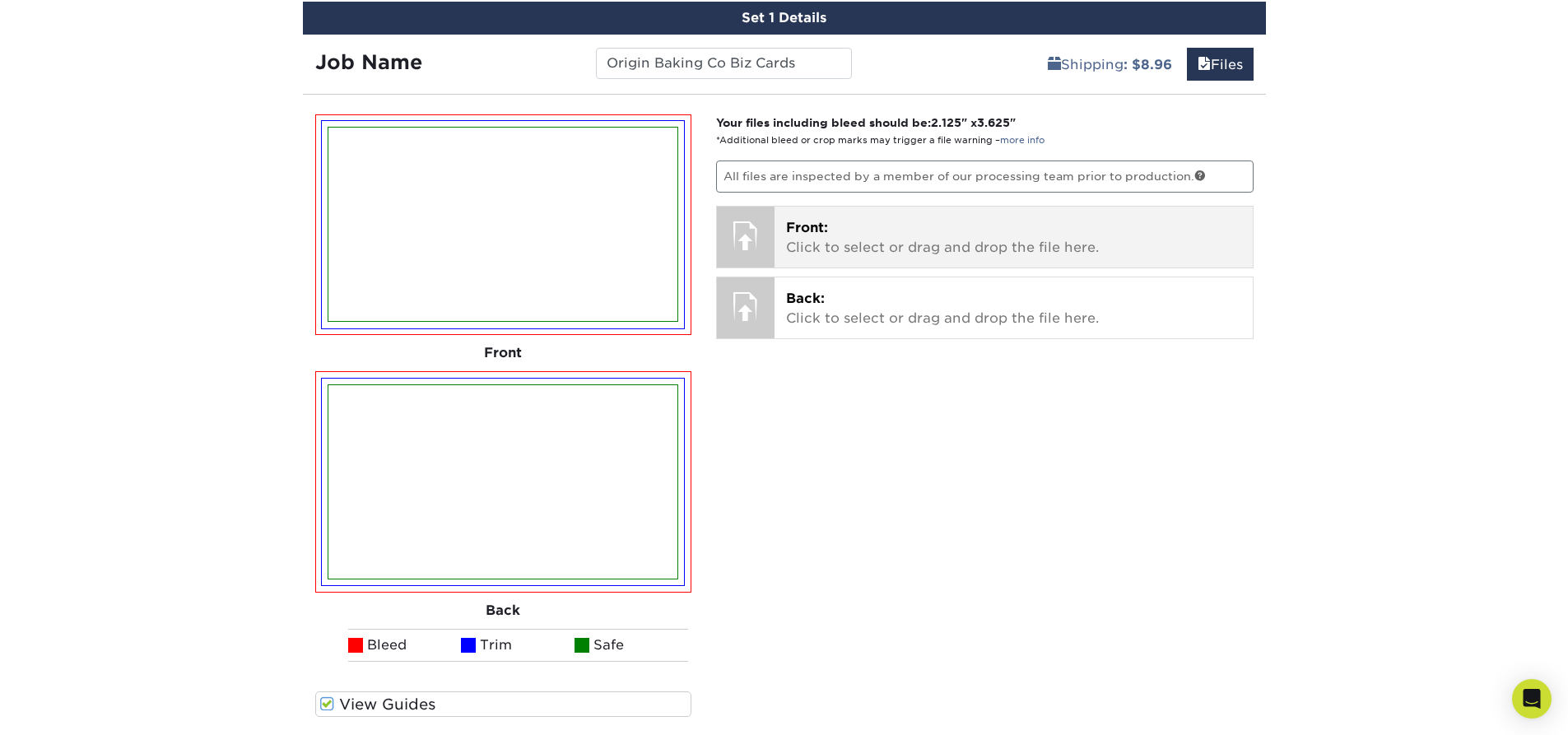
click at [815, 236] on p "Front: Click to select or drag and drop the file here." at bounding box center [1014, 238] width 455 height 40
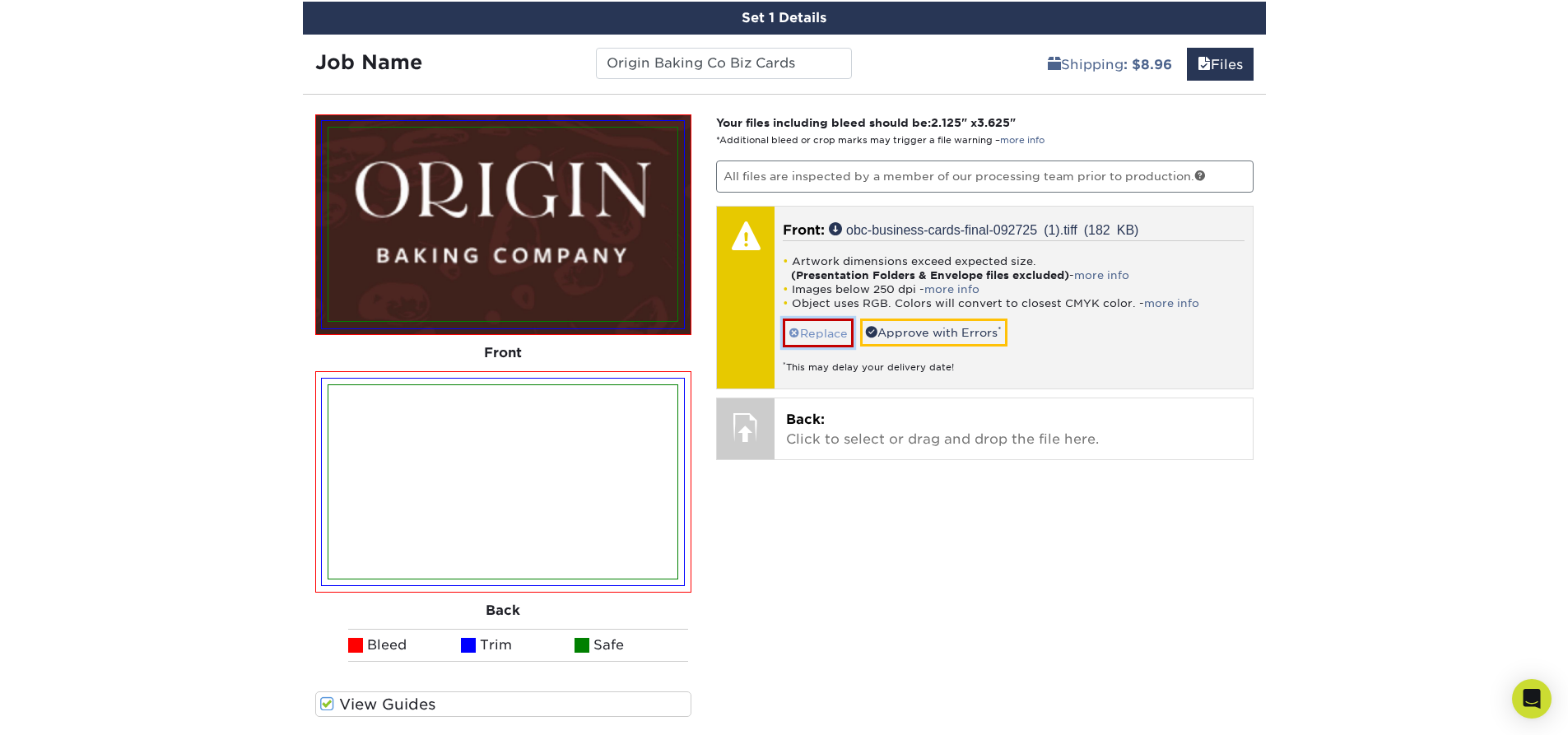
click at [830, 334] on link "Replace" at bounding box center [818, 333] width 70 height 29
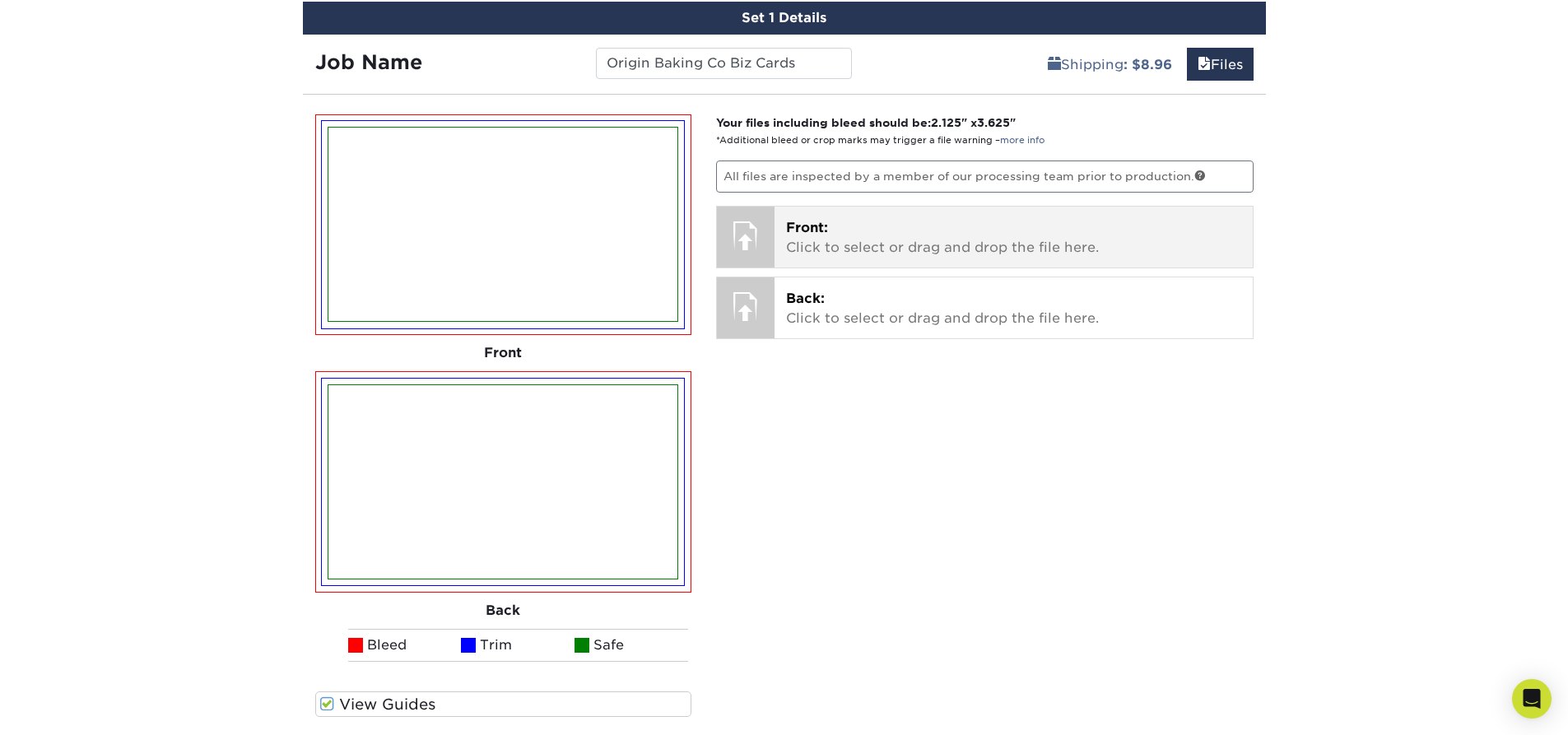
click at [896, 265] on div "Front: Click to select or drag and drop the file here. Choose file OBC Biz Card…" at bounding box center [1014, 237] width 479 height 61
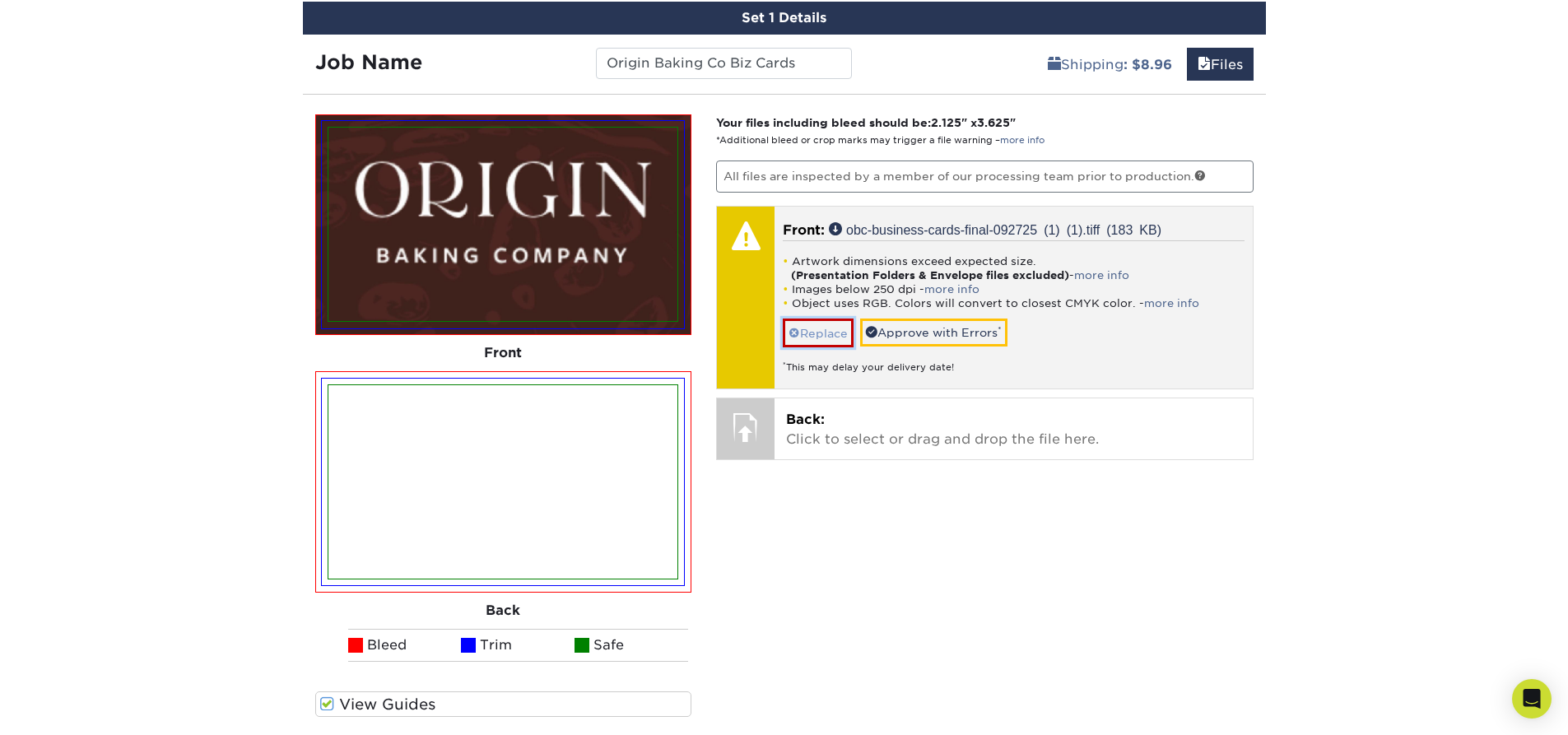
click at [824, 335] on link "Replace" at bounding box center [818, 333] width 70 height 29
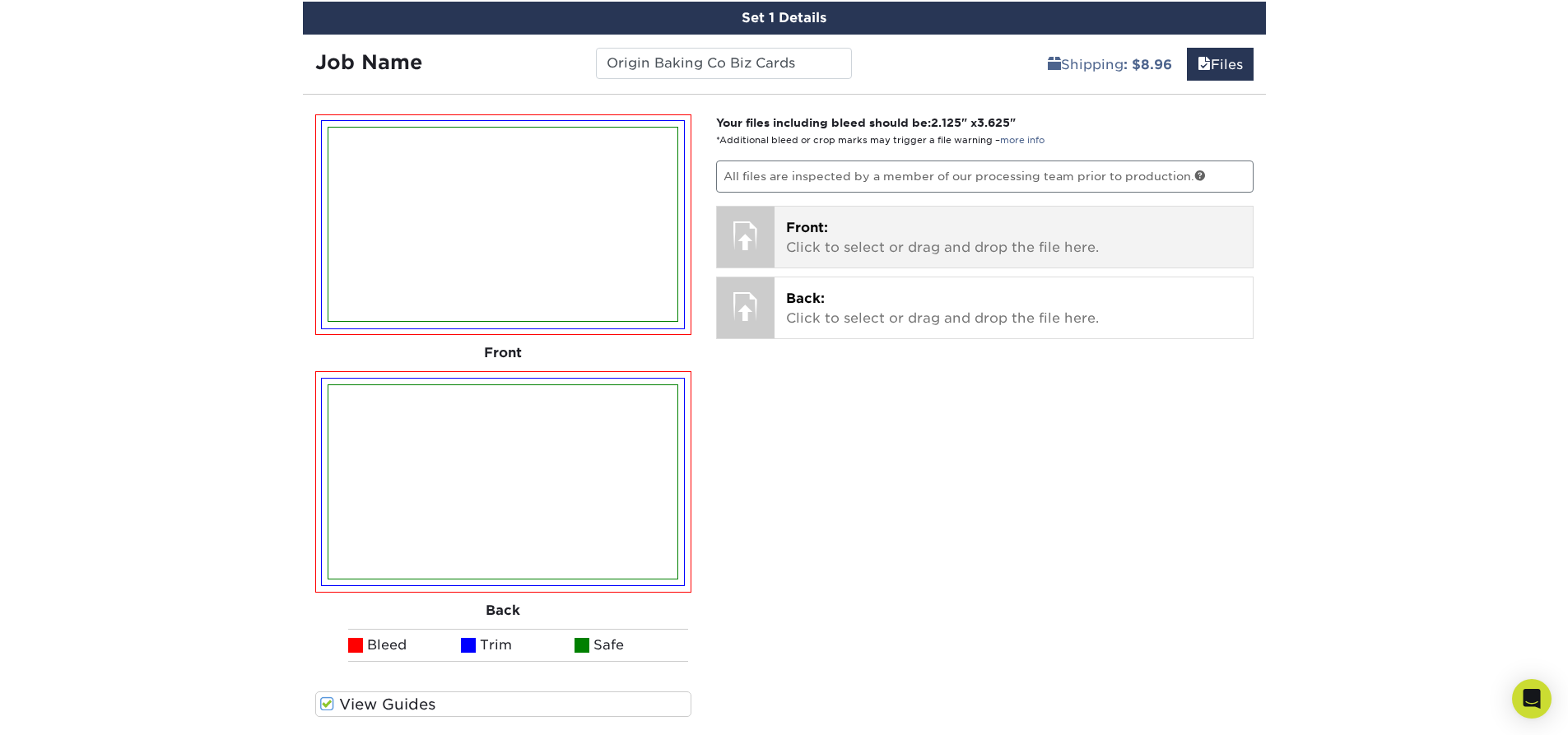
click at [810, 220] on span "Front:" at bounding box center [808, 228] width 42 height 16
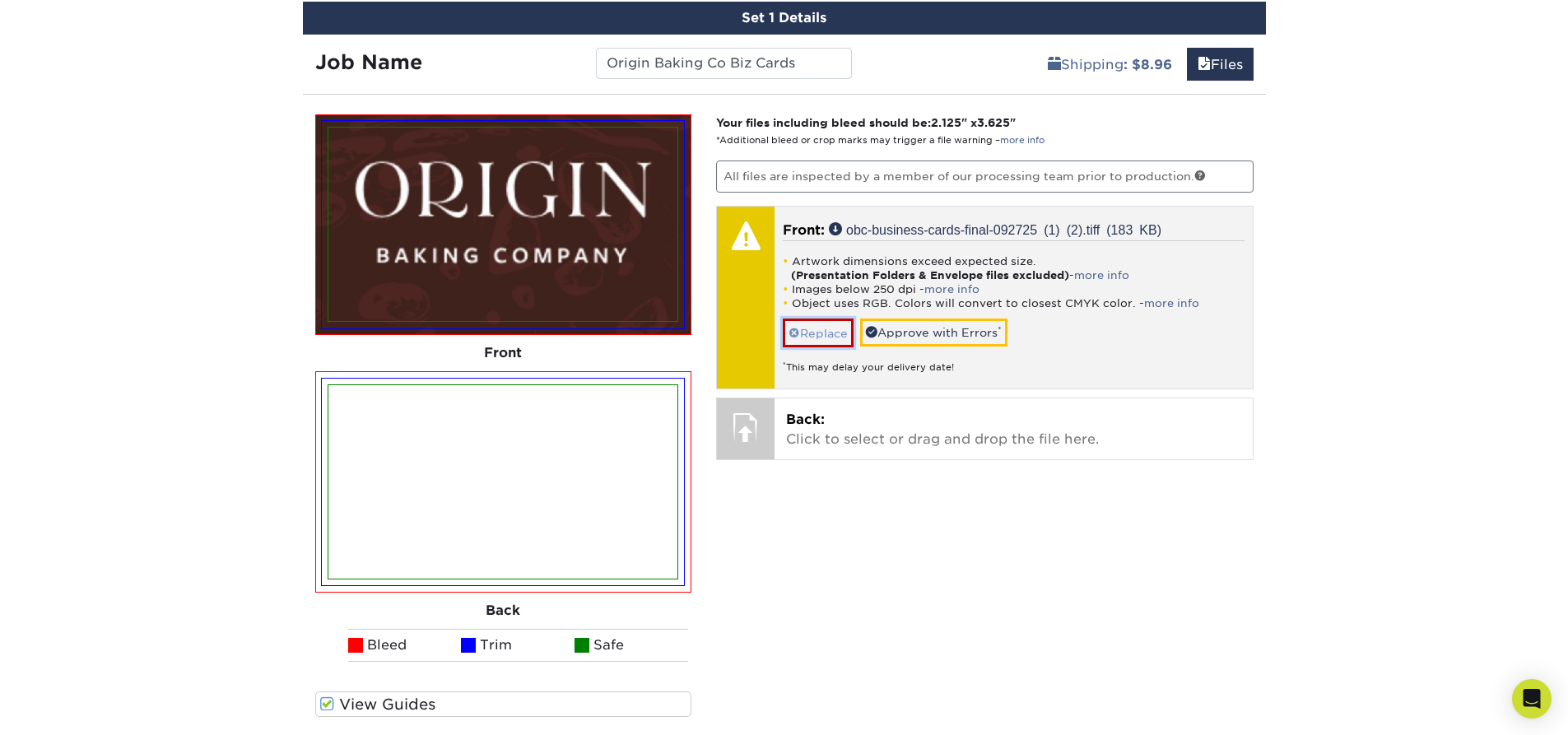
click at [809, 335] on link "Replace" at bounding box center [818, 333] width 70 height 29
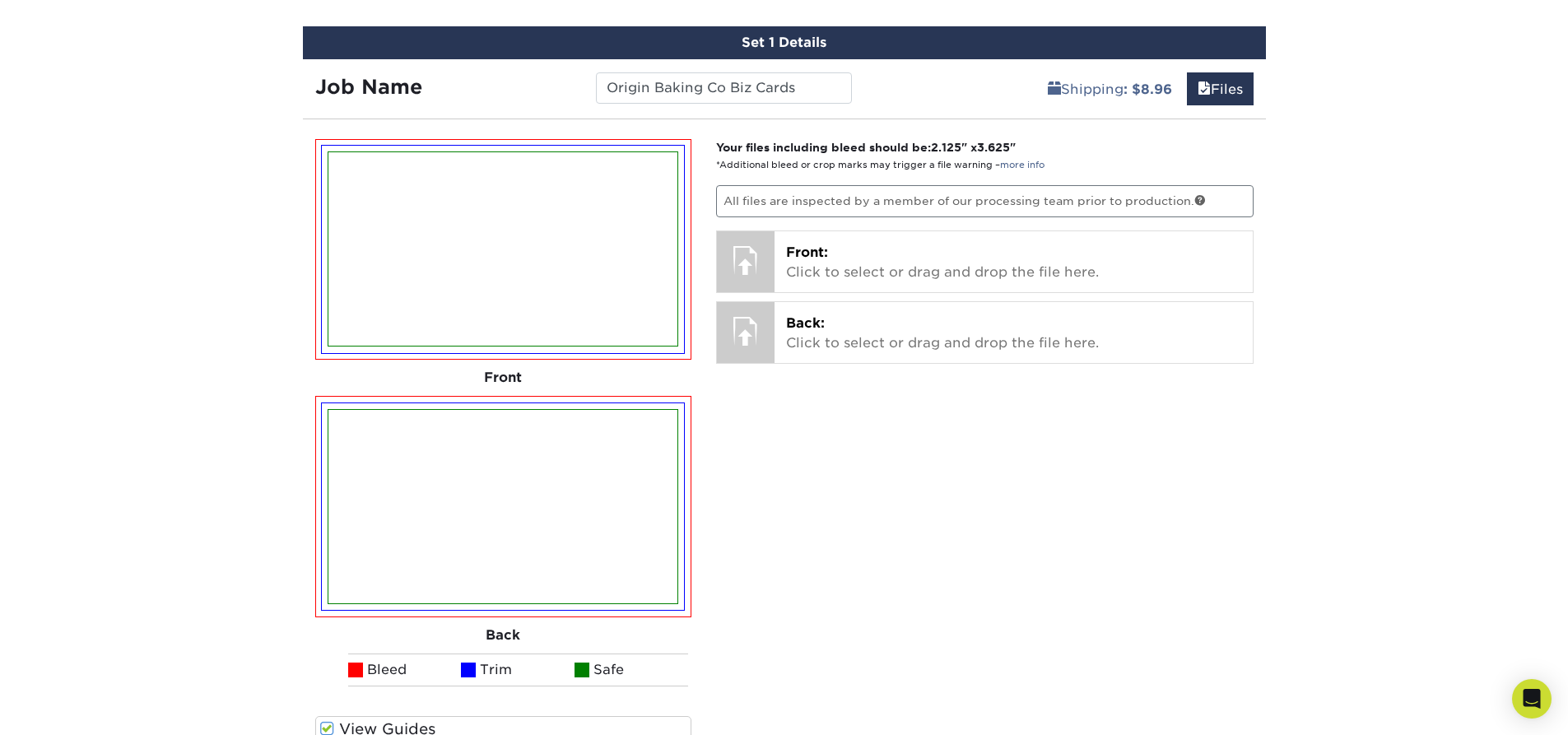
scroll to position [1194, 0]
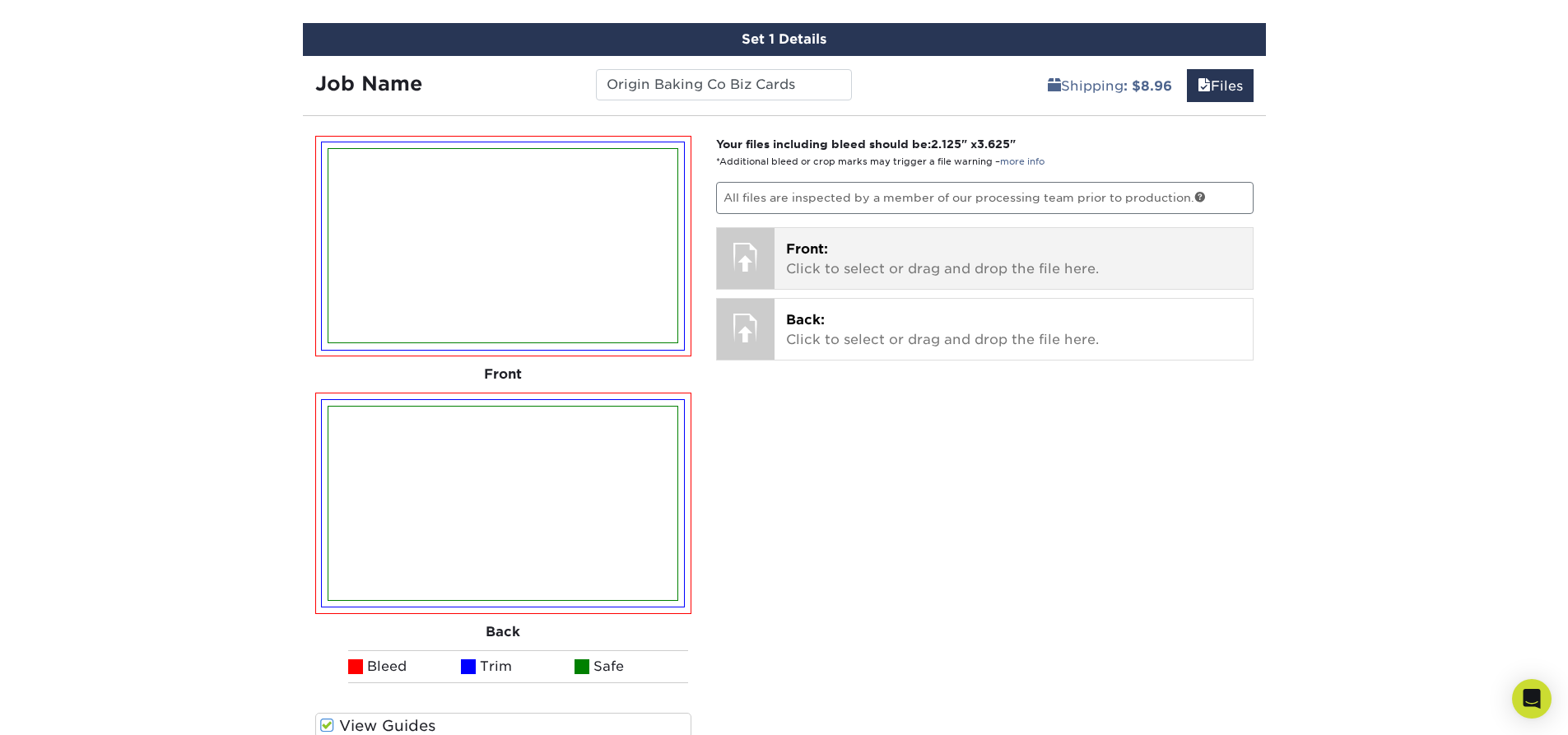
click at [1018, 270] on p "Front: Click to select or drag and drop the file here." at bounding box center [1014, 259] width 455 height 40
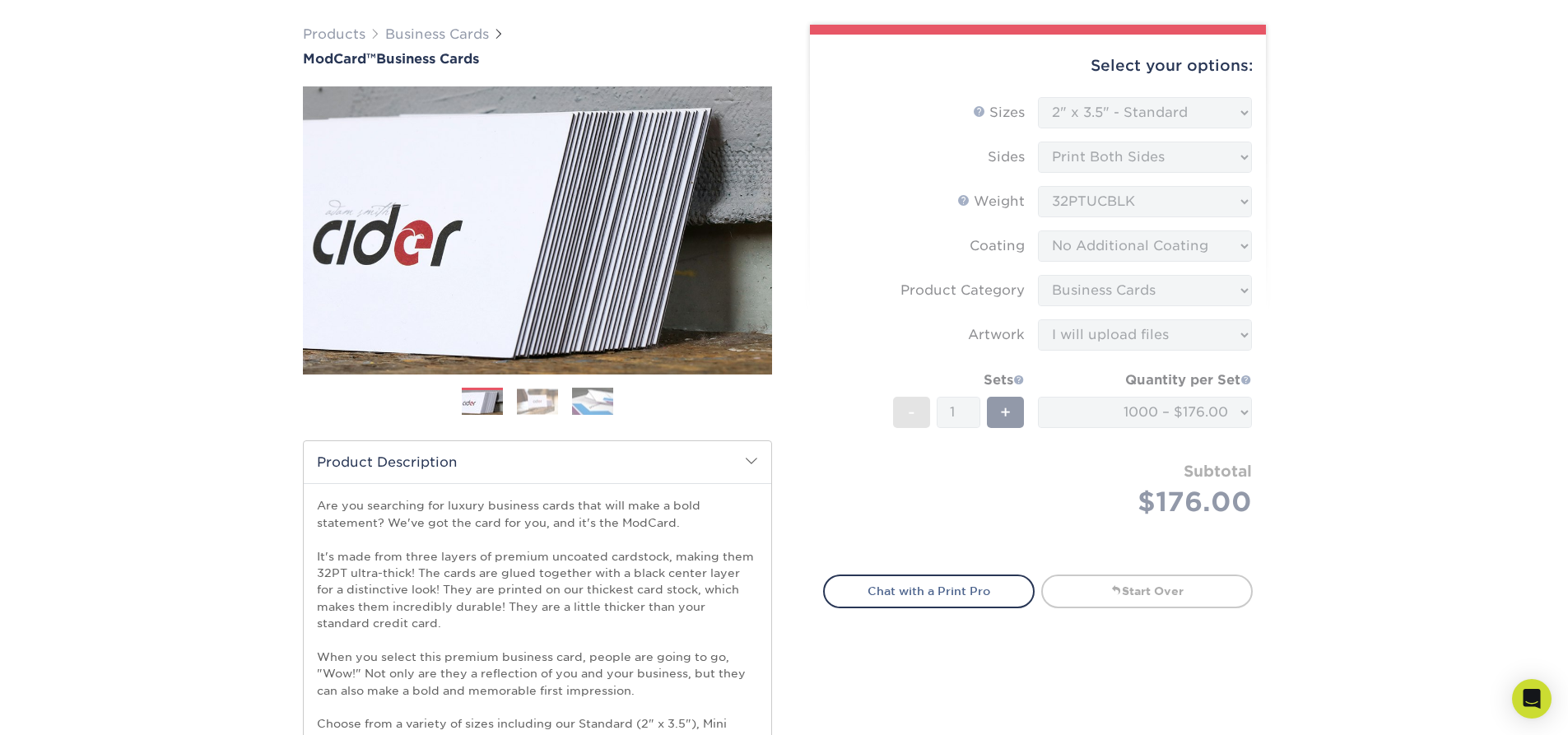
scroll to position [0, 0]
